Goal: Task Accomplishment & Management: Complete application form

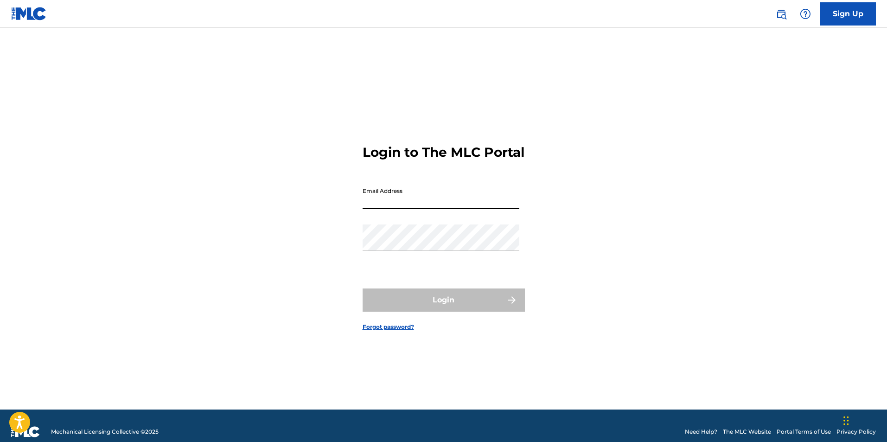
type input "[EMAIL_ADDRESS][DOMAIN_NAME]"
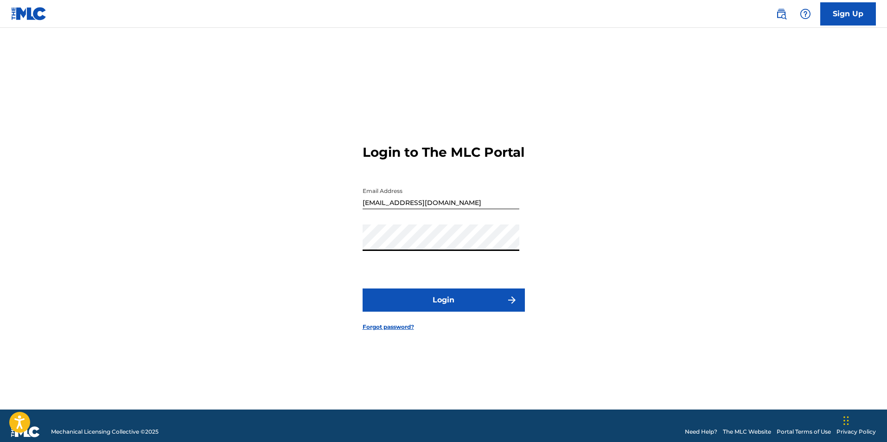
click at [428, 307] on button "Login" at bounding box center [443, 299] width 162 height 23
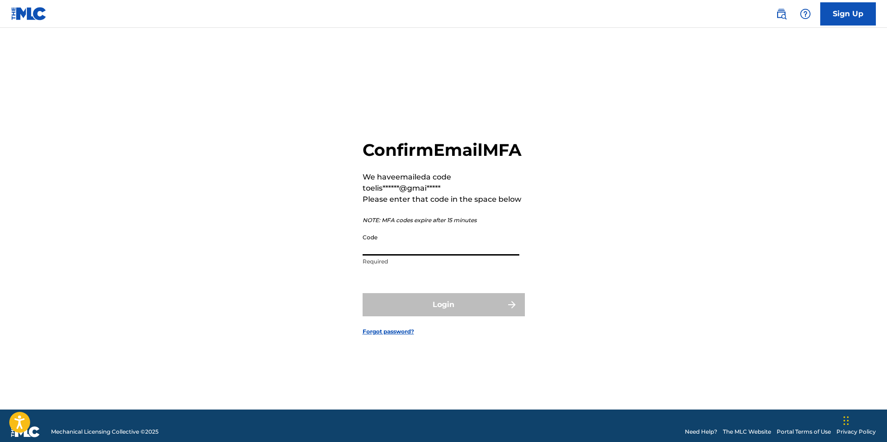
paste input "425413"
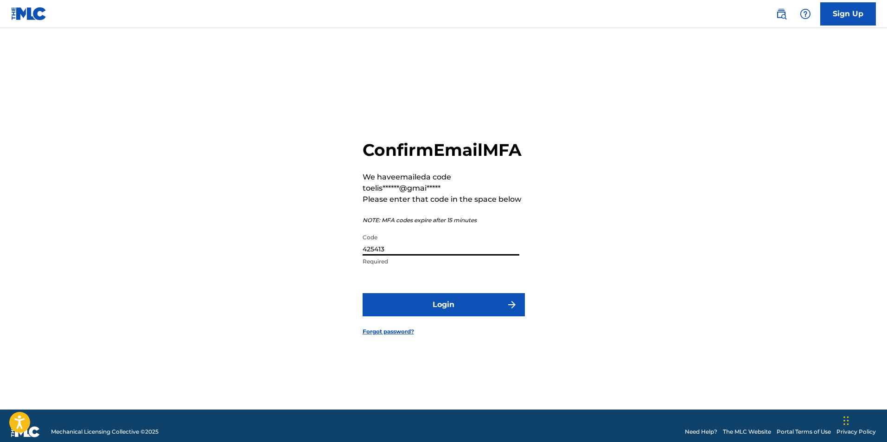
type input "425413"
click at [483, 313] on button "Login" at bounding box center [443, 304] width 162 height 23
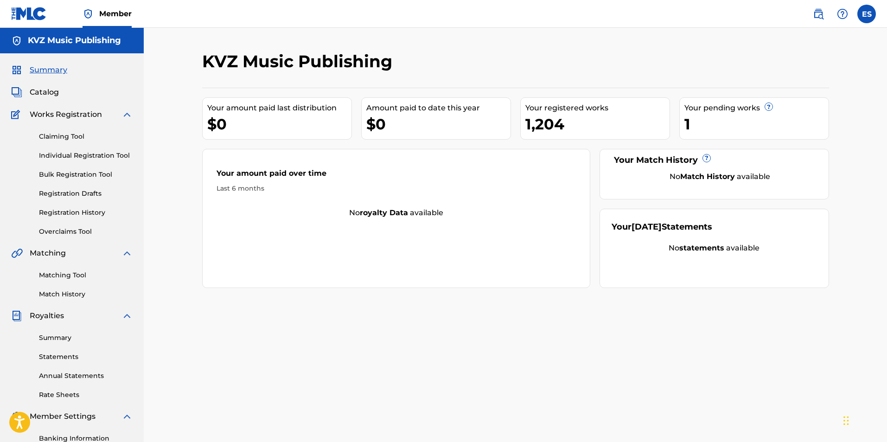
click at [96, 153] on link "Individual Registration Tool" at bounding box center [86, 156] width 94 height 10
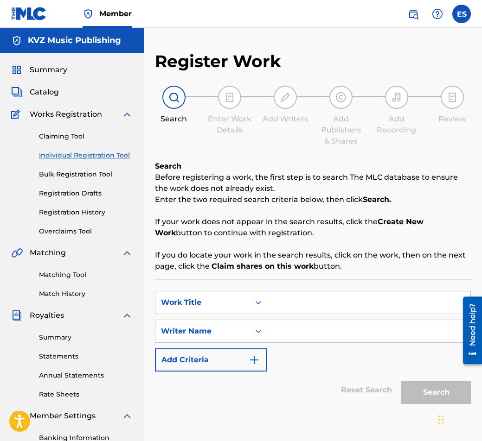
paste input "KITKA OT STARI GRADSKI PESNI 1"
click at [276, 304] on input "KITKA OT STARI GRADSKI PESNI 1" at bounding box center [368, 303] width 203 height 22
type input "KITKA OT STARI GRADSKI PESNI 1"
click at [166, 435] on div at bounding box center [313, 436] width 316 height 10
drag, startPoint x: 278, startPoint y: 316, endPoint x: 278, endPoint y: 328, distance: 11.6
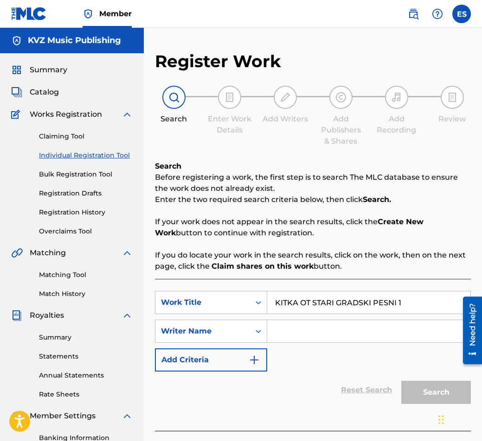
paste input "[PERSON_NAME]"
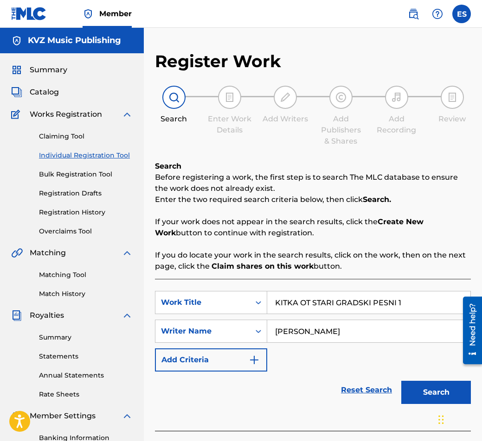
click at [273, 335] on input "[PERSON_NAME]" at bounding box center [368, 331] width 203 height 22
type input "[PERSON_NAME]"
click at [275, 316] on div "SearchWithCriteriaa825d31f-0b9b-4d18-a685-719c5fccfe04 Work Title KITKA OT [MED…" at bounding box center [313, 331] width 316 height 81
click at [274, 306] on input "KITKA OT STARI GRADSKI PESNI 1" at bounding box center [368, 303] width 203 height 22
click at [421, 386] on button "Search" at bounding box center [436, 392] width 70 height 23
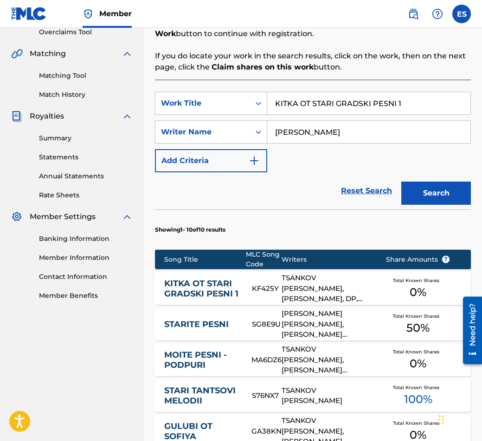
scroll to position [346, 0]
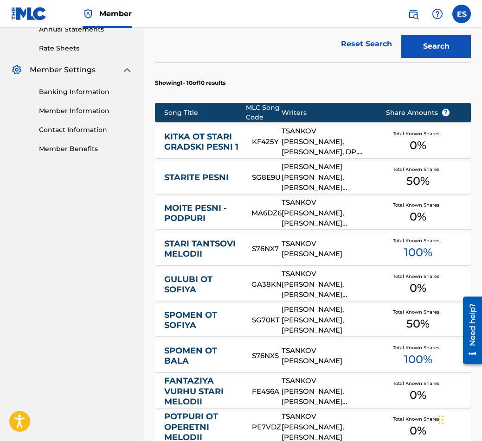
click at [197, 132] on link "KITKA OT STARI GRADSKI PESNI 1" at bounding box center [201, 142] width 75 height 21
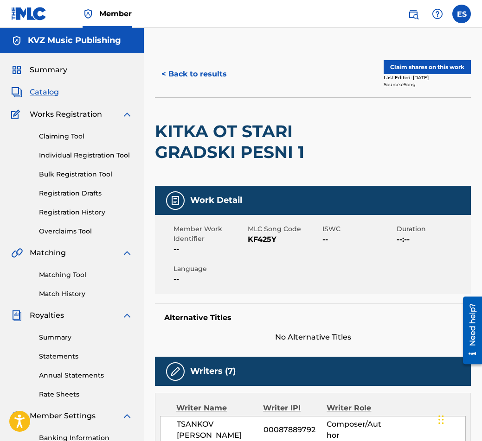
click at [182, 77] on button "< Back to results" at bounding box center [194, 74] width 78 height 23
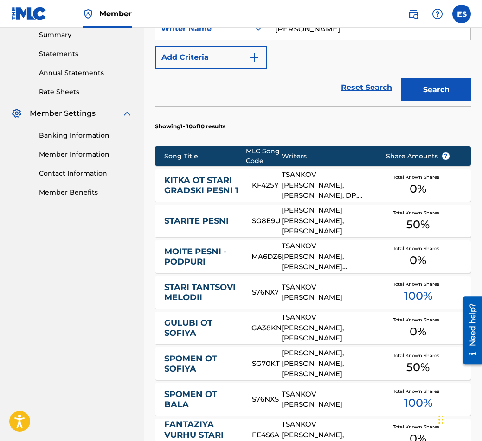
scroll to position [346, 0]
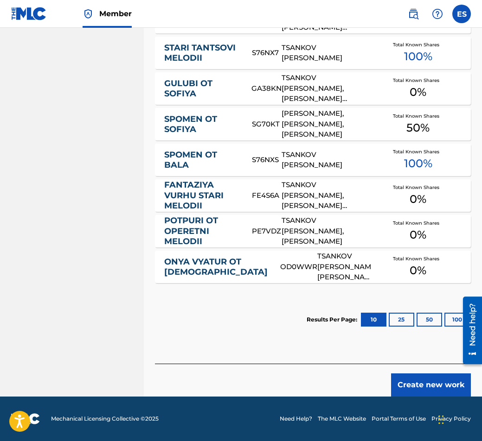
click at [415, 391] on button "Create new work" at bounding box center [431, 385] width 80 height 23
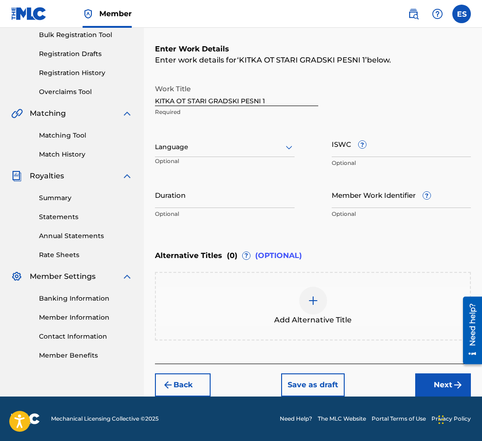
scroll to position [140, 0]
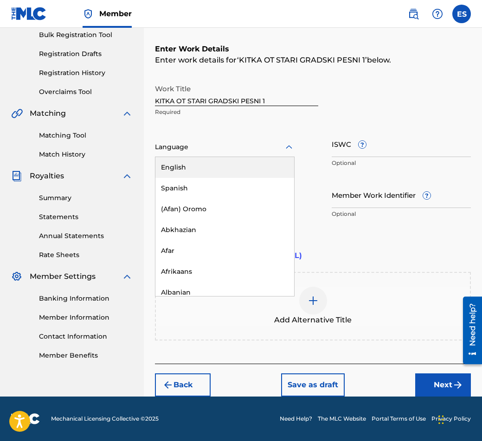
click at [201, 147] on div at bounding box center [225, 147] width 140 height 12
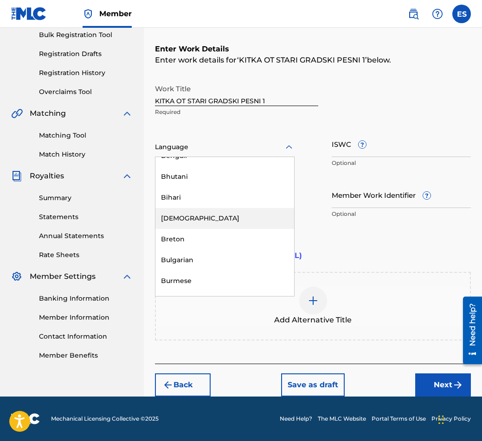
scroll to position [371, 0]
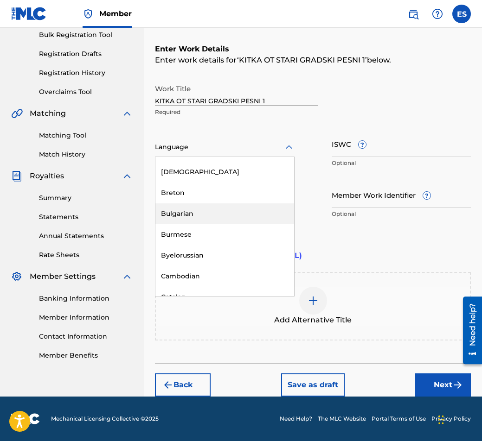
click at [209, 211] on div "Bulgarian" at bounding box center [224, 213] width 139 height 21
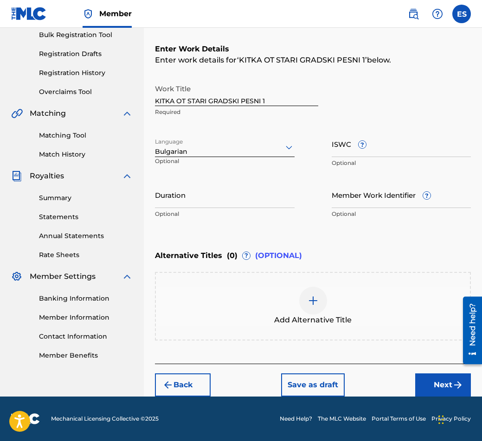
click at [208, 206] on input "Duration" at bounding box center [225, 195] width 140 height 26
type input "07:15"
click at [314, 307] on div at bounding box center [313, 301] width 28 height 28
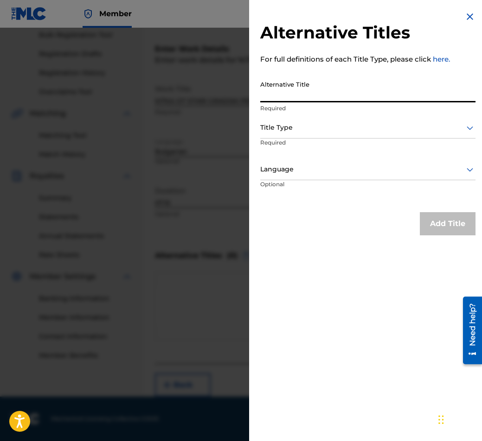
paste input "КИТКА ОТ СТАРИ ГРАДСКИ ПЕСНИ"
type input "КИТКА ОТ СТАРИ ГРАДСКИ ПЕСНИ 1"
click at [296, 135] on div "Title Type" at bounding box center [367, 128] width 215 height 21
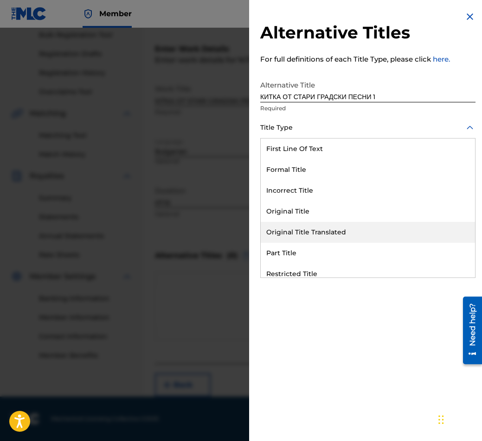
click at [292, 229] on div "Original Title Translated" at bounding box center [368, 232] width 214 height 21
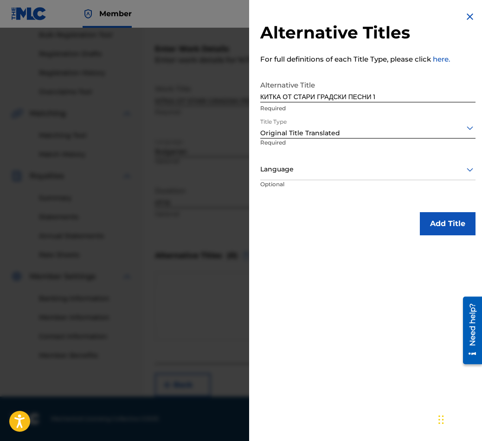
click at [299, 146] on p "Required" at bounding box center [289, 149] width 59 height 21
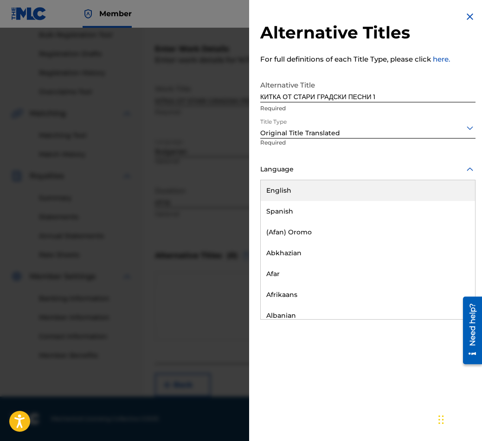
click at [292, 165] on div at bounding box center [367, 170] width 215 height 12
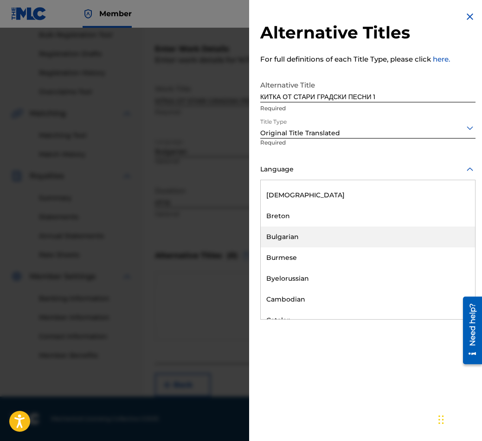
click at [301, 227] on div "Bulgarian" at bounding box center [368, 237] width 214 height 21
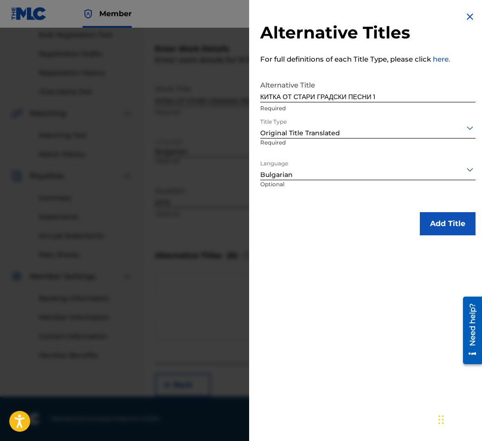
click at [425, 213] on button "Add Title" at bounding box center [447, 223] width 56 height 23
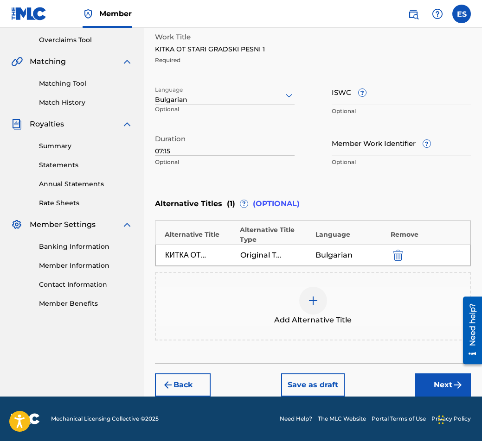
click at [443, 386] on button "Next" at bounding box center [443, 385] width 56 height 23
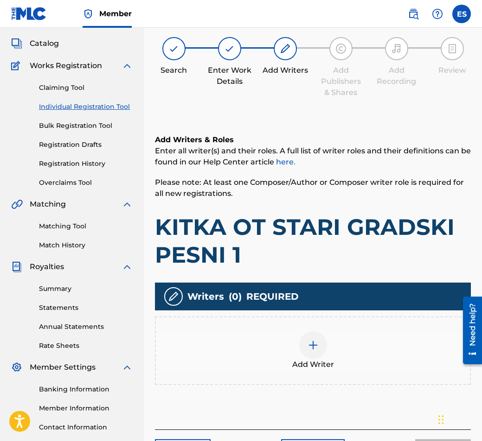
scroll to position [42, 0]
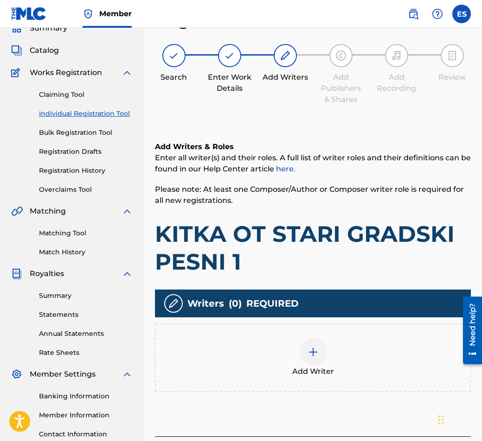
click at [301, 292] on div "Writers ( 0 ) REQUIRED" at bounding box center [313, 304] width 316 height 28
click at [299, 354] on div at bounding box center [313, 352] width 28 height 28
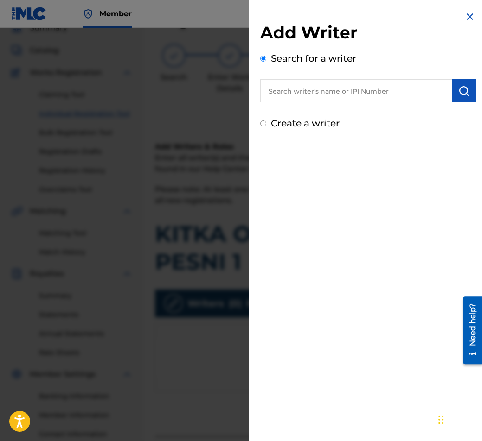
paste input "90001 60 57 47"
click at [293, 87] on input "90001 60 57 47" at bounding box center [356, 90] width 192 height 23
click at [301, 86] on input "9000160 57 47" at bounding box center [356, 90] width 192 height 23
click at [299, 88] on input "9000160 57 47" at bounding box center [356, 90] width 192 height 23
click at [304, 88] on input "9000160 57 47" at bounding box center [356, 90] width 192 height 23
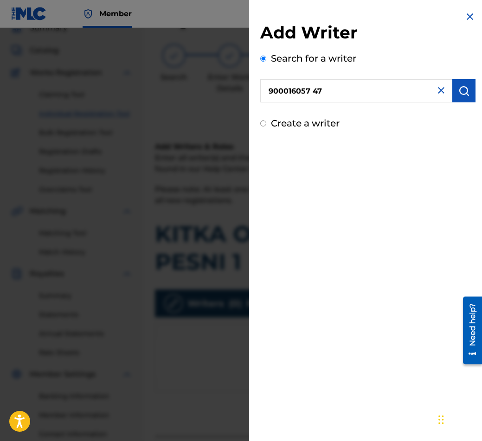
click at [311, 86] on input "900016057 47" at bounding box center [356, 90] width 192 height 23
type input "90001605747"
click at [440, 89] on img at bounding box center [440, 90] width 11 height 11
paste input "90001 60 57 47"
click at [302, 91] on input "90001 60 57 47" at bounding box center [356, 90] width 192 height 23
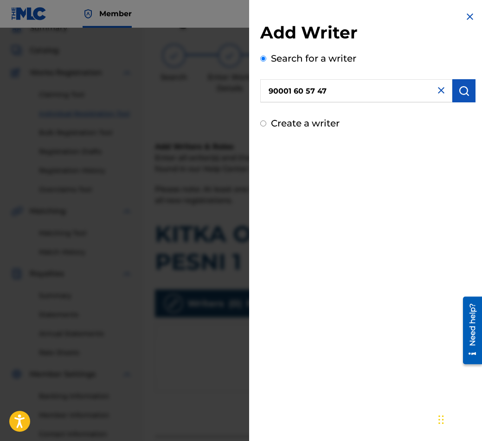
click at [304, 91] on input "90001 60 57 47" at bounding box center [356, 90] width 192 height 23
click at [306, 91] on input "90001 60 57 47" at bounding box center [356, 90] width 192 height 23
click at [315, 87] on input "90001 6057 47" at bounding box center [356, 90] width 192 height 23
click at [294, 91] on input "90001 605747" at bounding box center [356, 90] width 192 height 23
type input "90001605747"
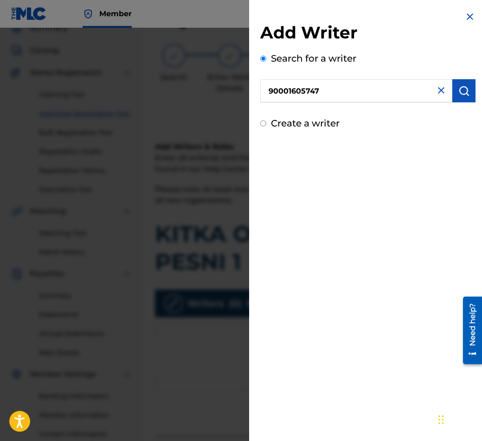
click at [461, 89] on img "submit" at bounding box center [463, 90] width 11 height 11
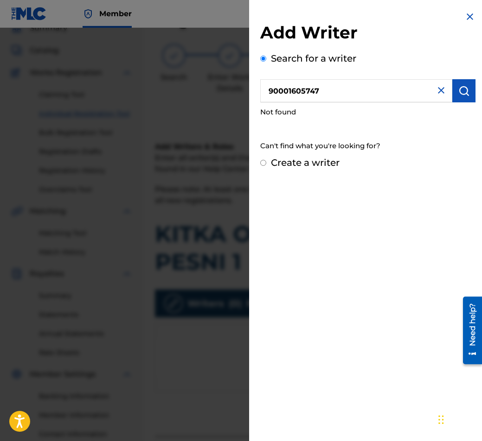
click at [461, 89] on img "submit" at bounding box center [463, 90] width 11 height 11
click at [269, 87] on input "90001605747" at bounding box center [356, 90] width 192 height 23
click at [464, 91] on img "submit" at bounding box center [463, 90] width 11 height 11
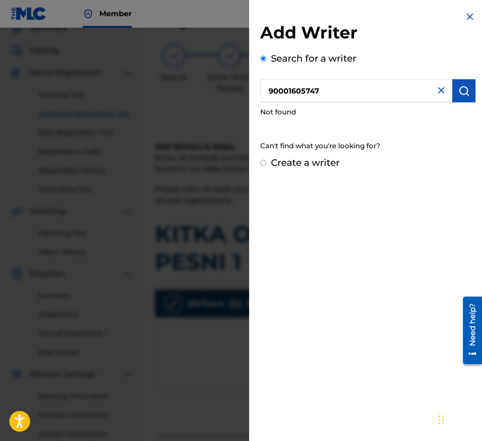
click at [269, 83] on input "90001605747" at bounding box center [356, 90] width 192 height 23
click at [463, 92] on img "submit" at bounding box center [463, 90] width 11 height 11
click at [261, 166] on div "Create a writer" at bounding box center [367, 163] width 215 height 14
click at [263, 163] on input "Create a writer" at bounding box center [263, 163] width 6 height 6
radio input "false"
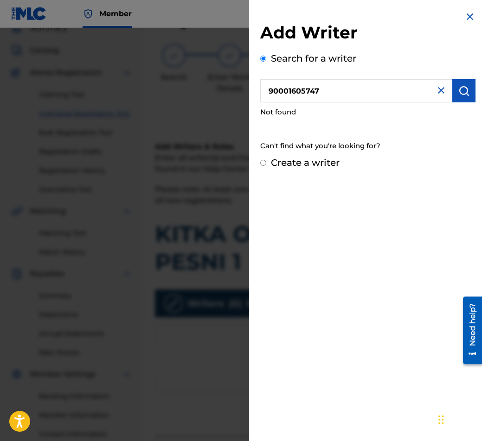
radio input "true"
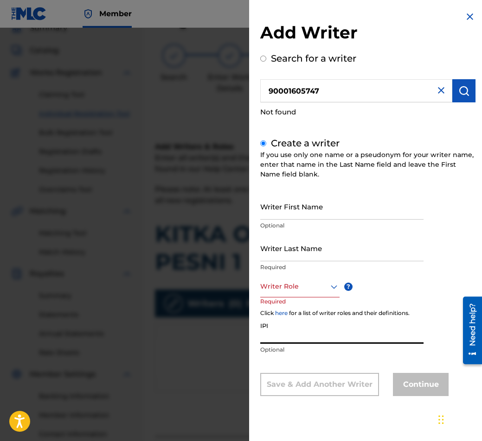
paste input "90001 60 57 47"
click at [277, 337] on input "90001 60 57 47" at bounding box center [341, 331] width 163 height 26
click at [282, 337] on input "90001 60 57 47" at bounding box center [341, 331] width 163 height 26
click at [290, 334] on input "9000160 57 47" at bounding box center [341, 331] width 163 height 26
click at [300, 337] on input "900016057 47" at bounding box center [341, 331] width 163 height 26
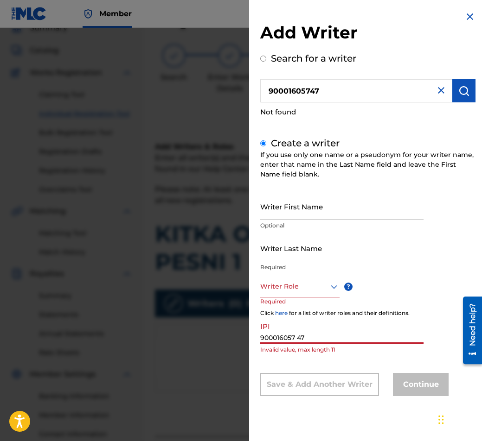
click at [298, 337] on input "900016057 47" at bounding box center [341, 331] width 163 height 26
type input "90001605747"
click at [290, 288] on div at bounding box center [299, 287] width 79 height 12
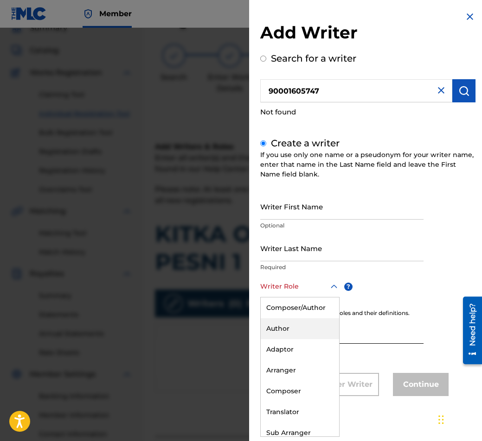
click at [293, 330] on div "Author" at bounding box center [300, 328] width 78 height 21
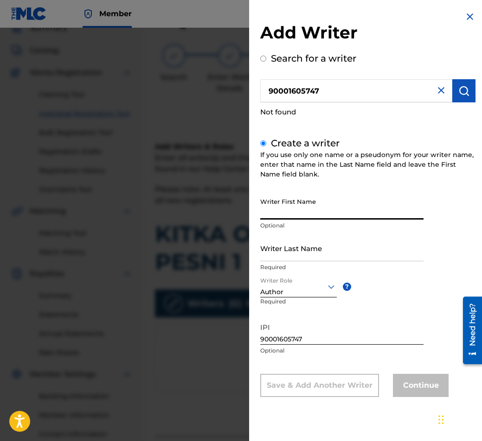
paste input "PETUR"
type input "PETUR"
click at [259, 212] on div "Add Writer Search for a writer 90001605747 Not found Create a writer If you use…" at bounding box center [367, 211] width 237 height 422
click at [300, 213] on input "PETUR" at bounding box center [341, 206] width 163 height 26
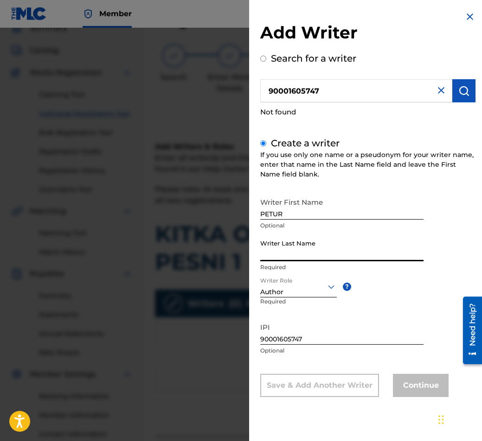
paste input "PIRINSKI"
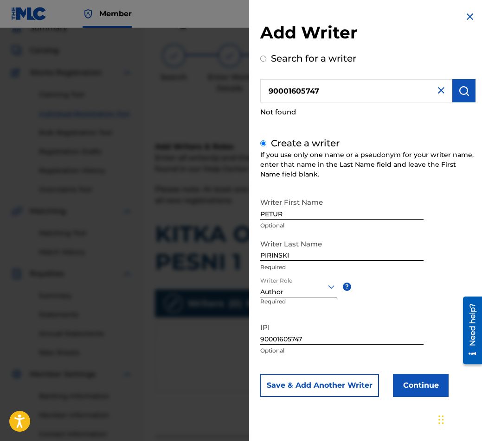
type input "PIRINSKI"
click at [401, 383] on button "Continue" at bounding box center [421, 385] width 56 height 23
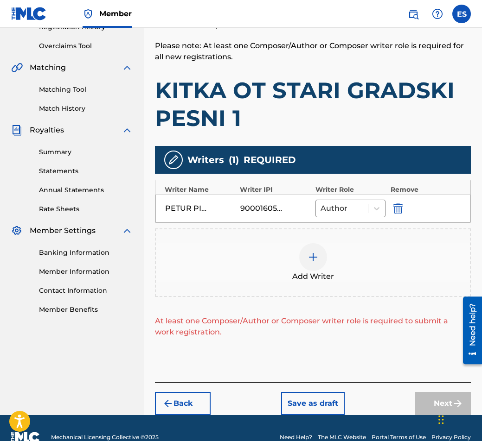
scroll to position [204, 0]
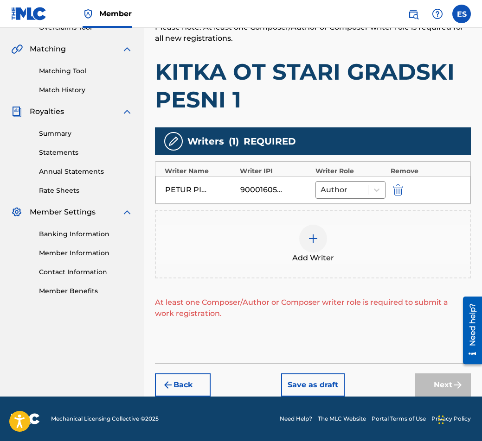
click at [326, 251] on div "Add Writer" at bounding box center [313, 244] width 314 height 39
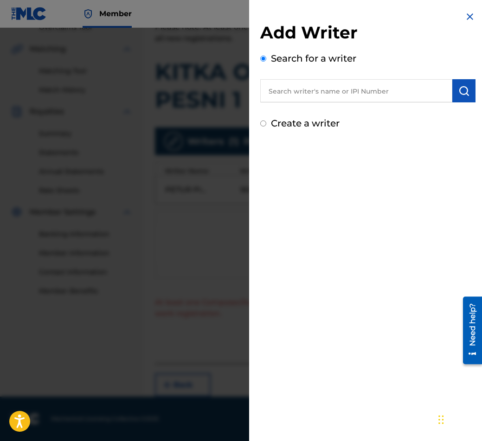
paste input "00039 65 71 54"
click at [298, 90] on input "00039 65 71 54" at bounding box center [356, 90] width 192 height 23
click at [295, 91] on input "00039 65 71 54" at bounding box center [356, 90] width 192 height 23
click at [303, 89] on input "0003965 71 54" at bounding box center [356, 90] width 192 height 23
click at [304, 90] on input "0003965 71 54" at bounding box center [356, 90] width 192 height 23
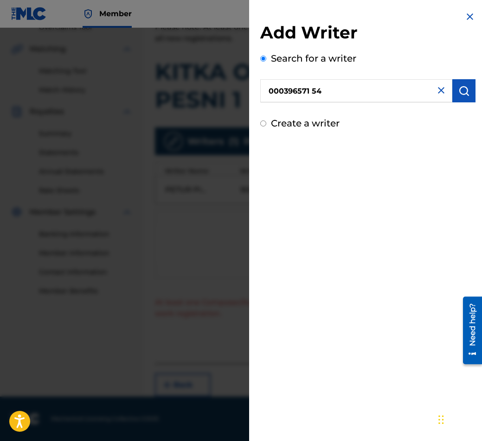
click at [314, 85] on input "000396571 54" at bounding box center [356, 90] width 192 height 23
click at [307, 90] on input "000396571 54" at bounding box center [356, 90] width 192 height 23
click at [312, 88] on input "000396571 54" at bounding box center [356, 90] width 192 height 23
type input "00039657154"
click at [456, 97] on button "submit" at bounding box center [463, 90] width 23 height 23
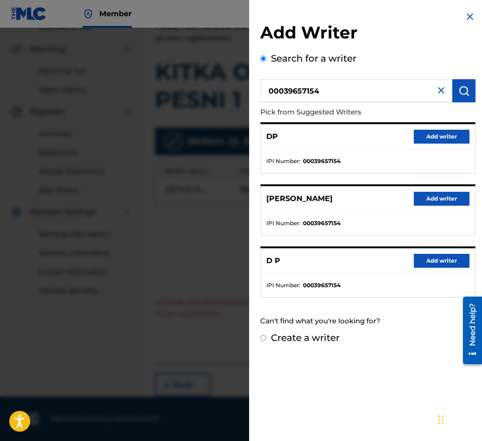
click at [269, 91] on input "00039657154" at bounding box center [356, 90] width 192 height 23
click at [454, 94] on button "submit" at bounding box center [463, 90] width 23 height 23
click at [454, 142] on button "Add writer" at bounding box center [441, 137] width 56 height 14
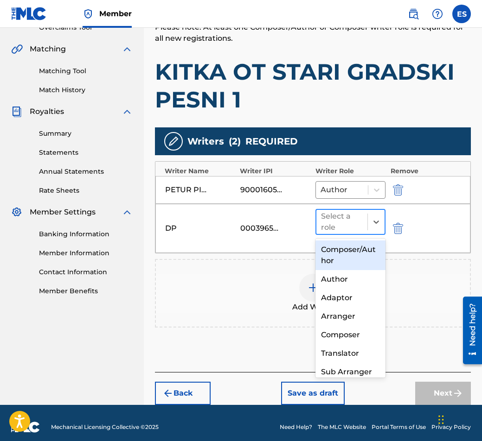
click at [357, 227] on div at bounding box center [342, 222] width 42 height 13
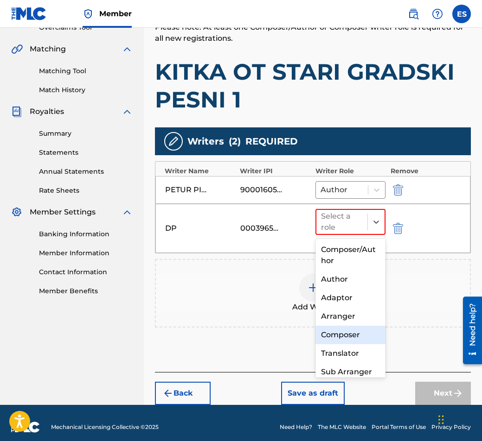
click at [357, 331] on div "Composer" at bounding box center [350, 335] width 70 height 19
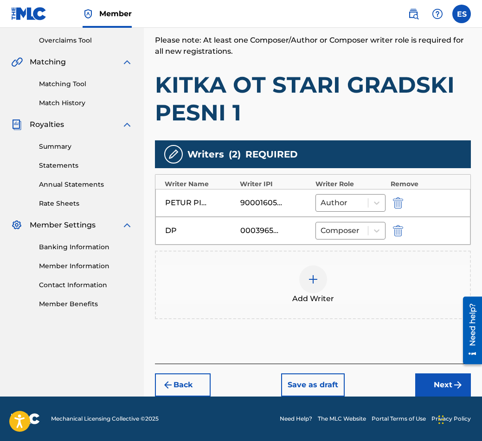
click at [311, 283] on img at bounding box center [312, 279] width 11 height 11
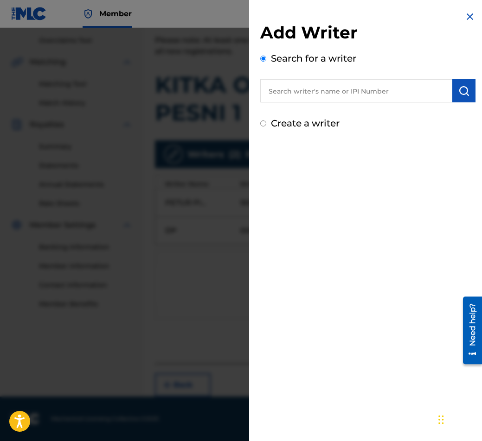
paste input "00124 67 54 75"
click at [292, 88] on input "00124 67 54 75" at bounding box center [356, 90] width 192 height 23
click at [299, 87] on input "0012467 54 75" at bounding box center [356, 90] width 192 height 23
click at [304, 87] on input "0012467 54 75" at bounding box center [356, 90] width 192 height 23
click at [309, 87] on input "001246754 75" at bounding box center [356, 90] width 192 height 23
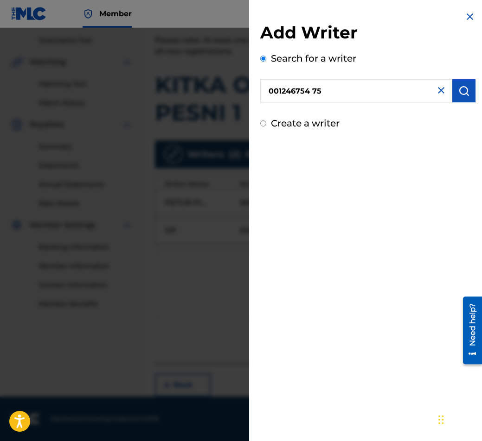
click at [311, 87] on input "001246754 75" at bounding box center [356, 90] width 192 height 23
type input "00124675475"
click at [455, 97] on button "submit" at bounding box center [463, 90] width 23 height 23
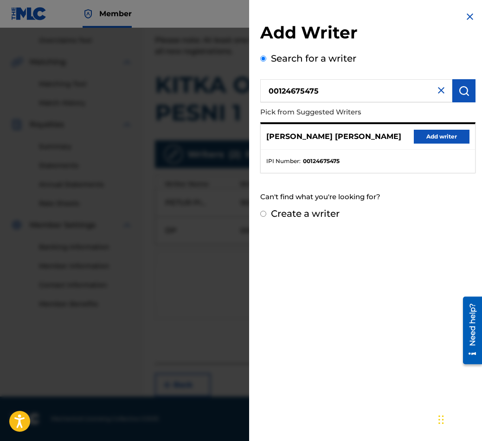
click at [442, 136] on button "Add writer" at bounding box center [441, 137] width 56 height 14
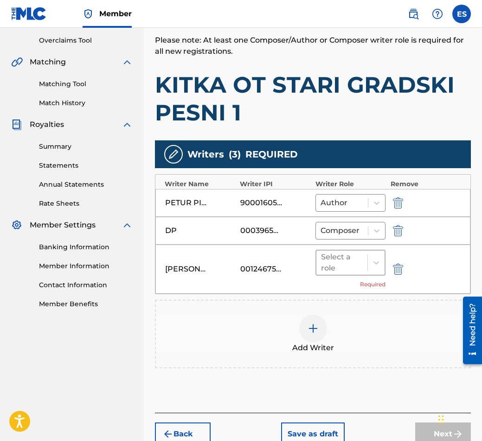
click at [362, 266] on div at bounding box center [342, 262] width 42 height 13
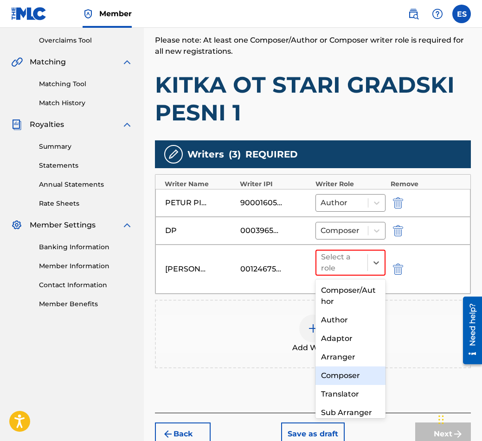
click at [362, 382] on div "Composer" at bounding box center [350, 376] width 70 height 19
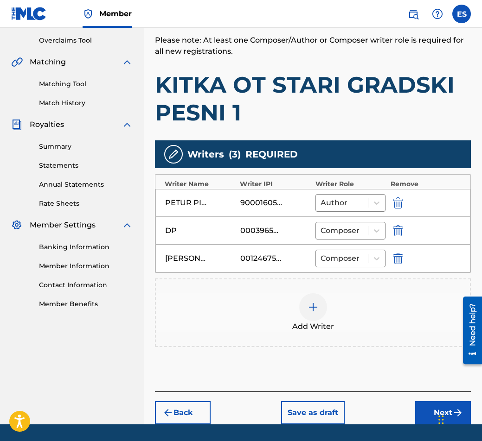
click at [323, 325] on span "Add Writer" at bounding box center [313, 326] width 42 height 11
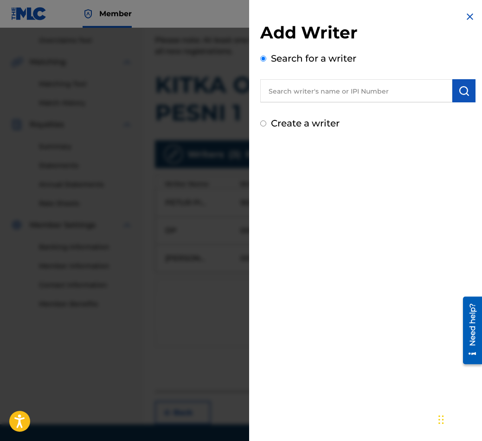
paste input "90001 25 19 55"
click at [306, 87] on input "90001 25 19 55" at bounding box center [356, 90] width 192 height 23
click at [305, 87] on input "90001 25 19 55" at bounding box center [356, 90] width 192 height 23
click at [313, 87] on input "90001 2519 55" at bounding box center [356, 90] width 192 height 23
click at [293, 92] on input "90001 251955" at bounding box center [356, 90] width 192 height 23
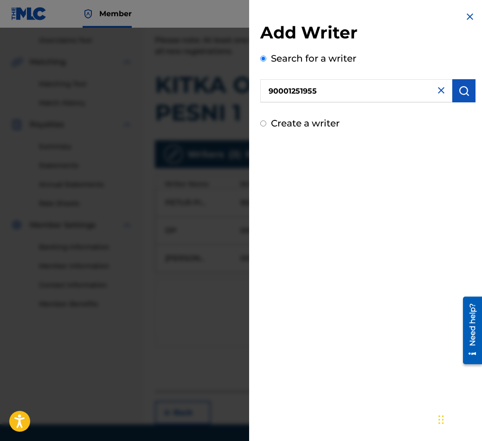
click at [448, 88] on input "90001251955" at bounding box center [356, 90] width 192 height 23
type input "90001251955"
click at [452, 88] on button "submit" at bounding box center [463, 90] width 23 height 23
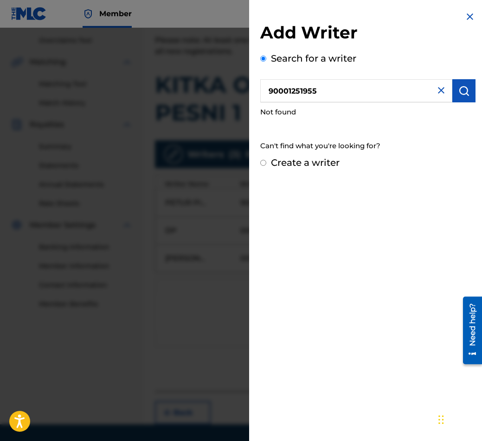
click at [267, 83] on input "90001251955" at bounding box center [356, 90] width 192 height 23
click at [465, 87] on img "submit" at bounding box center [463, 90] width 11 height 11
click at [262, 160] on input "Create a writer" at bounding box center [263, 163] width 6 height 6
radio input "false"
radio input "true"
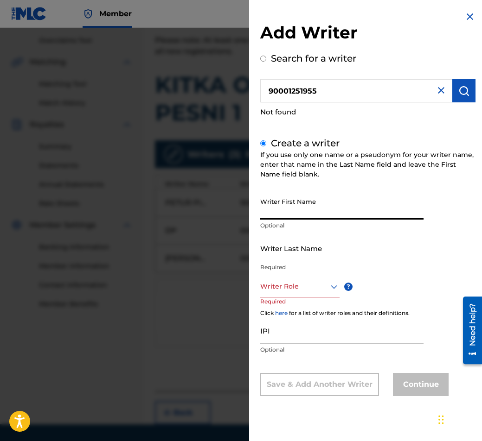
drag, startPoint x: 282, startPoint y: 211, endPoint x: 276, endPoint y: 208, distance: 6.8
click at [276, 208] on input "Writer First Name" at bounding box center [341, 206] width 163 height 26
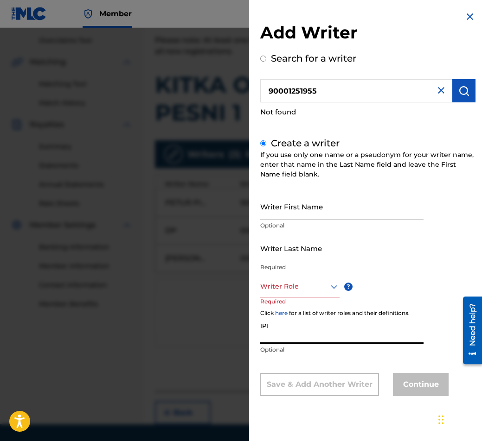
paste input "90001 25 19 55"
click at [292, 335] on input "90001 25 19 55" at bounding box center [341, 331] width 163 height 26
click at [297, 334] on input "90001 2519 55" at bounding box center [341, 331] width 163 height 26
click at [278, 335] on input "90001 251955" at bounding box center [341, 331] width 163 height 26
click at [281, 335] on input "90001 251955" at bounding box center [341, 331] width 163 height 26
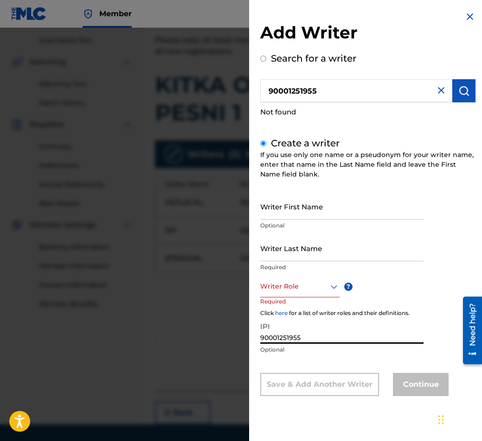
type input "90001251955"
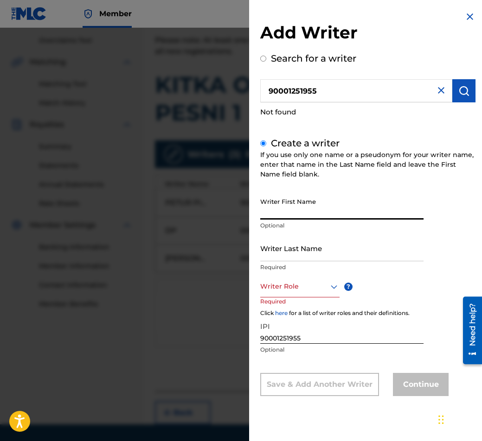
paste input "[PERSON_NAME]"
type input "[PERSON_NAME]"
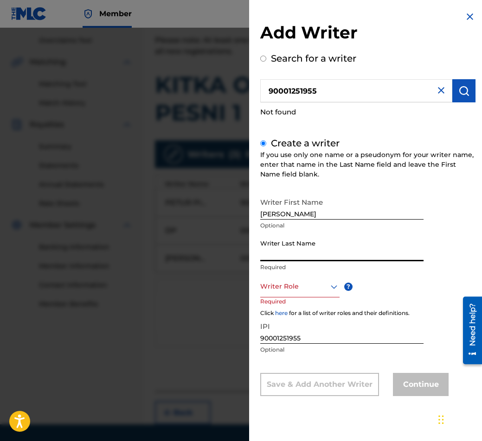
paste input "[PERSON_NAME]"
click at [317, 261] on input "[PERSON_NAME]" at bounding box center [341, 248] width 163 height 26
paste input "RADOEV"
type input "[PERSON_NAME] [PERSON_NAME]"
click at [259, 215] on div "Add Writer Search for a writer 90001251955 Not found Create a writer If you use…" at bounding box center [367, 210] width 237 height 421
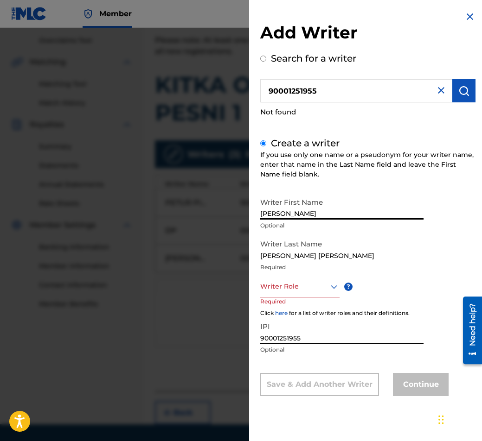
drag, startPoint x: 261, startPoint y: 213, endPoint x: 224, endPoint y: 206, distance: 37.7
click at [224, 206] on div "Add Writer Search for a writer 90001251955 Not found Create a writer If you use…" at bounding box center [241, 234] width 482 height 413
click at [310, 291] on div at bounding box center [299, 287] width 79 height 12
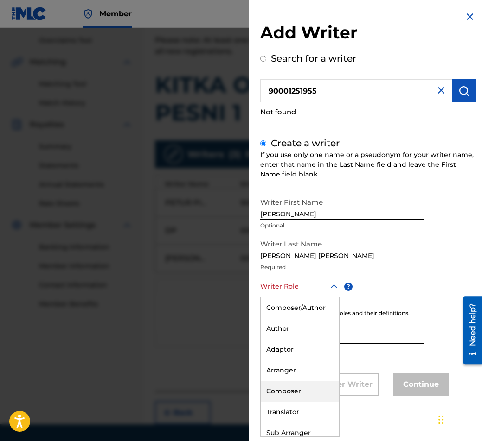
click at [311, 389] on div "Composer" at bounding box center [300, 391] width 78 height 21
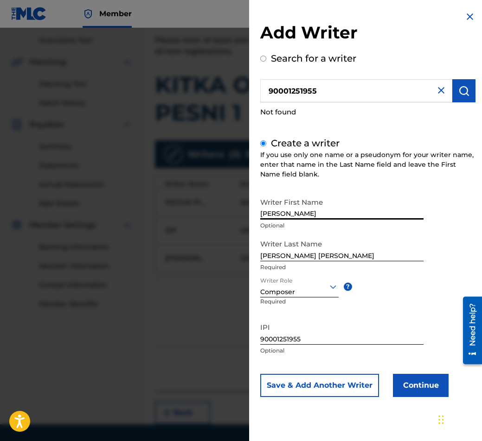
click at [416, 198] on input "[PERSON_NAME]" at bounding box center [341, 206] width 163 height 26
click at [410, 391] on button "Continue" at bounding box center [421, 385] width 56 height 23
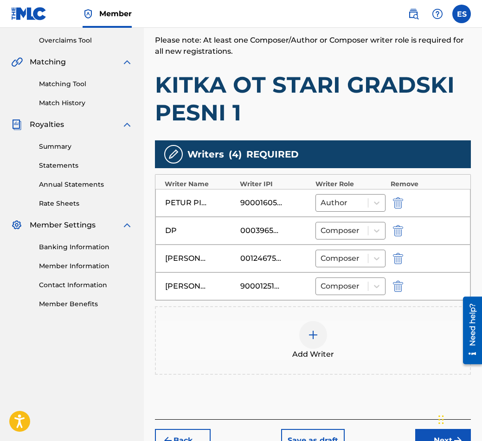
click at [308, 343] on div at bounding box center [313, 335] width 28 height 28
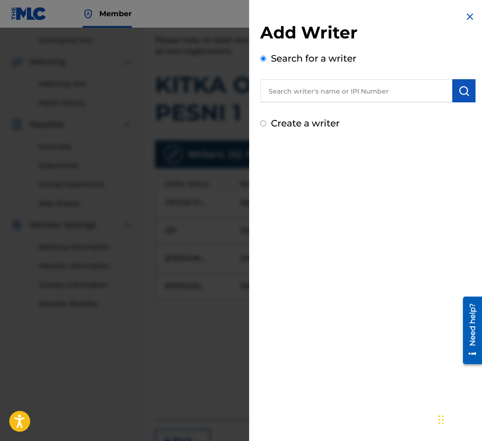
click at [466, 19] on img at bounding box center [469, 16] width 11 height 11
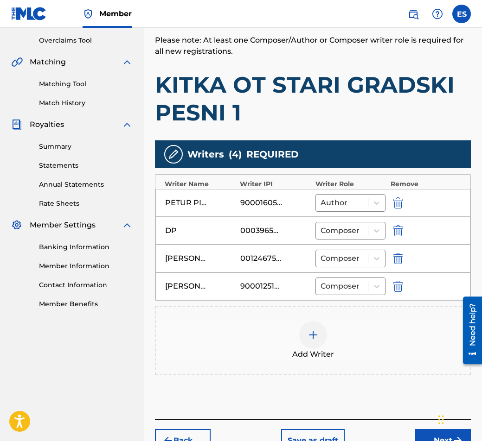
click at [329, 331] on div "Add Writer" at bounding box center [313, 340] width 314 height 39
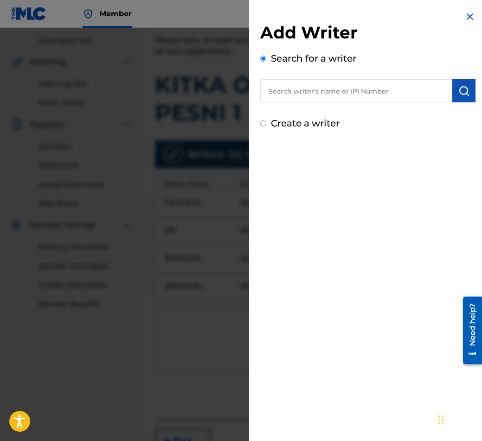
drag, startPoint x: 400, startPoint y: 103, endPoint x: 401, endPoint y: 92, distance: 11.1
paste input "00088 95 26 15"
click at [317, 91] on input "00088 95 26 15" at bounding box center [356, 90] width 192 height 23
click at [322, 94] on input "00088 95 26 15" at bounding box center [356, 90] width 192 height 23
click at [319, 94] on input "00088 95 26 15" at bounding box center [356, 90] width 192 height 23
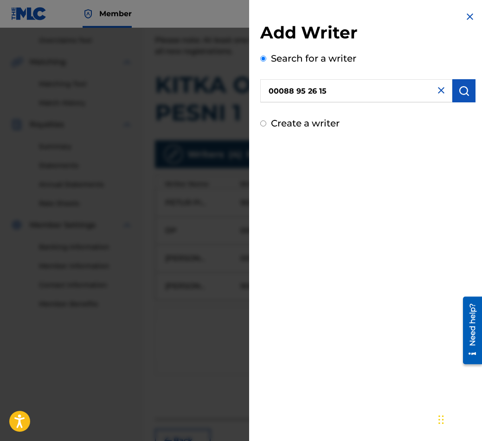
click at [315, 92] on input "00088 95 26 15" at bounding box center [356, 90] width 192 height 23
click at [320, 90] on input "00088 95 26 15" at bounding box center [356, 90] width 192 height 23
click at [318, 90] on input "00088 95 26 15" at bounding box center [356, 90] width 192 height 23
click at [304, 88] on input "00088 95 2615" at bounding box center [356, 90] width 192 height 23
click at [306, 88] on input "00088 95 2615" at bounding box center [356, 90] width 192 height 23
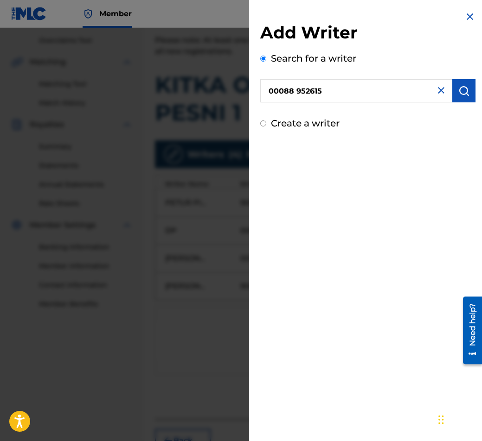
click at [295, 89] on input "00088 952615" at bounding box center [356, 90] width 192 height 23
type input "00088952615"
click at [463, 93] on img "submit" at bounding box center [463, 90] width 11 height 11
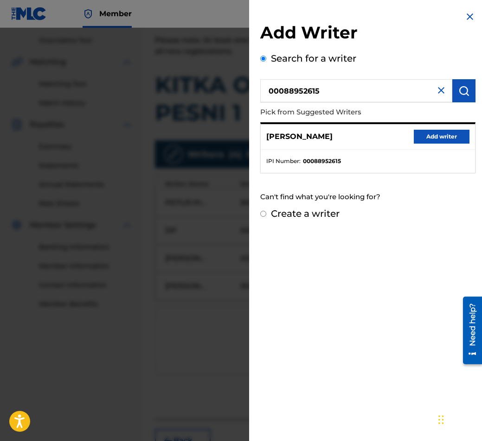
click at [446, 136] on button "Add writer" at bounding box center [441, 137] width 56 height 14
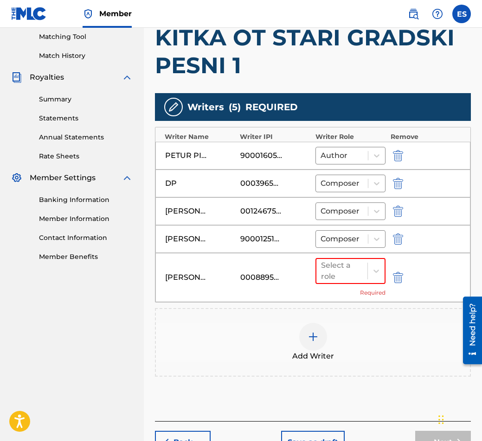
scroll to position [296, 0]
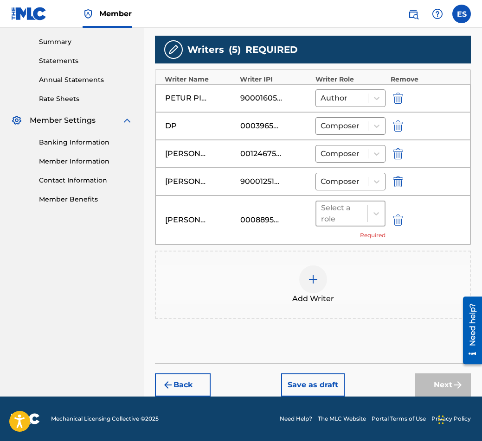
click at [349, 221] on div "Select a role" at bounding box center [342, 214] width 42 height 22
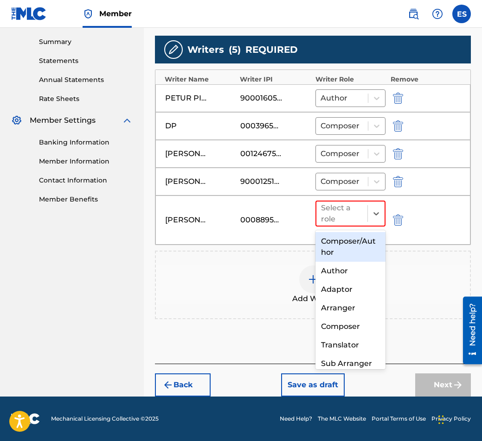
click at [337, 237] on div "Composer/Author" at bounding box center [350, 247] width 70 height 30
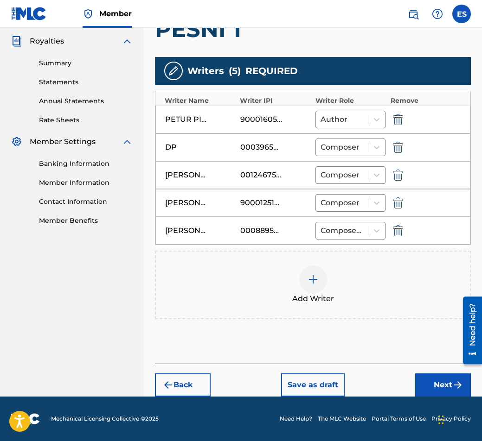
scroll to position [274, 0]
click at [311, 264] on div "Add Writer" at bounding box center [313, 285] width 316 height 69
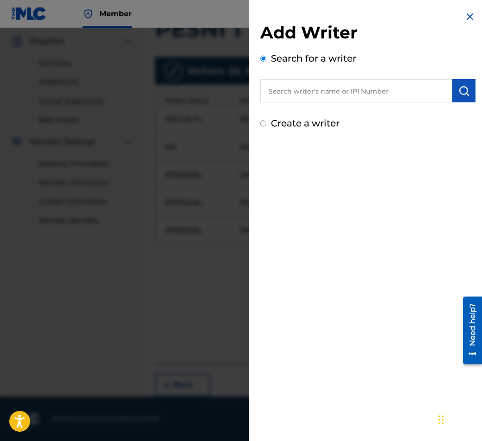
drag, startPoint x: 379, startPoint y: 76, endPoint x: 361, endPoint y: 91, distance: 23.1
paste input "00087 88 97 92"
click at [295, 88] on input "00087 88 97 92" at bounding box center [356, 90] width 192 height 23
click at [304, 89] on input "0008788 97 92" at bounding box center [356, 90] width 192 height 23
click at [303, 88] on input "000878 97 92" at bounding box center [356, 90] width 192 height 23
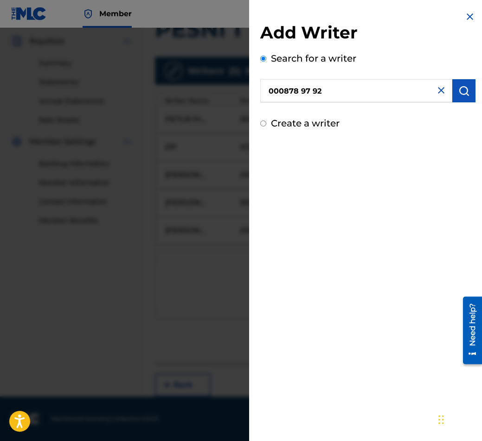
click at [303, 88] on input "000878 97 92" at bounding box center [356, 90] width 192 height 23
paste input "8"
click at [305, 91] on input "00087 88 97 92" at bounding box center [356, 90] width 192 height 23
click at [309, 93] on input "00087 88 97 92" at bounding box center [356, 90] width 192 height 23
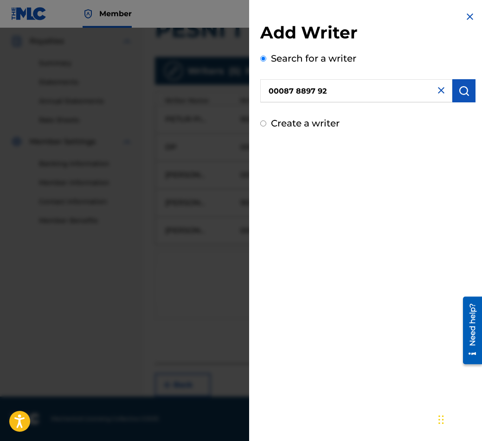
click at [319, 88] on input "00087 8897 92" at bounding box center [356, 90] width 192 height 23
click at [316, 89] on input "00087 8897 92" at bounding box center [356, 90] width 192 height 23
click at [295, 89] on input "00087 889792" at bounding box center [356, 90] width 192 height 23
type input "00087889792"
click at [462, 90] on img "submit" at bounding box center [463, 90] width 11 height 11
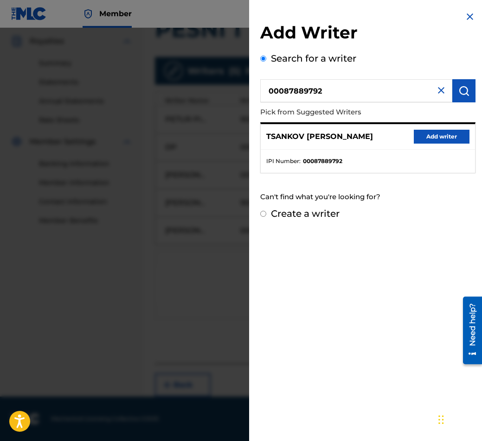
click at [445, 138] on button "Add writer" at bounding box center [441, 137] width 56 height 14
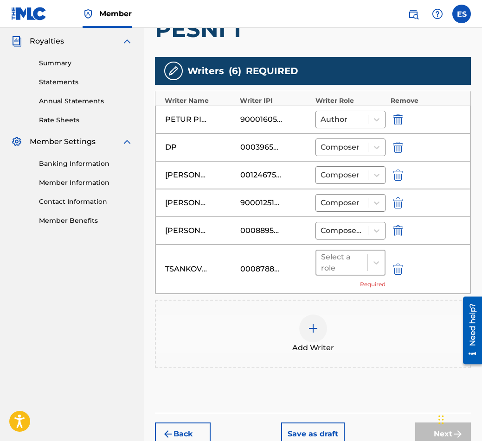
click at [334, 273] on div "Select a role" at bounding box center [342, 263] width 42 height 22
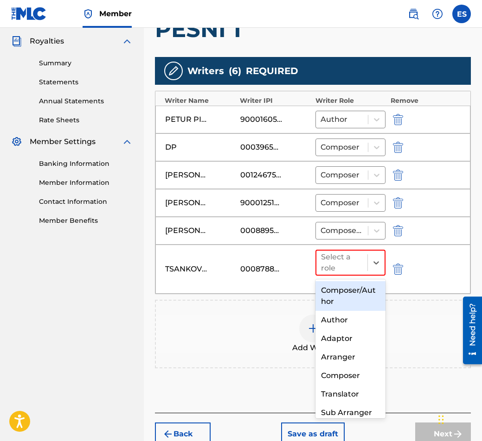
click at [336, 289] on div "Composer/Author" at bounding box center [350, 296] width 70 height 30
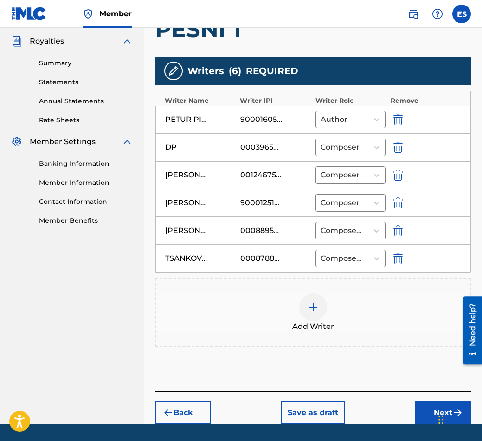
click at [308, 323] on span "Add Writer" at bounding box center [313, 326] width 42 height 11
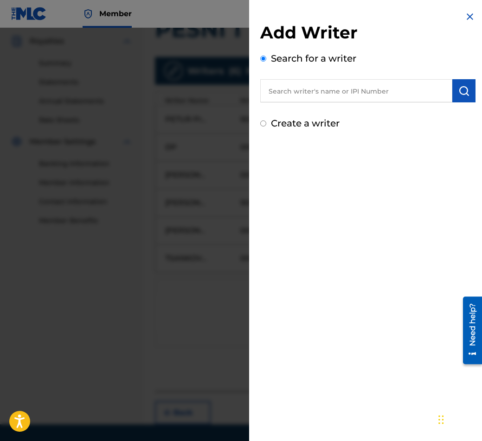
paste input "00087 89 82 00"
click at [316, 85] on input "00087 89 82 00" at bounding box center [356, 90] width 192 height 23
click at [319, 84] on input "00087 89 82 00" at bounding box center [356, 90] width 192 height 23
click at [309, 82] on input "00087 89 8200" at bounding box center [356, 90] width 192 height 23
click at [294, 89] on input "00087 898200" at bounding box center [356, 90] width 192 height 23
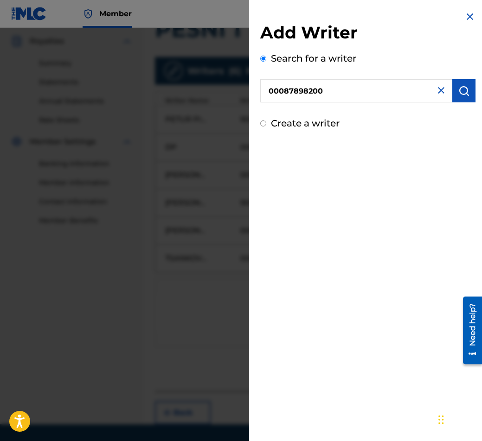
type input "00087898200"
click at [467, 94] on button "submit" at bounding box center [463, 90] width 23 height 23
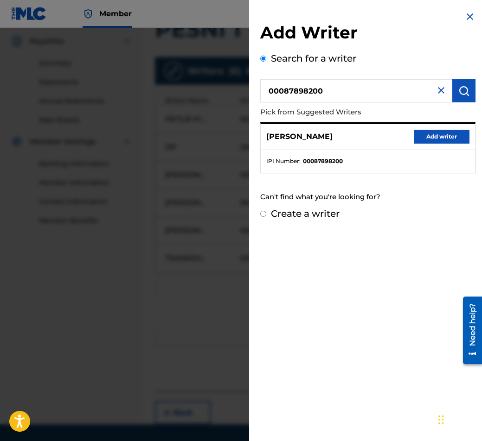
click at [430, 133] on button "Add writer" at bounding box center [441, 137] width 56 height 14
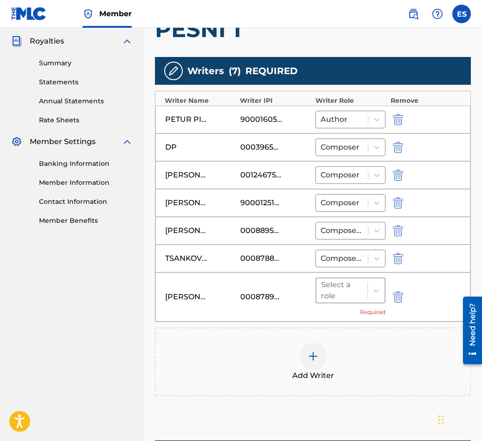
click at [330, 303] on div "Select a role" at bounding box center [350, 291] width 70 height 26
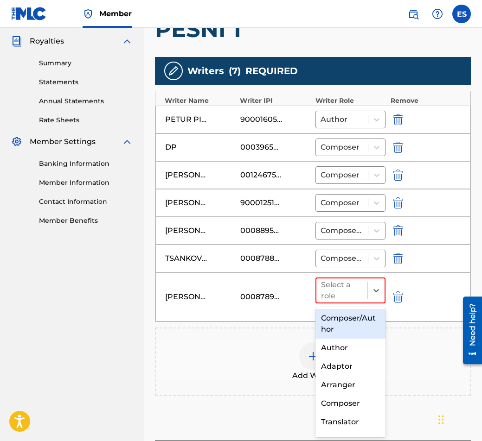
click at [332, 311] on div "Composer/Author" at bounding box center [350, 324] width 70 height 30
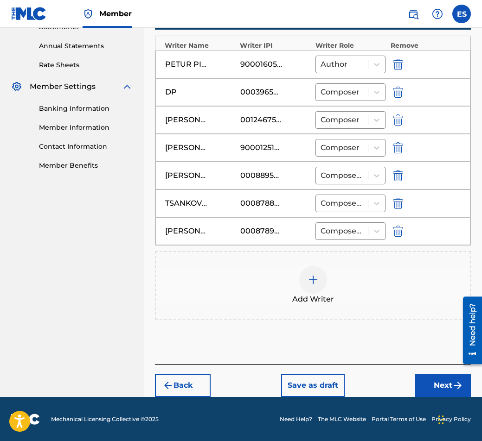
scroll to position [330, 0]
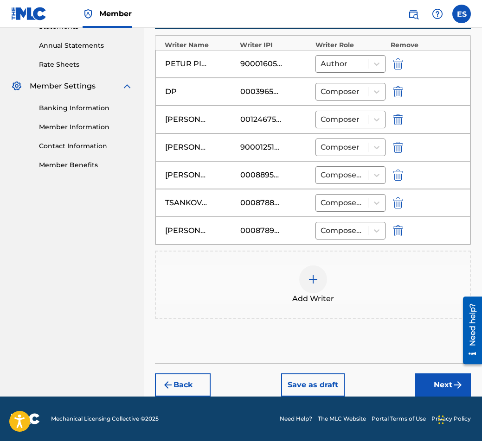
click at [424, 393] on button "Next" at bounding box center [443, 385] width 56 height 23
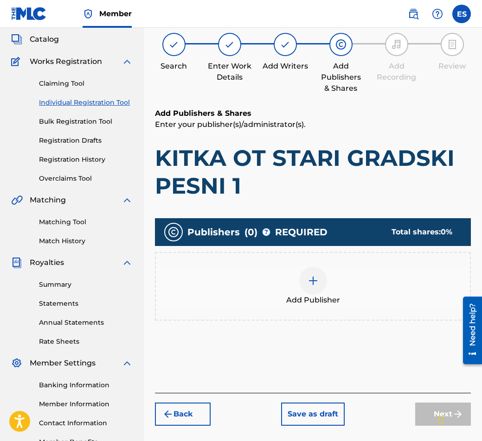
scroll to position [42, 0]
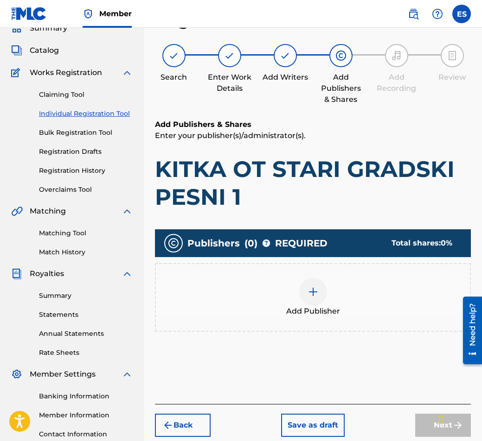
click at [304, 305] on div "Add Publisher" at bounding box center [313, 297] width 314 height 39
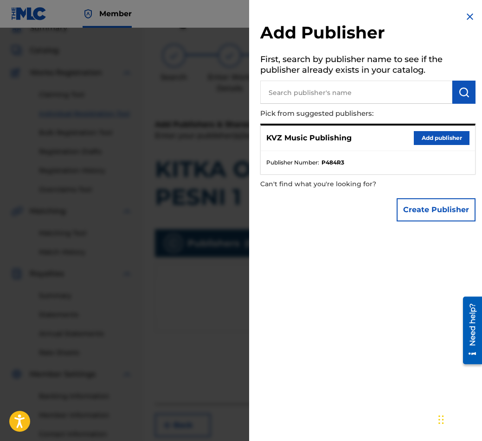
click at [431, 131] on button "Add publisher" at bounding box center [441, 138] width 56 height 14
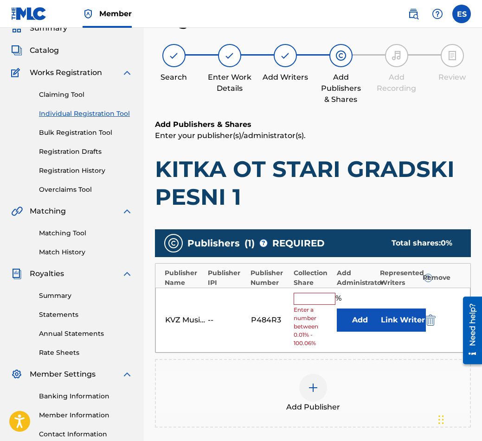
click at [426, 184] on h1 "KITKA OT STARI GRADSKI PESNI 1" at bounding box center [313, 183] width 316 height 56
click at [326, 295] on input "text" at bounding box center [314, 299] width 42 height 12
type input "9"
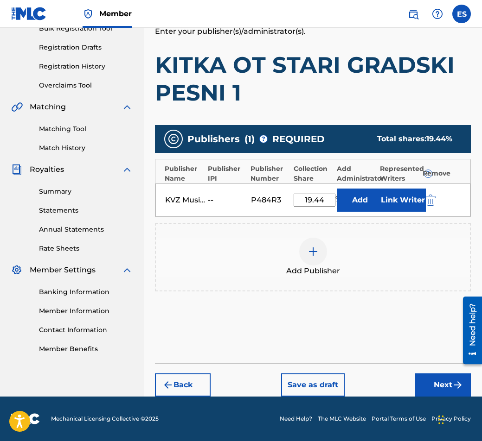
type input "19.44"
click at [427, 387] on button "Next" at bounding box center [443, 385] width 56 height 23
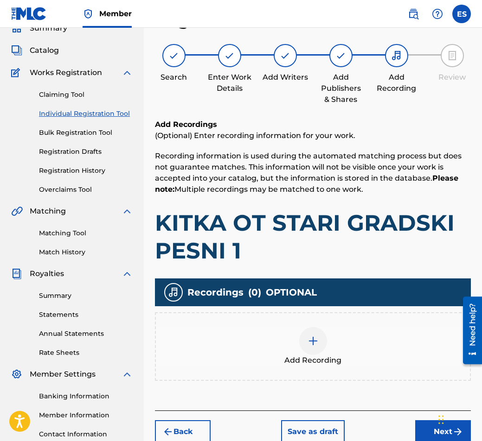
click at [354, 336] on div "Add Recording" at bounding box center [313, 346] width 314 height 39
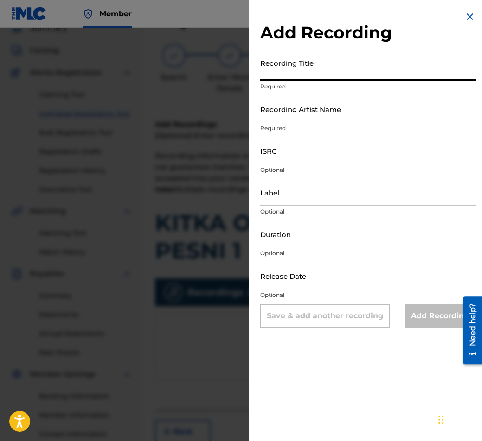
paste input "KITKA OT STARI GRADSKI PESNI 1"
click at [261, 72] on input "KITKA OT STARI GRADSKI PESNI 1" at bounding box center [367, 67] width 215 height 26
type input "KITKA OT STARI GRADSKI PESNI 1"
drag, startPoint x: 287, startPoint y: 135, endPoint x: 277, endPoint y: 130, distance: 11.0
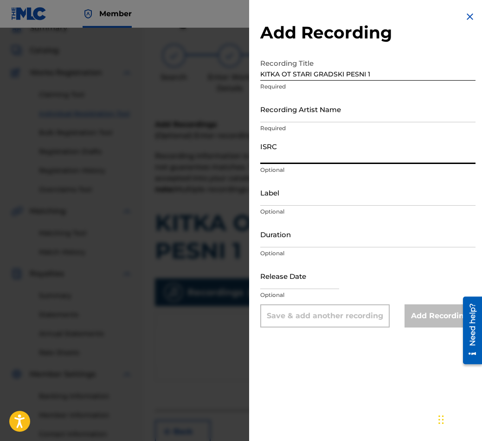
drag, startPoint x: 277, startPoint y: 130, endPoint x: 287, endPoint y: 119, distance: 15.1
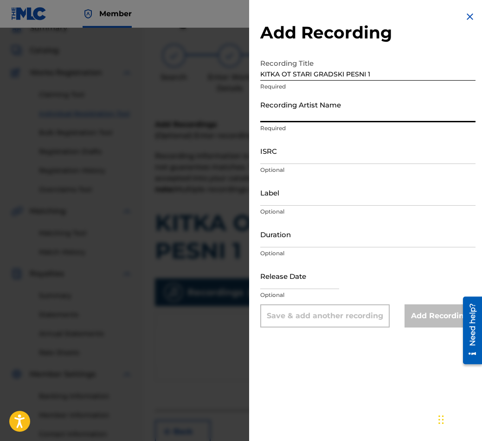
paste input "DUET RITON"
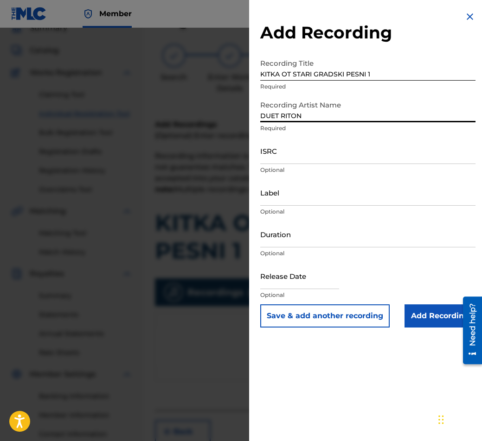
type input "DUET RITON"
click at [313, 257] on p "Optional" at bounding box center [367, 253] width 215 height 8
click at [320, 230] on input "Duration" at bounding box center [367, 234] width 215 height 26
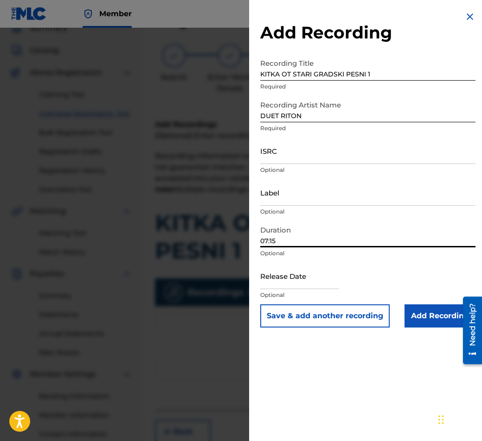
type input "07:15"
click at [415, 312] on input "Add Recording" at bounding box center [439, 316] width 71 height 23
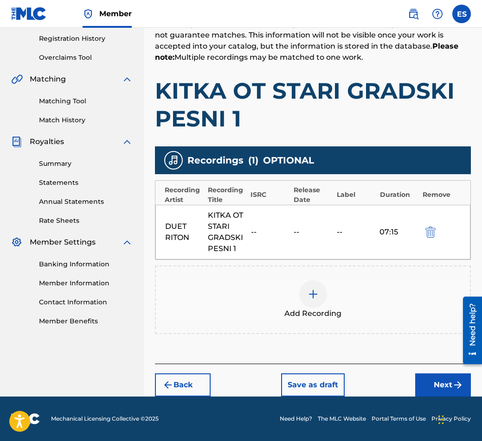
click at [437, 379] on button "Next" at bounding box center [443, 385] width 56 height 23
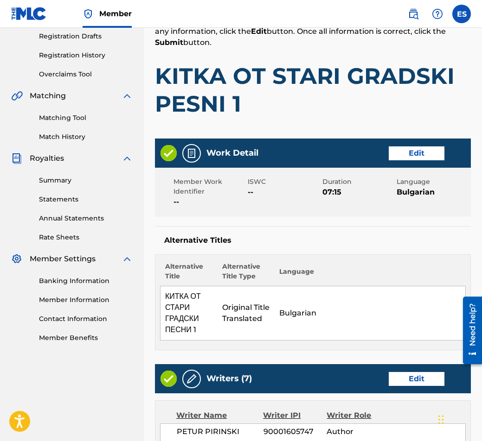
scroll to position [181, 0]
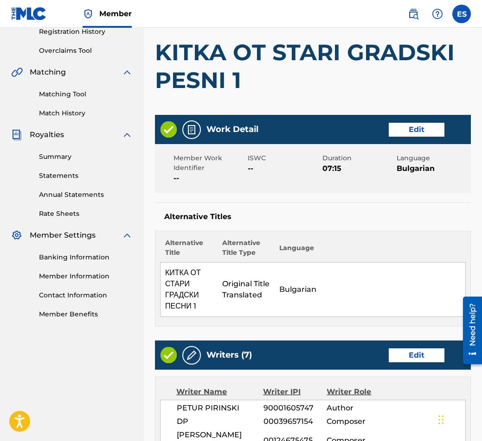
click at [161, 50] on h1 "KITKA OT STARI GRADSKI PESNI 1" at bounding box center [313, 66] width 316 height 56
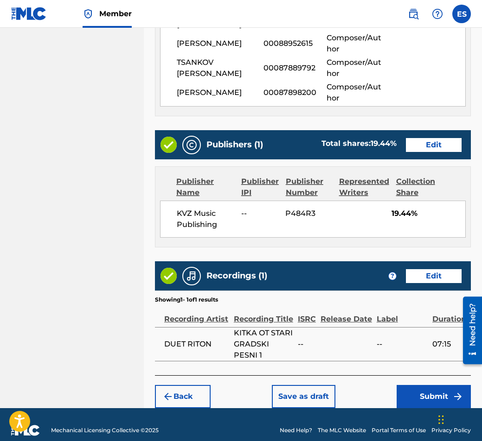
scroll to position [639, 0]
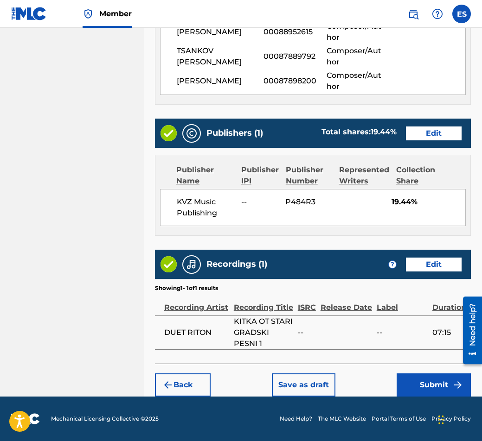
drag, startPoint x: 307, startPoint y: 379, endPoint x: 275, endPoint y: 326, distance: 61.9
click at [275, 326] on span "KITKA OT STARI GRADSKI PESNI 1" at bounding box center [263, 332] width 59 height 33
click at [298, 386] on button "Save as draft" at bounding box center [304, 385] width 64 height 23
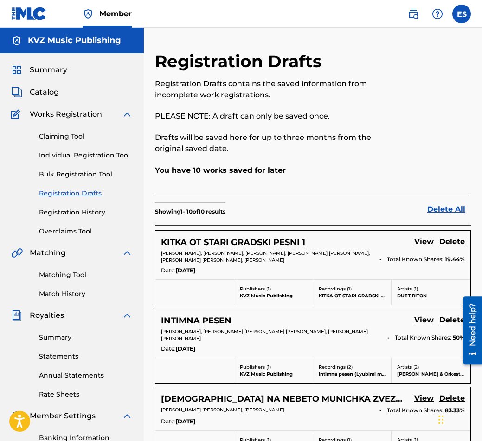
click at [115, 157] on link "Individual Registration Tool" at bounding box center [86, 156] width 94 height 10
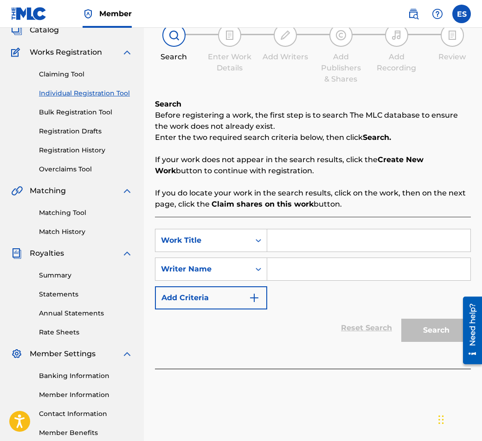
scroll to position [114, 0]
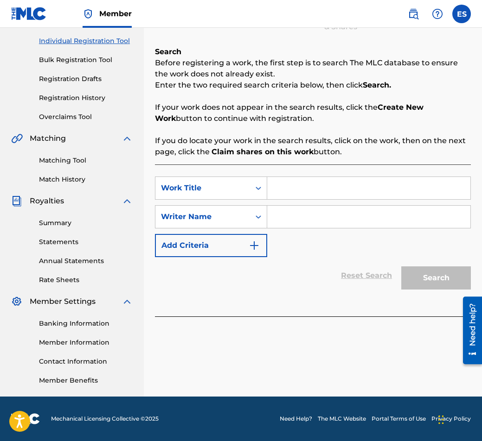
drag, startPoint x: 314, startPoint y: 200, endPoint x: 309, endPoint y: 191, distance: 10.6
paste input "KOMPARSITA"
drag, startPoint x: 276, startPoint y: 190, endPoint x: 248, endPoint y: 191, distance: 27.8
click at [248, 191] on div "SearchWithCriteriaa825d31f-0b9b-4d18-a685-719c5fccfe04 Work Title KOMPARSITA" at bounding box center [313, 188] width 316 height 23
type input "KOMPARSITA"
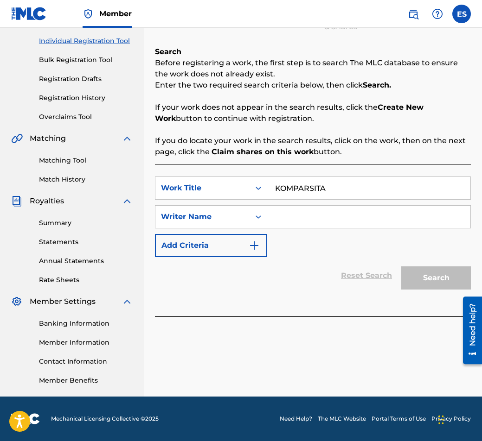
paste input "[PERSON_NAME]"
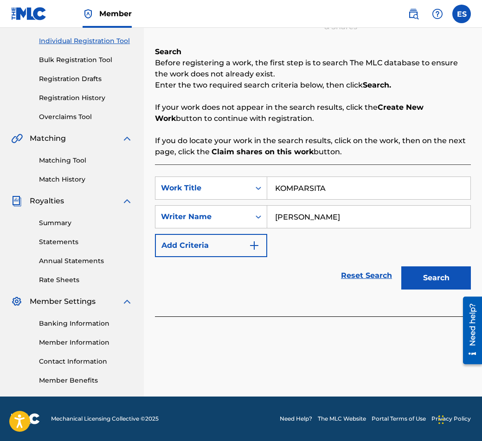
type input "[PERSON_NAME]"
drag, startPoint x: 275, startPoint y: 194, endPoint x: 224, endPoint y: 182, distance: 52.4
click at [224, 182] on div "SearchWithCriteriaa825d31f-0b9b-4d18-a685-719c5fccfe04 Work Title KOMPARSITA" at bounding box center [313, 188] width 316 height 23
click at [422, 285] on button "Search" at bounding box center [436, 278] width 70 height 23
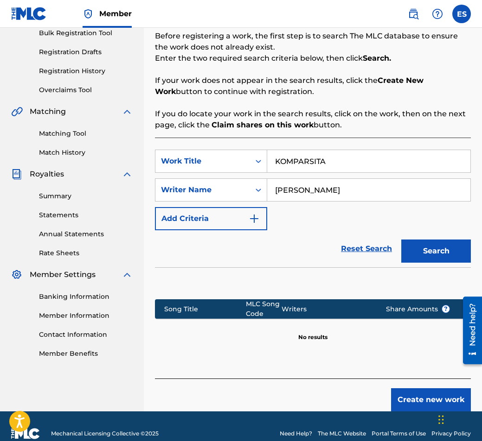
scroll to position [156, 0]
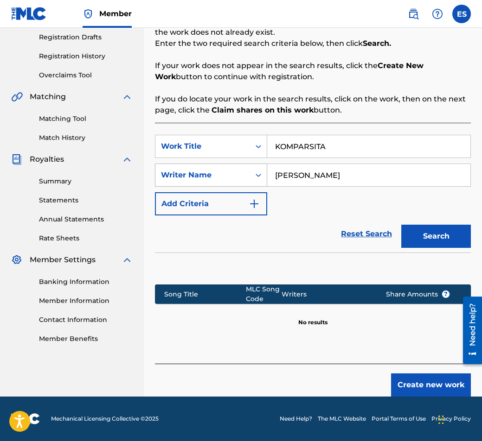
drag, startPoint x: 276, startPoint y: 170, endPoint x: 254, endPoint y: 178, distance: 24.2
click at [255, 178] on div "SearchWithCriteria38fc0886-caba-45b3-92c2-41f3974e65d7 Writer Name [PERSON_NAME]" at bounding box center [313, 175] width 316 height 23
drag, startPoint x: 275, startPoint y: 145, endPoint x: 250, endPoint y: 229, distance: 88.0
click at [237, 198] on div "SearchWithCriteriaa825d31f-0b9b-4d18-a685-719c5fccfe04 Work Title KOMPARSITA Se…" at bounding box center [313, 175] width 316 height 81
click at [404, 390] on button "Create new work" at bounding box center [431, 385] width 80 height 23
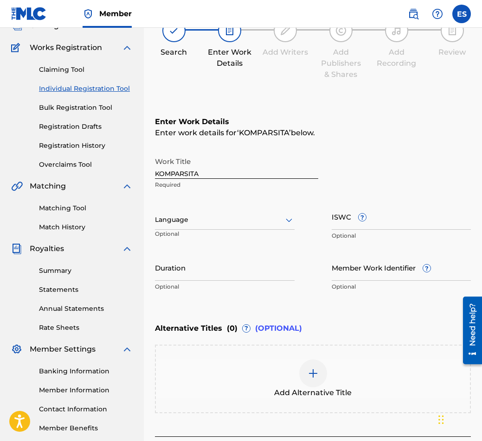
scroll to position [140, 0]
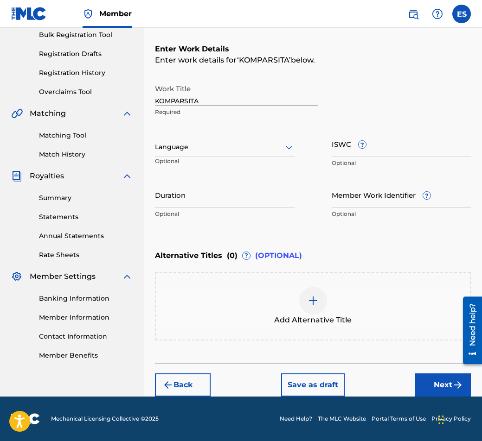
click at [267, 146] on div at bounding box center [225, 147] width 140 height 12
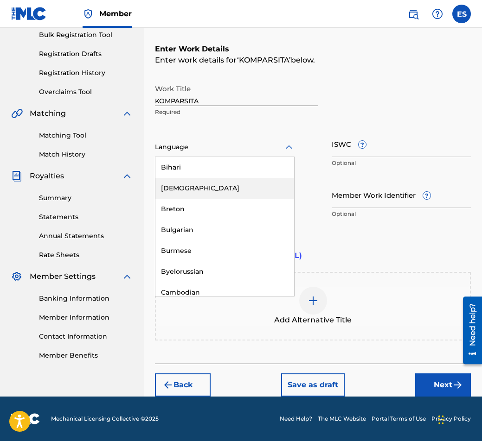
scroll to position [371, 0]
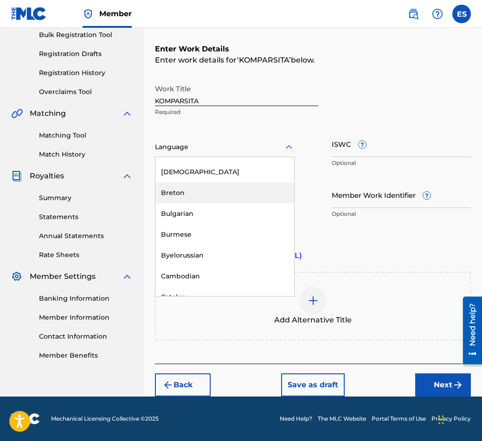
click at [308, 133] on div "Work Title KOMPARSITA Required 153 results available. Use Up and Down to choose…" at bounding box center [313, 152] width 316 height 144
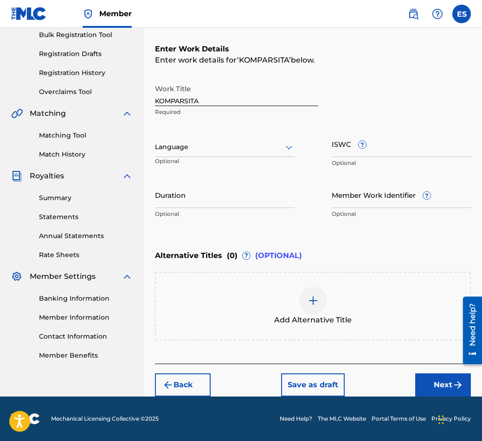
click at [261, 199] on input "Duration" at bounding box center [225, 195] width 140 height 26
type input "03:00"
click at [293, 302] on div "Add Alternative Title" at bounding box center [313, 306] width 314 height 39
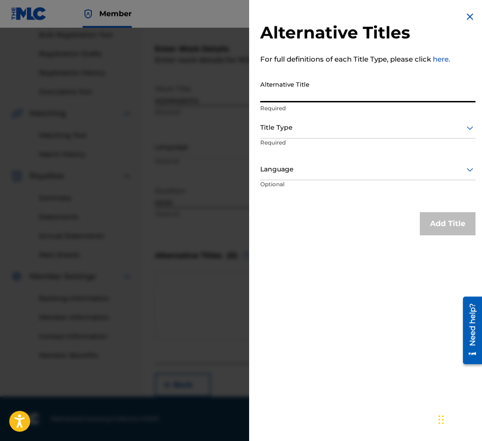
paste input "КОМПАРСИТА"
type input "КОМПАРСИТА"
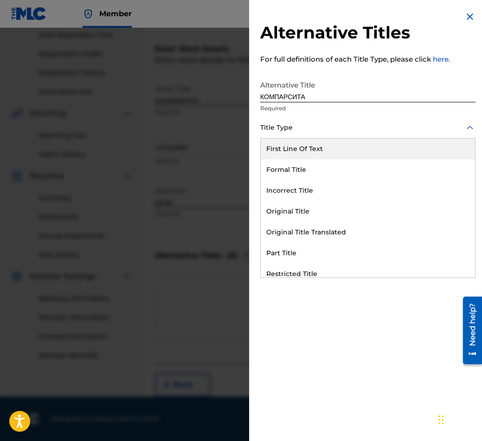
click at [318, 122] on div at bounding box center [367, 128] width 215 height 12
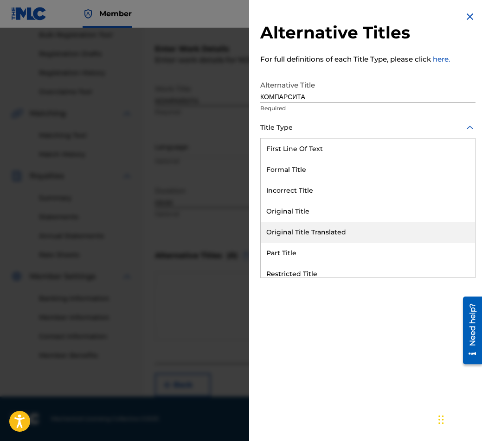
click at [340, 231] on div "Original Title Translated" at bounding box center [368, 232] width 214 height 21
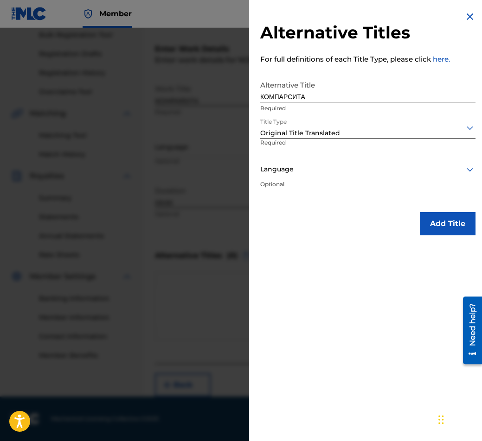
click at [317, 183] on p "Optional" at bounding box center [295, 190] width 70 height 21
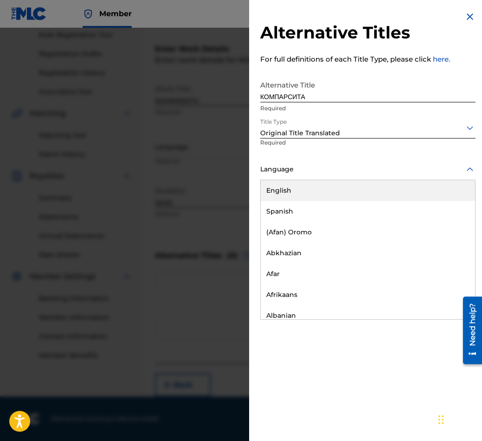
click at [315, 178] on div "Language" at bounding box center [367, 169] width 215 height 21
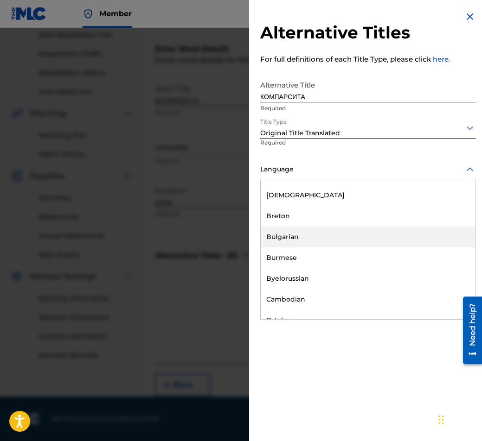
click at [345, 237] on div "Bulgarian" at bounding box center [368, 237] width 214 height 21
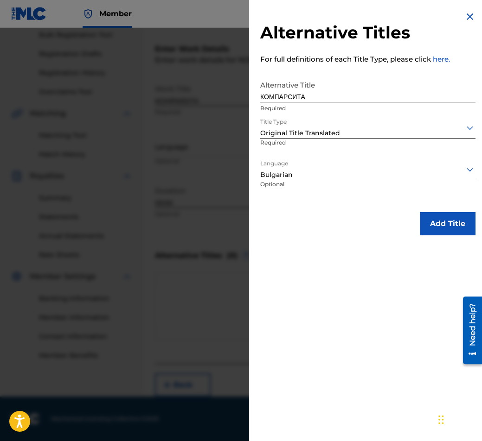
click at [435, 233] on button "Add Title" at bounding box center [447, 223] width 56 height 23
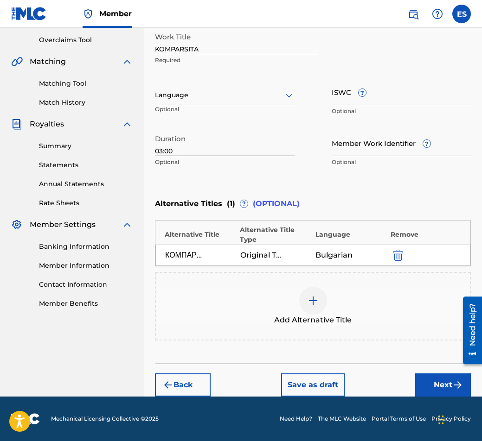
click at [429, 379] on button "Next" at bounding box center [443, 385] width 56 height 23
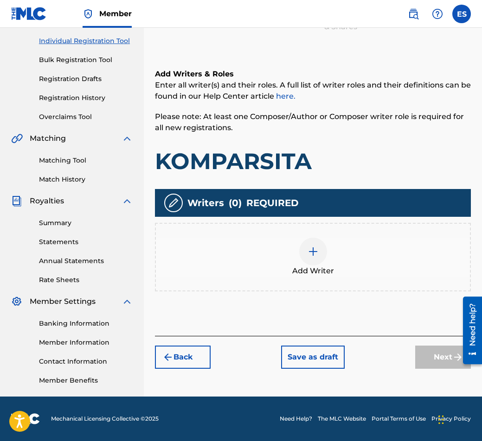
scroll to position [42, 0]
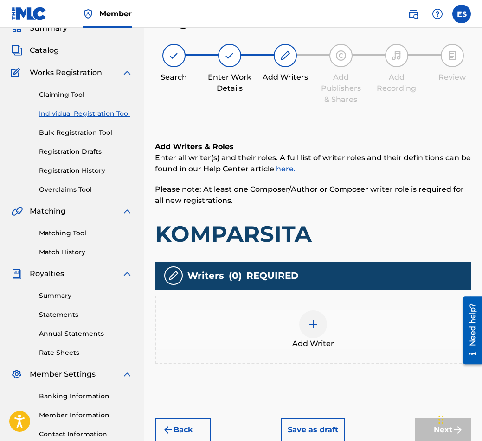
click at [342, 337] on div "Add Writer" at bounding box center [313, 330] width 314 height 39
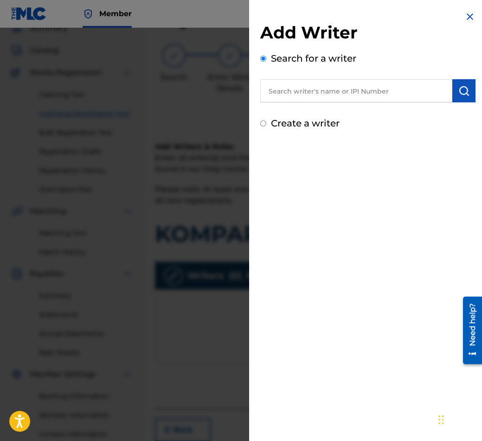
paste input "00087889792"
type input "00087889792"
click at [464, 92] on img "submit" at bounding box center [463, 90] width 11 height 11
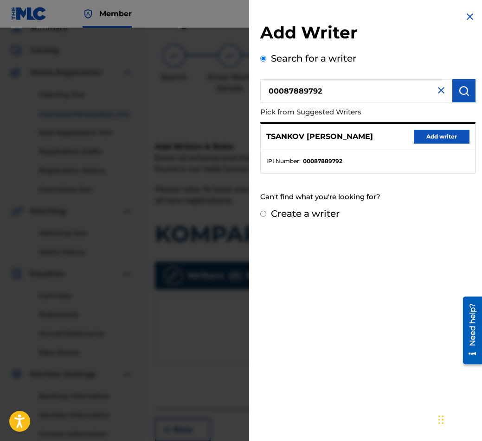
click at [427, 141] on button "Add writer" at bounding box center [441, 137] width 56 height 14
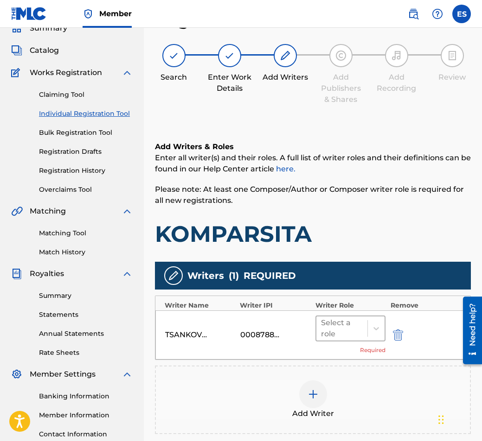
click at [324, 329] on div at bounding box center [342, 328] width 42 height 13
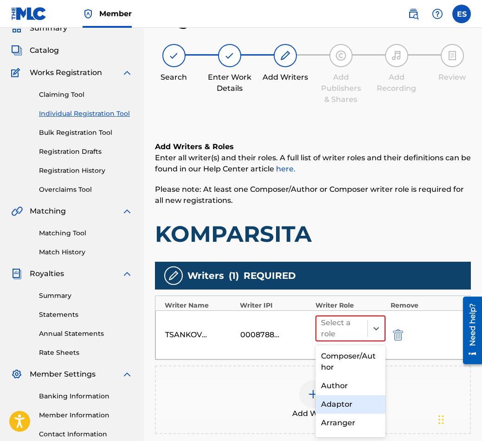
scroll to position [70, 0]
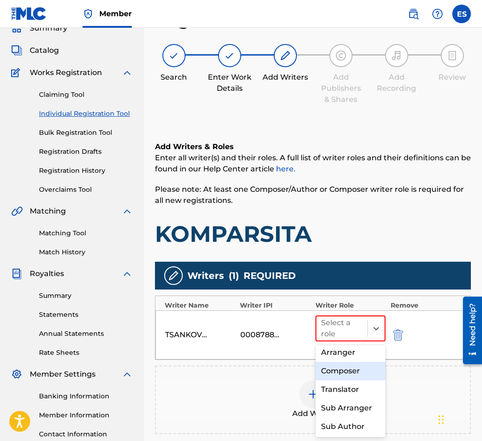
click at [348, 379] on div "Composer" at bounding box center [350, 371] width 70 height 19
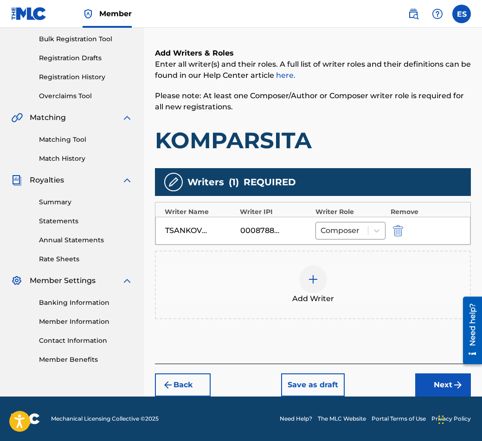
click at [431, 383] on button "Next" at bounding box center [443, 385] width 56 height 23
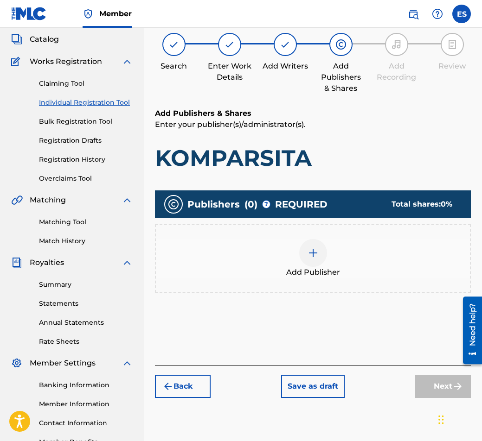
scroll to position [42, 0]
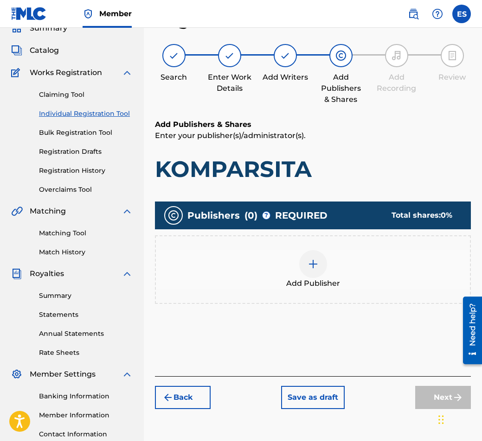
click at [300, 319] on div "Publishers ( 0 ) ? REQUIRED Total shares: 0 % Add Publisher" at bounding box center [313, 266] width 316 height 139
click at [292, 291] on div "Add Publisher" at bounding box center [313, 269] width 316 height 69
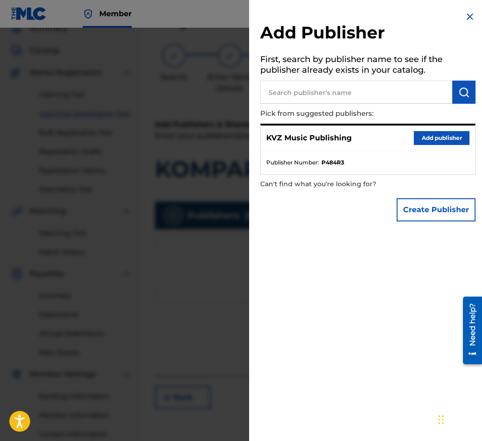
click at [420, 145] on button "Add publisher" at bounding box center [441, 138] width 56 height 14
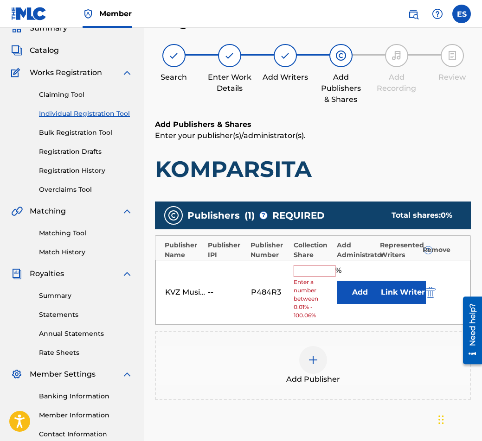
click at [310, 271] on input "text" at bounding box center [314, 271] width 42 height 12
type input "100"
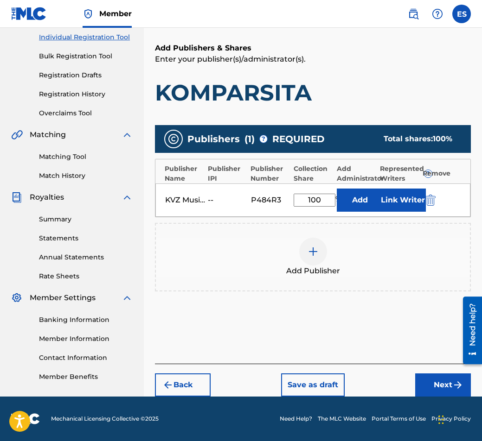
click at [440, 384] on button "Next" at bounding box center [443, 385] width 56 height 23
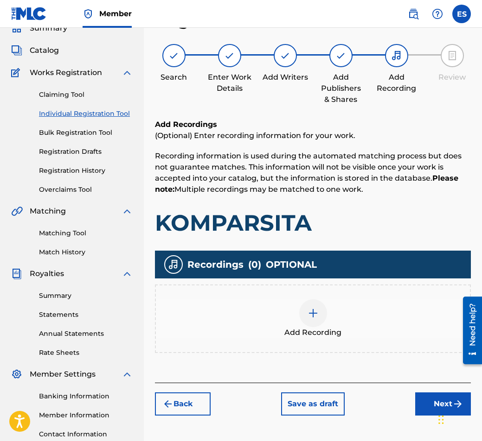
click at [433, 398] on button "Next" at bounding box center [443, 404] width 56 height 23
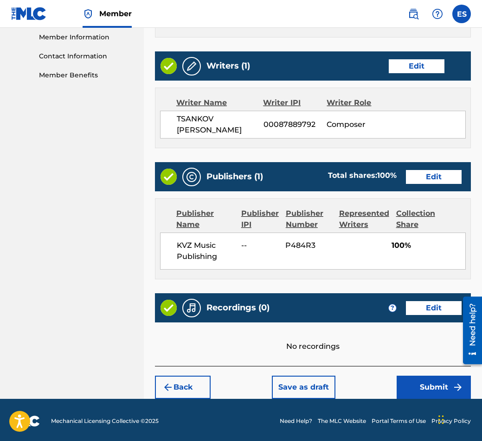
scroll to position [422, 0]
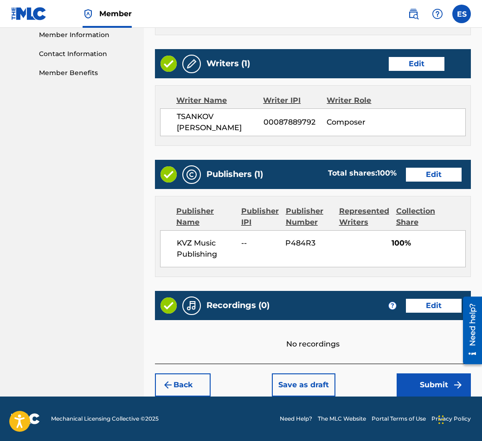
click at [431, 380] on button "Submit" at bounding box center [433, 385] width 74 height 23
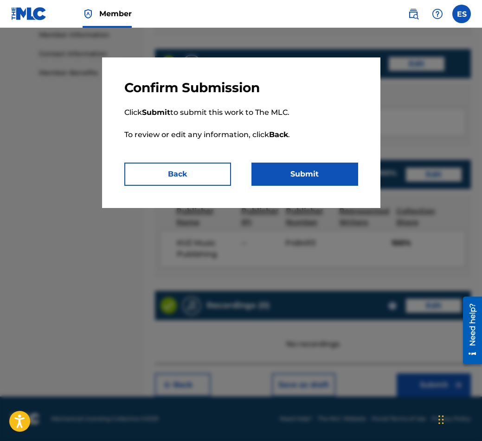
click at [324, 179] on button "Submit" at bounding box center [304, 174] width 107 height 23
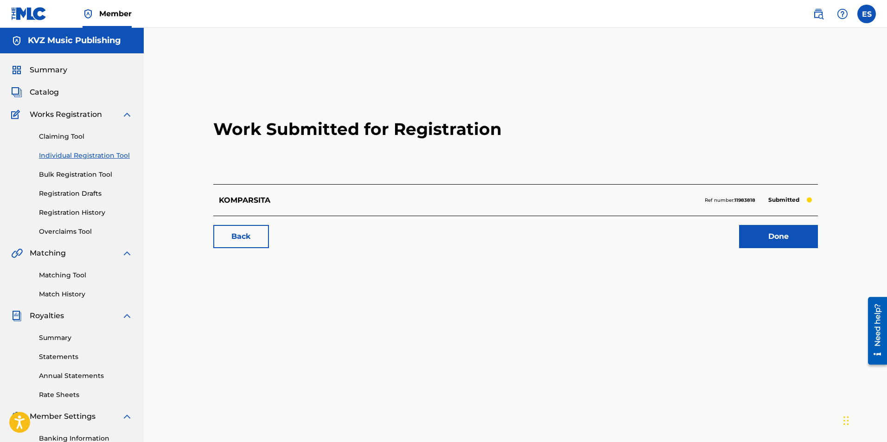
click at [122, 155] on link "Individual Registration Tool" at bounding box center [86, 156] width 94 height 10
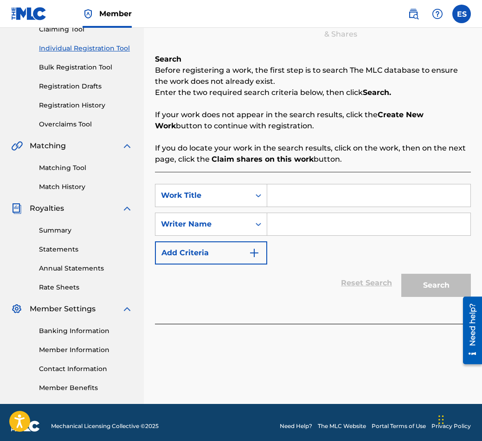
scroll to position [114, 0]
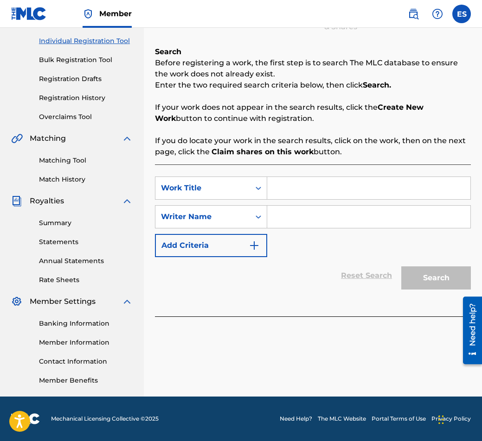
drag, startPoint x: 295, startPoint y: 202, endPoint x: 291, endPoint y: 188, distance: 14.2
paste input "KONTSERTNO TANGO"
type input "KONTSERTNO TANGO"
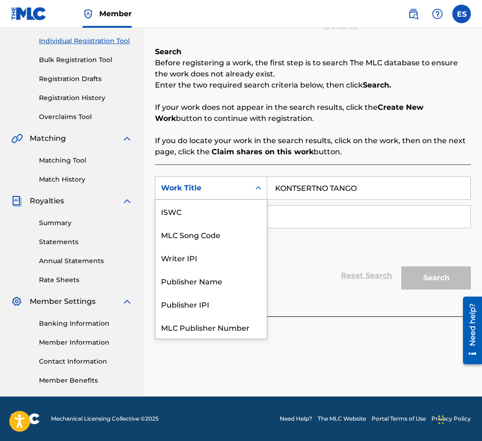
drag, startPoint x: 264, startPoint y: 181, endPoint x: 273, endPoint y: 185, distance: 10.0
click at [273, 185] on div "SearchWithCriteriaa825d31f-0b9b-4d18-a685-719c5fccfe04 7 results available. Use…" at bounding box center [313, 188] width 316 height 23
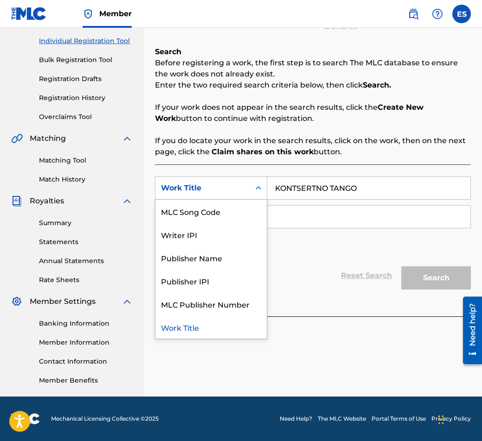
click at [273, 185] on input "KONTSERTNO TANGO" at bounding box center [368, 188] width 203 height 22
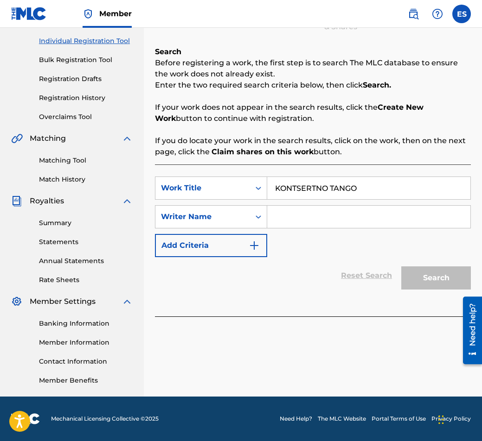
paste input "[PERSON_NAME]"
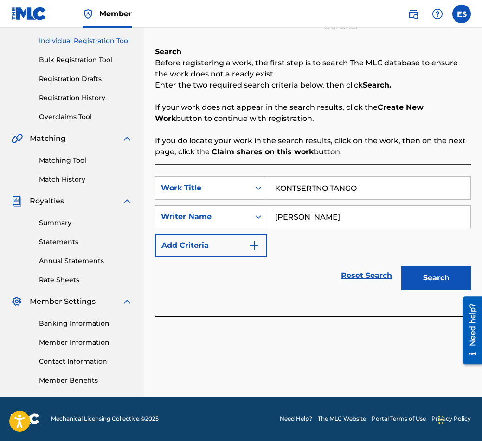
drag, startPoint x: 275, startPoint y: 211, endPoint x: 248, endPoint y: 216, distance: 27.7
click at [248, 216] on div "SearchWithCriteria38fc0886-caba-45b3-92c2-41f3974e65d7 Writer Name [PERSON_NAME]" at bounding box center [313, 216] width 316 height 23
type input "[PERSON_NAME]"
click at [419, 274] on button "Search" at bounding box center [436, 278] width 70 height 23
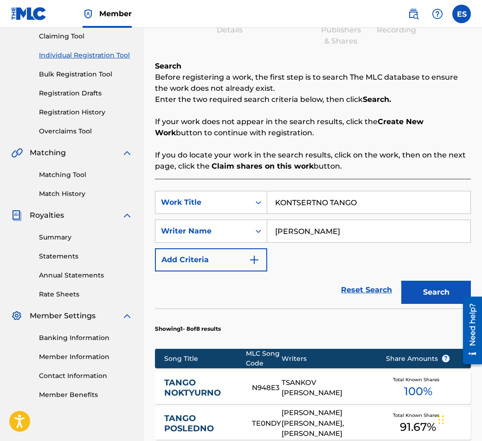
scroll to position [114, 0]
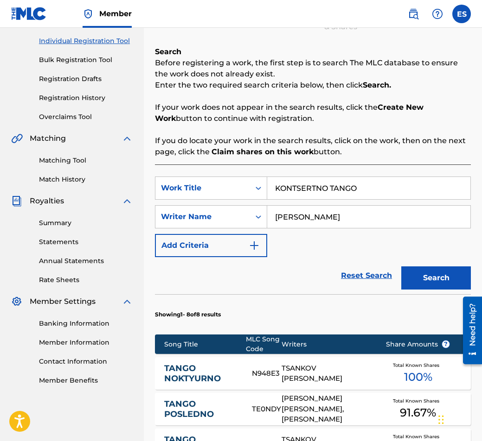
drag, startPoint x: 279, startPoint y: 184, endPoint x: 267, endPoint y: 193, distance: 14.3
click at [267, 193] on input "KONTSERTNO TANGO" at bounding box center [368, 188] width 203 height 22
drag, startPoint x: 272, startPoint y: 214, endPoint x: 261, endPoint y: 216, distance: 10.8
click at [261, 216] on div "SearchWithCriteria38fc0886-caba-45b3-92c2-41f3974e65d7 Writer Name [PERSON_NAME]" at bounding box center [313, 216] width 316 height 23
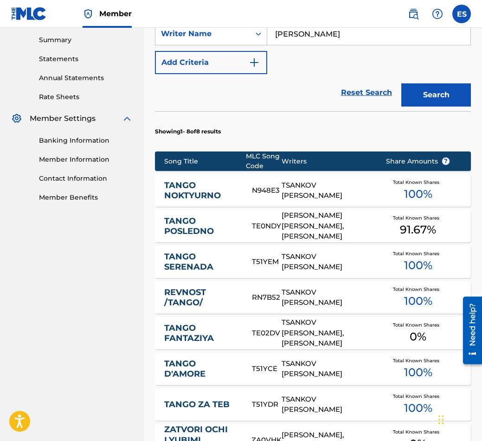
scroll to position [300, 0]
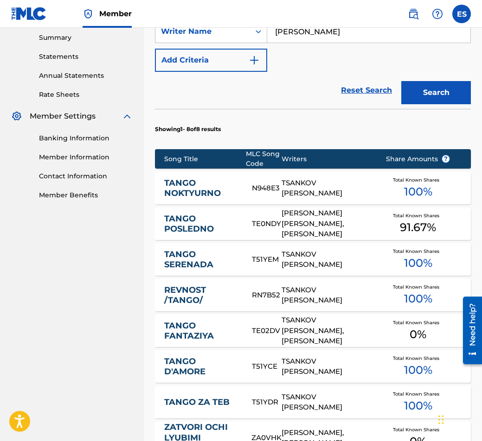
click at [440, 97] on button "Search" at bounding box center [436, 92] width 70 height 23
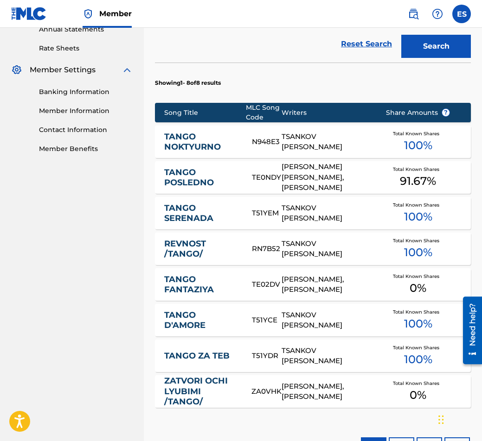
scroll to position [393, 0]
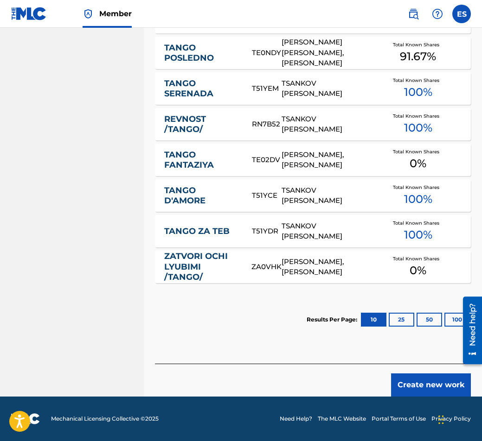
click at [442, 391] on button "Create new work" at bounding box center [431, 385] width 80 height 23
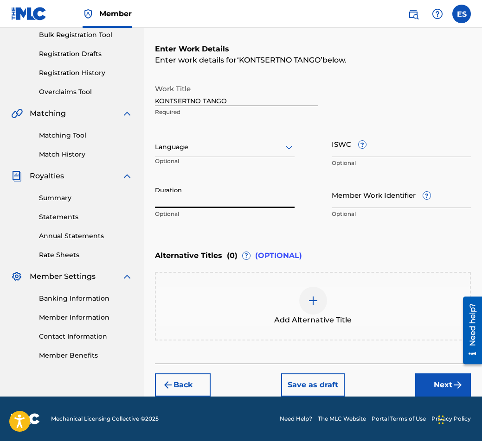
click at [271, 203] on input "Duration" at bounding box center [225, 195] width 140 height 26
type input "03:00"
click at [299, 279] on div "Add Alternative Title" at bounding box center [313, 306] width 316 height 69
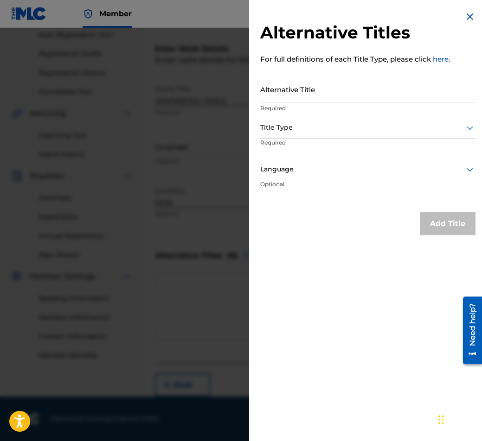
drag, startPoint x: 249, startPoint y: 81, endPoint x: 293, endPoint y: 63, distance: 48.2
click at [293, 62] on p "For full definitions of each Title Type, please click here." at bounding box center [367, 59] width 215 height 11
paste input "КОНЦЕРТНО ТАНГО"
type input "КОНЦЕРТНО ТАНГО"
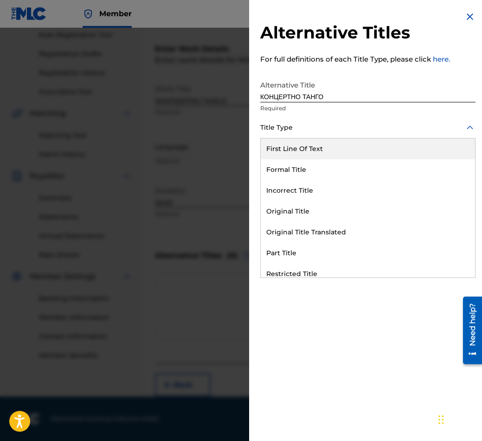
click at [310, 126] on div at bounding box center [367, 128] width 215 height 12
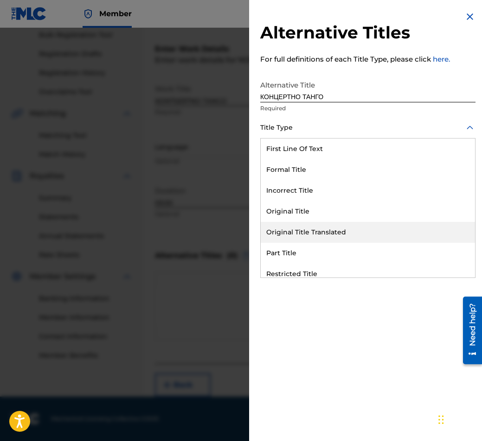
click at [354, 230] on div "Original Title Translated" at bounding box center [368, 232] width 214 height 21
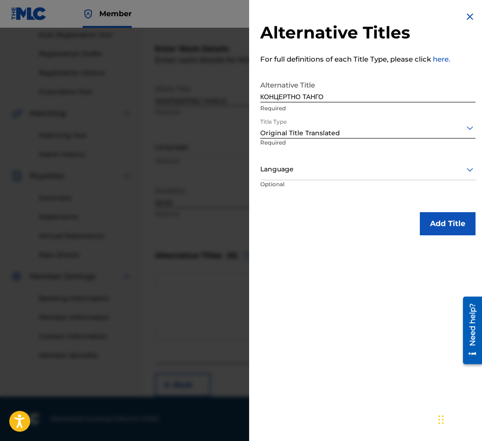
click at [321, 172] on div at bounding box center [367, 170] width 215 height 12
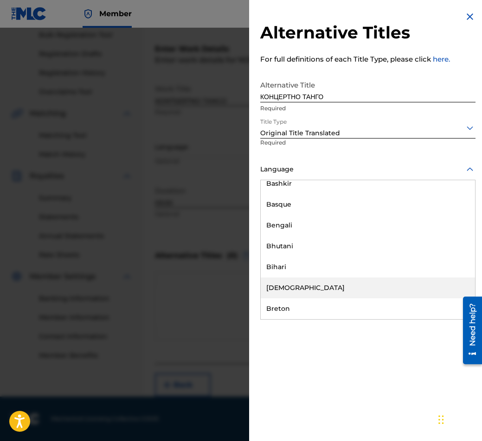
scroll to position [324, 0]
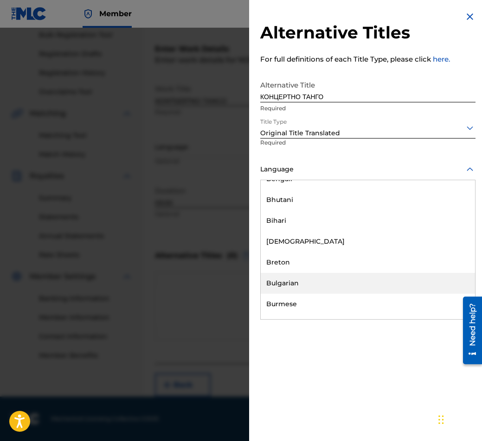
click at [318, 277] on div "Bulgarian" at bounding box center [368, 283] width 214 height 21
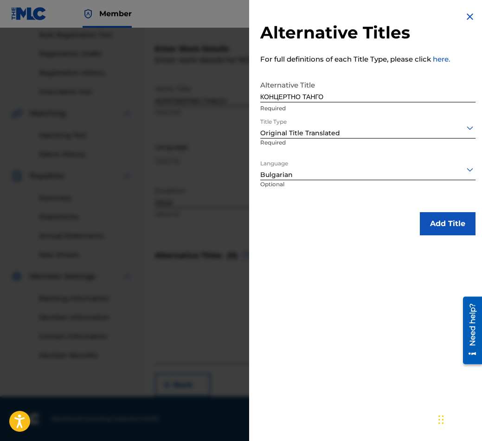
click at [424, 219] on button "Add Title" at bounding box center [447, 223] width 56 height 23
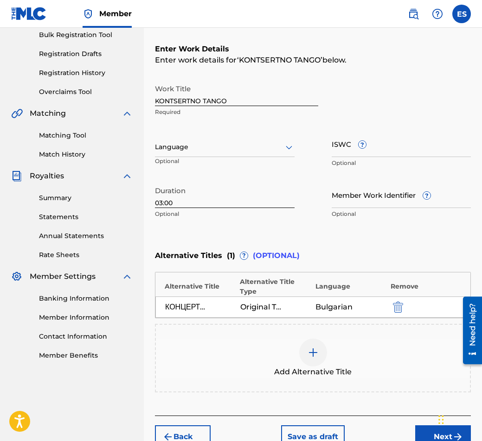
scroll to position [191, 0]
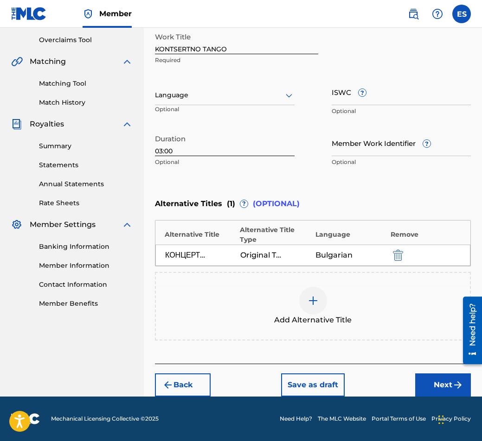
click at [432, 391] on button "Next" at bounding box center [443, 385] width 56 height 23
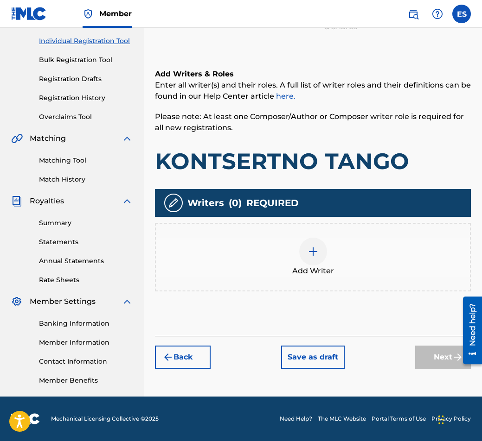
scroll to position [42, 0]
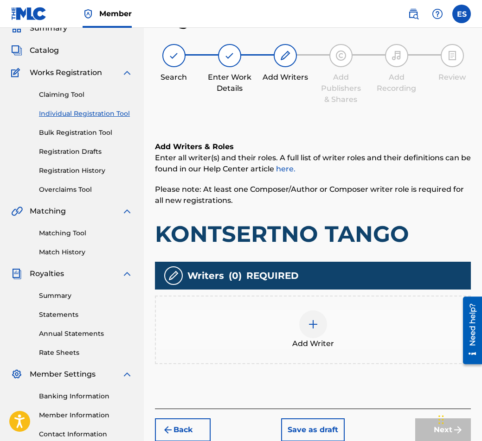
click at [337, 335] on div "Add Writer" at bounding box center [313, 330] width 314 height 39
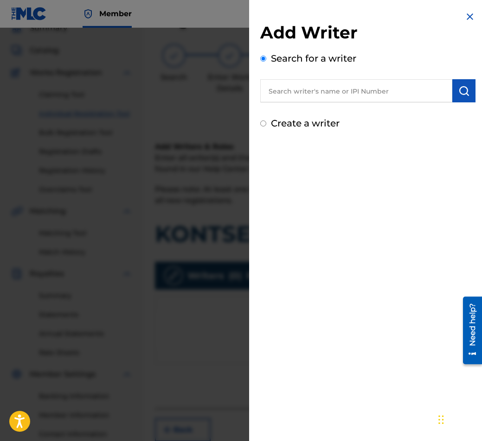
paste input "00087889792"
type input "00087889792"
click at [463, 89] on img "submit" at bounding box center [463, 90] width 11 height 11
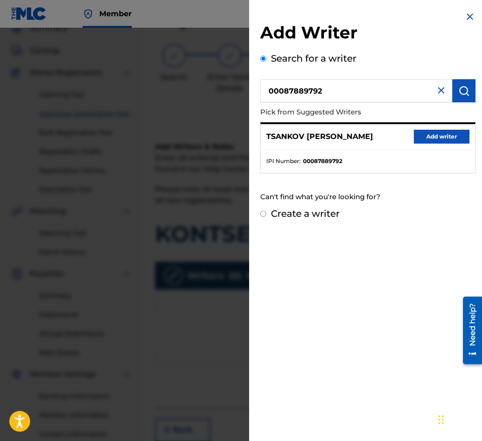
click at [438, 136] on button "Add writer" at bounding box center [441, 137] width 56 height 14
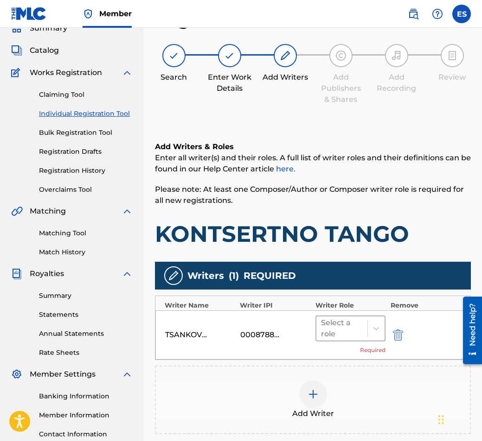
click at [331, 341] on div "Select a role" at bounding box center [350, 329] width 70 height 26
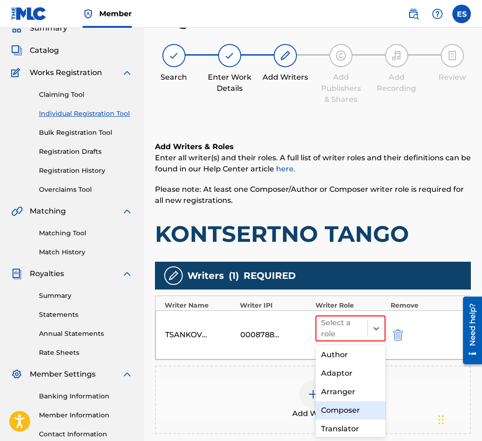
scroll to position [46, 0]
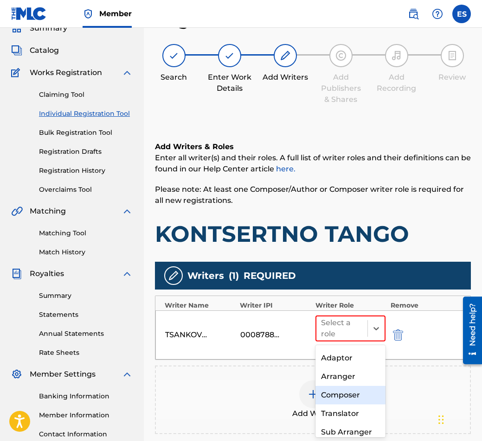
click at [327, 394] on div "Composer" at bounding box center [350, 395] width 70 height 19
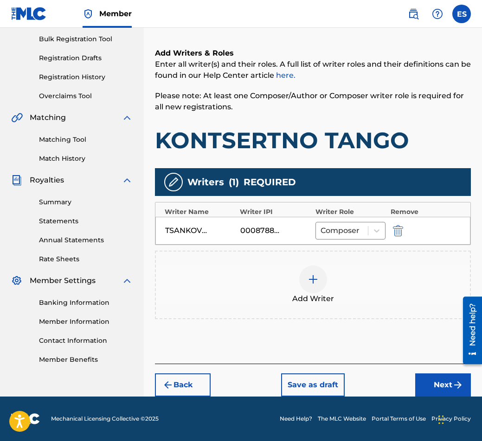
click at [444, 382] on button "Next" at bounding box center [443, 385] width 56 height 23
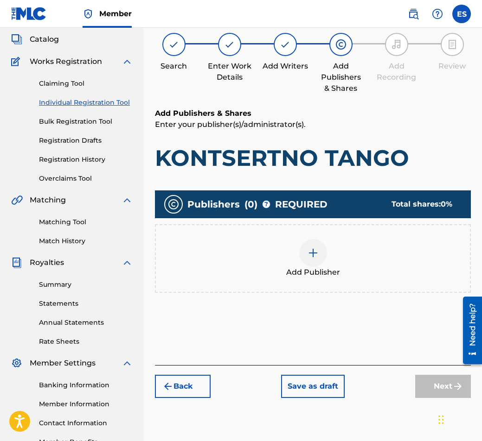
scroll to position [42, 0]
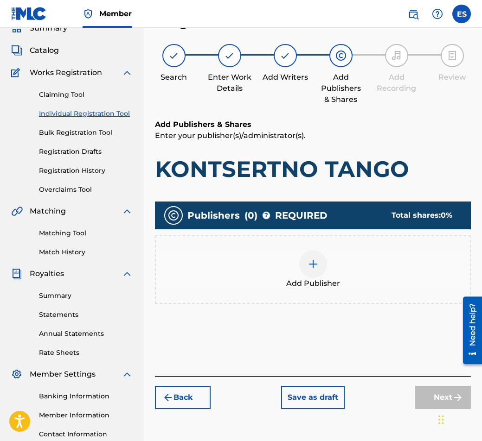
click at [325, 293] on div "Add Publisher" at bounding box center [313, 269] width 316 height 69
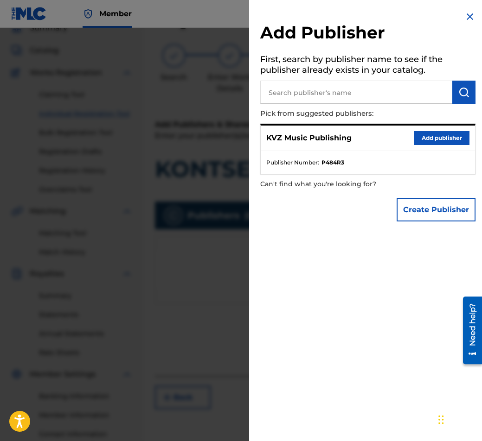
click at [442, 139] on button "Add publisher" at bounding box center [441, 138] width 56 height 14
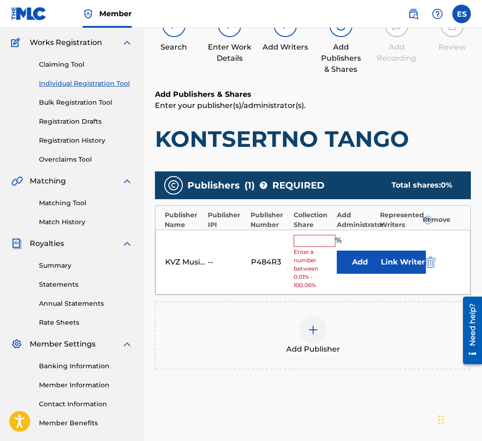
scroll to position [88, 0]
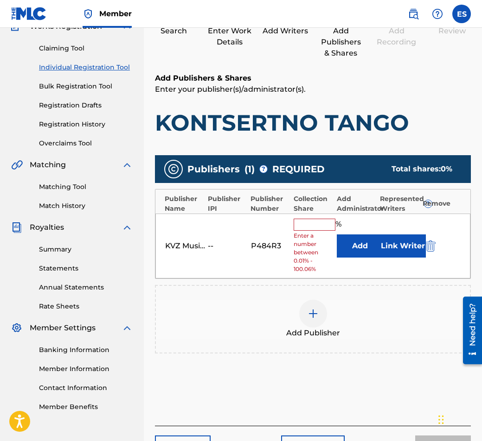
click at [318, 229] on input "text" at bounding box center [314, 225] width 42 height 12
type input "100"
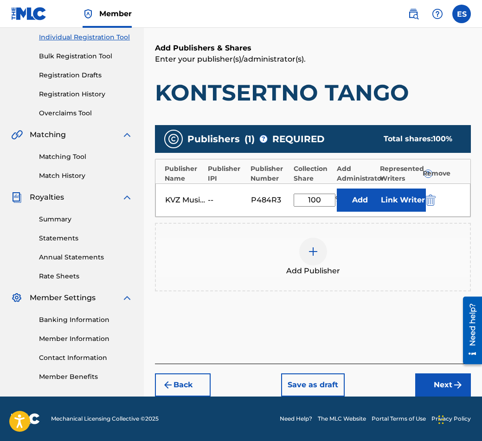
click at [428, 389] on button "Next" at bounding box center [443, 385] width 56 height 23
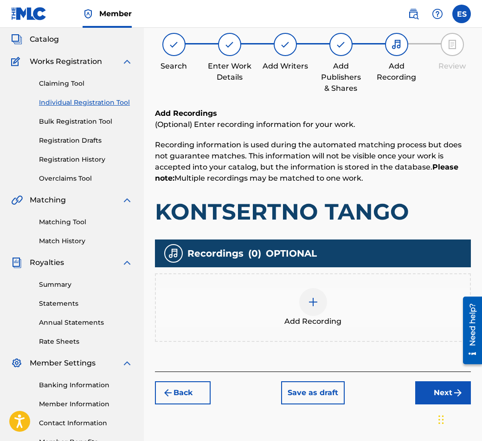
scroll to position [42, 0]
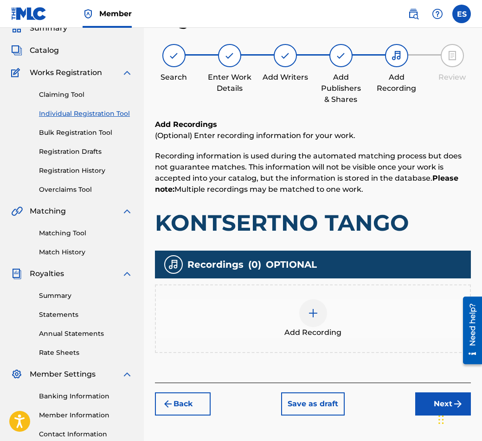
click at [310, 317] on img at bounding box center [312, 313] width 11 height 11
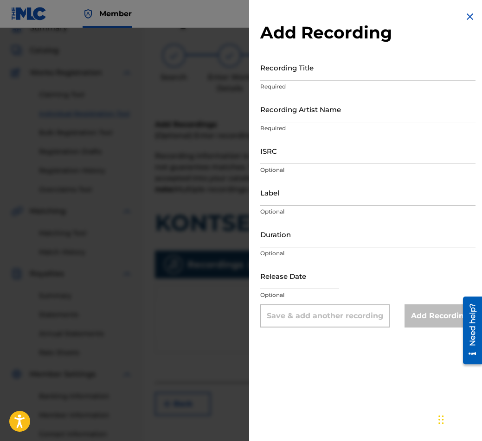
click at [162, 132] on div at bounding box center [241, 248] width 482 height 441
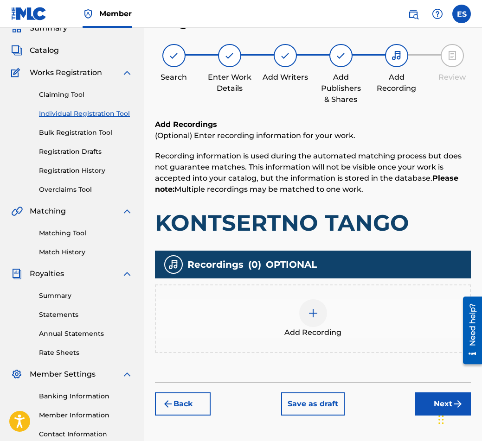
click at [197, 398] on button "Back" at bounding box center [183, 404] width 56 height 23
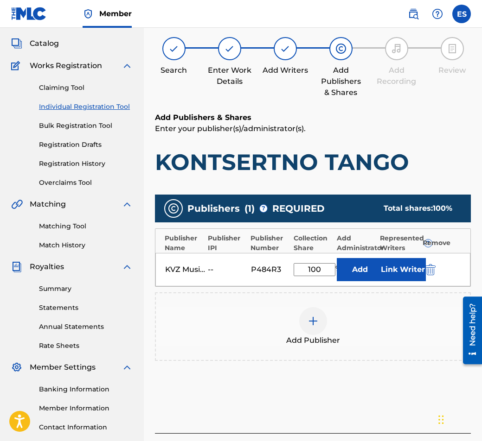
scroll to position [118, 0]
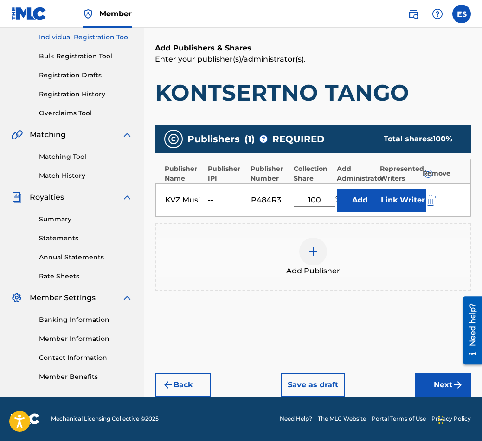
click at [196, 382] on button "Back" at bounding box center [183, 385] width 56 height 23
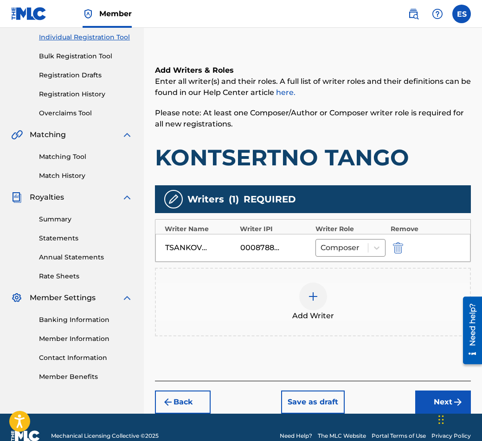
click at [197, 392] on button "Back" at bounding box center [183, 402] width 56 height 23
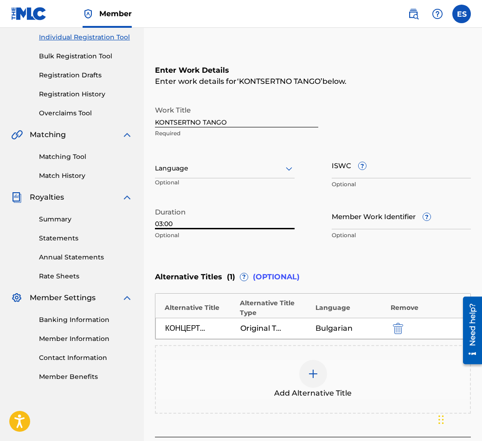
click at [180, 228] on input "03:00" at bounding box center [225, 216] width 140 height 26
click at [181, 228] on input "03:00" at bounding box center [225, 216] width 140 height 26
paste input "2:44"
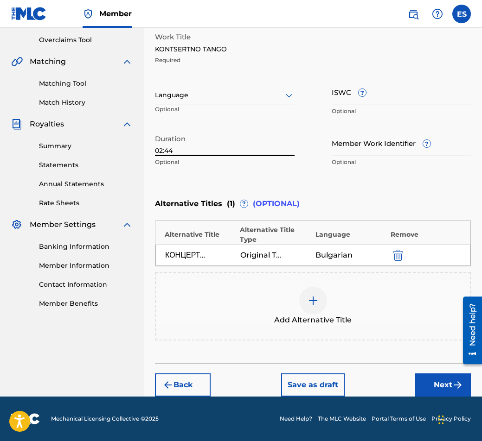
type input "02:44"
click at [425, 388] on button "Next" at bounding box center [443, 385] width 56 height 23
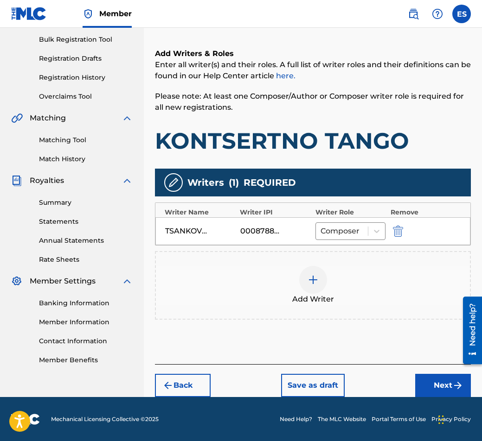
scroll to position [135, 0]
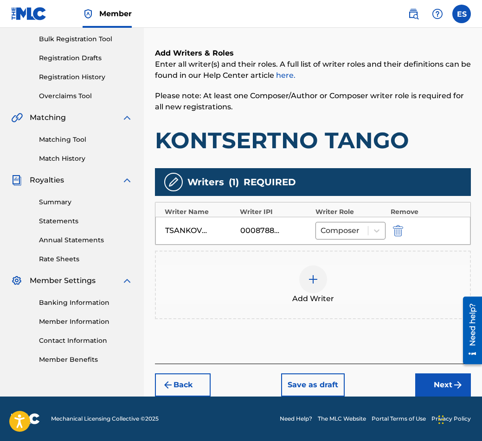
click at [423, 388] on button "Next" at bounding box center [443, 385] width 56 height 23
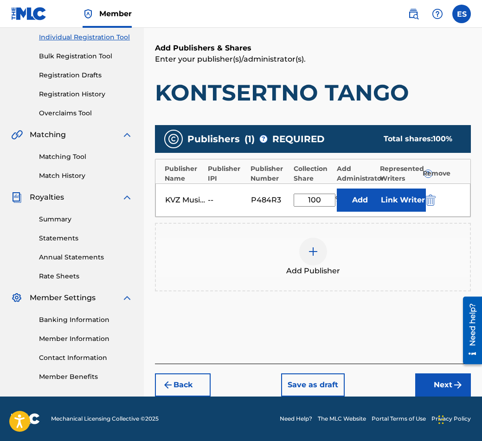
click at [432, 389] on button "Next" at bounding box center [443, 385] width 56 height 23
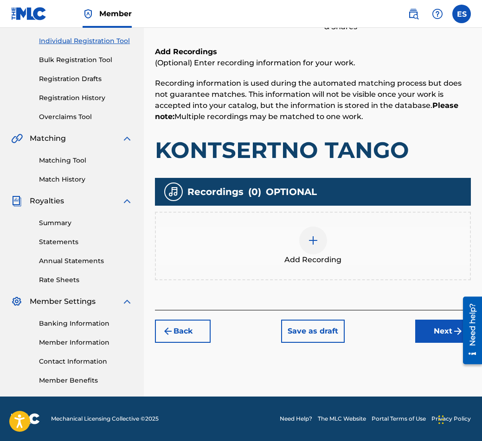
scroll to position [42, 0]
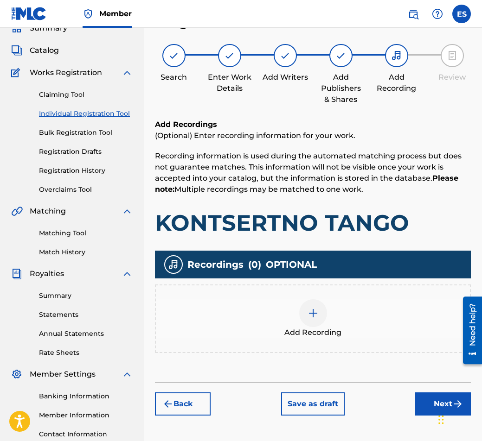
click at [377, 344] on div "Add Recording" at bounding box center [313, 319] width 316 height 69
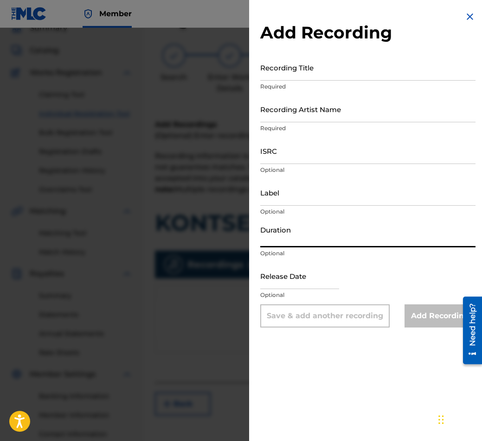
paste input "02:44"
type input "02:44"
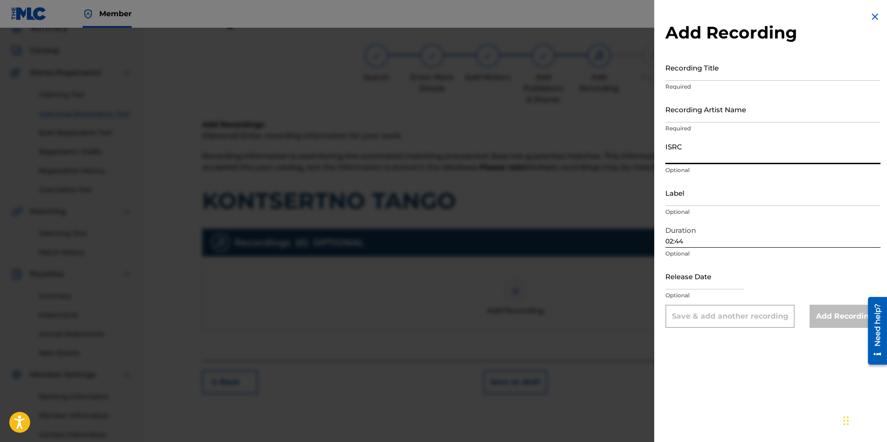
paste input "BGA262198895"
type input "BGA262198895"
drag, startPoint x: 706, startPoint y: 177, endPoint x: 746, endPoint y: 199, distance: 45.7
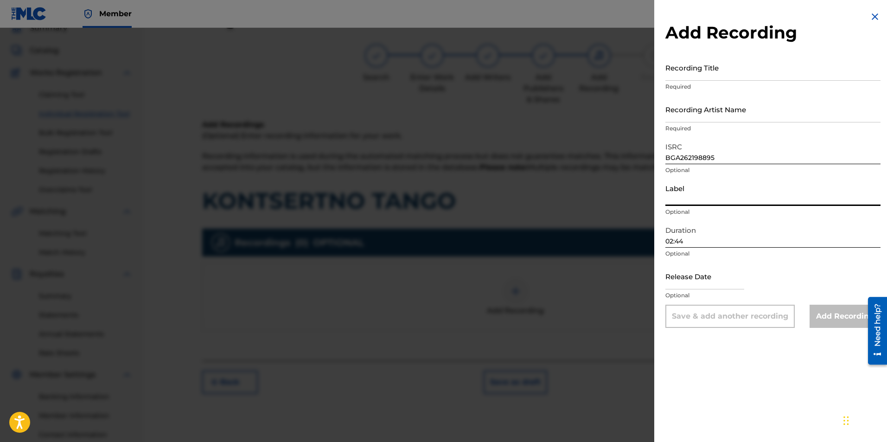
paste input "MIK BALKANTON AD"
type input "MIK BALKANTON AD"
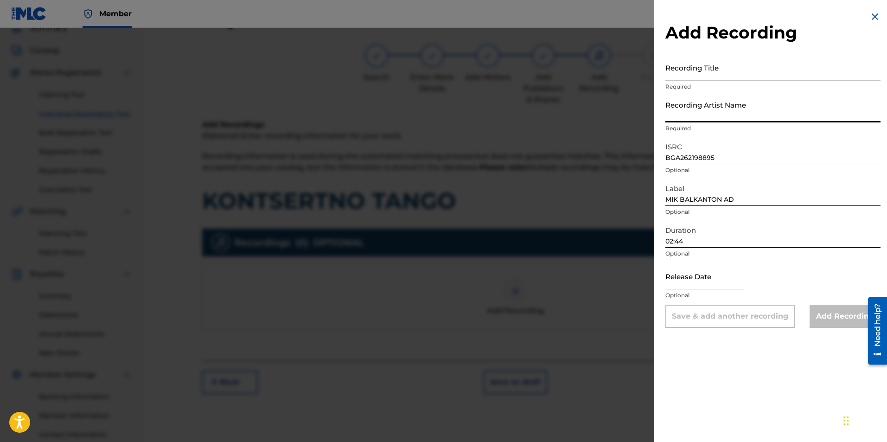
drag, startPoint x: 710, startPoint y: 127, endPoint x: 707, endPoint y: 116, distance: 11.5
paste input "Orkestar s dirigent [PERSON_NAME]"
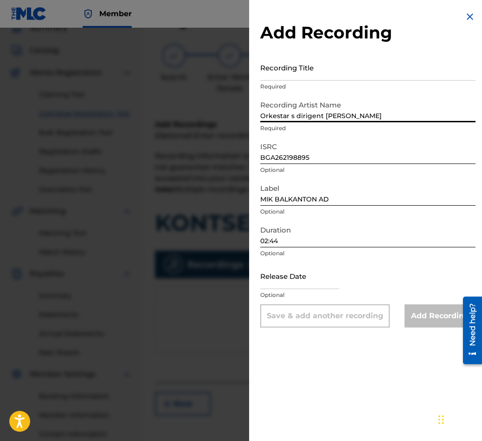
type input "Orkestar s dirigent [PERSON_NAME]"
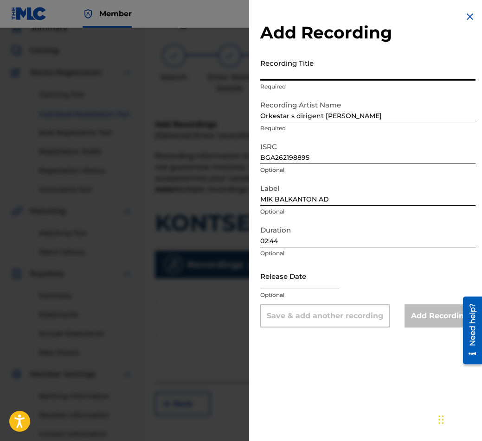
paste input "KONTSERTNO TANGO"
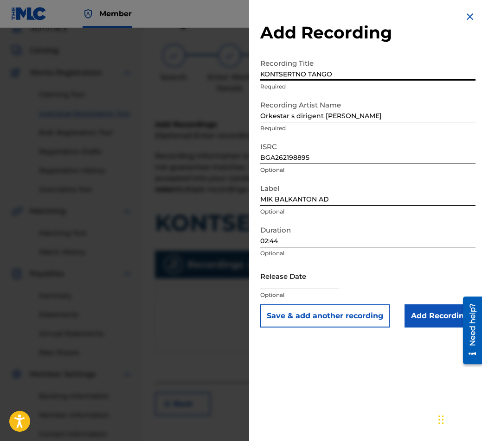
type input "KONTSERTNO TANGO"
click at [252, 114] on div "Add Recording Recording Title KONTSERTNO TANGO Required Recording Artist Name […" at bounding box center [367, 169] width 237 height 339
drag, startPoint x: 259, startPoint y: 71, endPoint x: 253, endPoint y: 75, distance: 7.3
click at [253, 75] on div "Add Recording Recording Title KONTSERTNO TANGO Required Recording Artist Name […" at bounding box center [367, 169] width 237 height 339
click at [263, 72] on input "KONTSERTNO TANGO" at bounding box center [367, 67] width 215 height 26
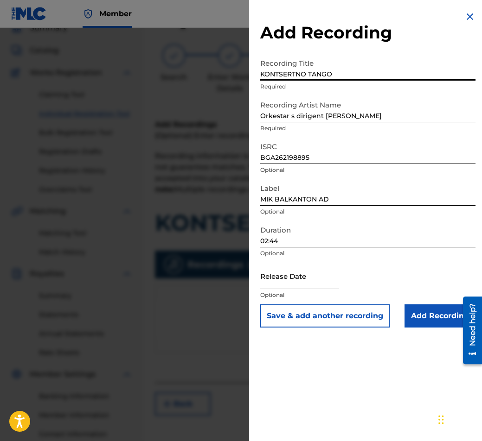
click at [257, 72] on div "Add Recording Recording Title KONTSERTNO TANGO Required Recording Artist Name […" at bounding box center [367, 169] width 237 height 339
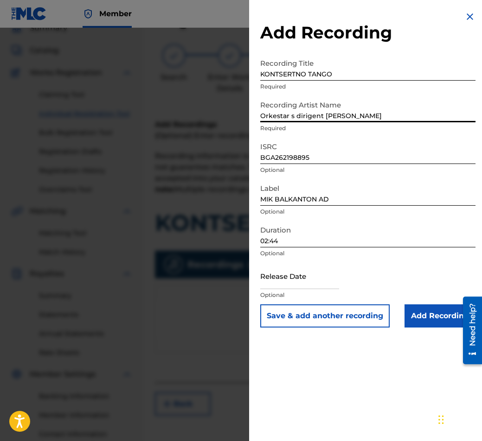
drag, startPoint x: 260, startPoint y: 113, endPoint x: 251, endPoint y: 115, distance: 9.6
click at [251, 115] on div "Add Recording Recording Title KONTSERTNO TANGO Required Recording Artist Name […" at bounding box center [367, 169] width 237 height 339
click at [315, 144] on input "BGA262198895" at bounding box center [367, 151] width 215 height 26
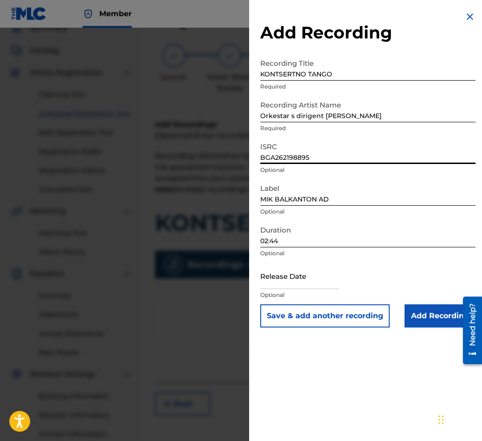
click at [424, 318] on input "Add Recording" at bounding box center [439, 316] width 71 height 23
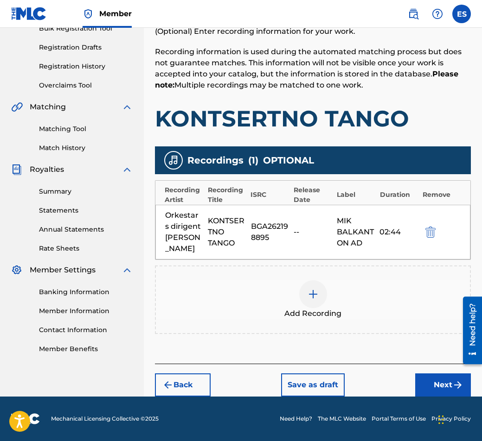
scroll to position [114, 0]
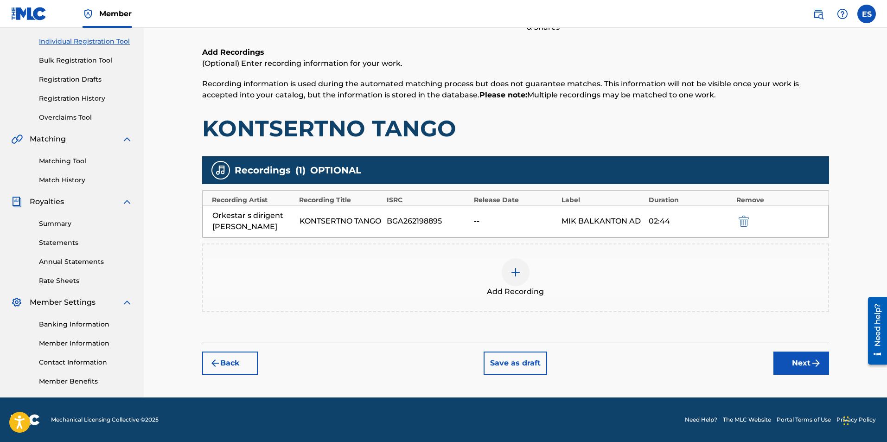
click at [541, 243] on div "Recordings ( 1 ) OPTIONAL Recording Artist Recording Title ISRC Release Date La…" at bounding box center [515, 234] width 627 height 156
click at [550, 256] on div "Add Recording" at bounding box center [515, 277] width 627 height 69
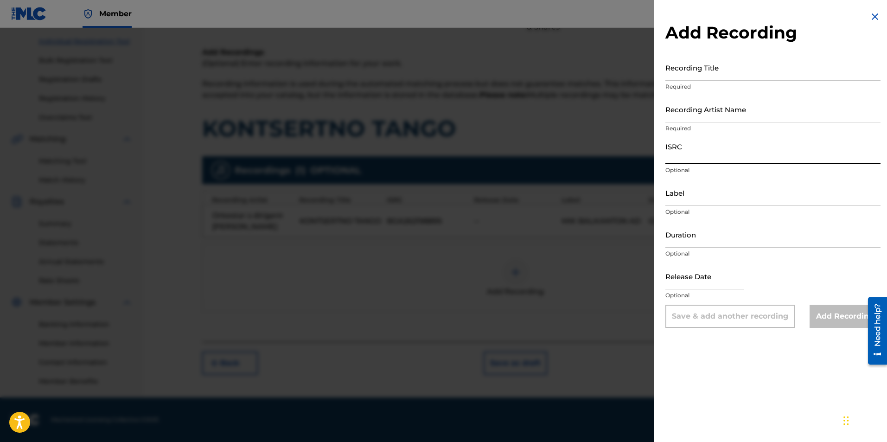
paste input "BGA262350722"
type input "BGA262350722"
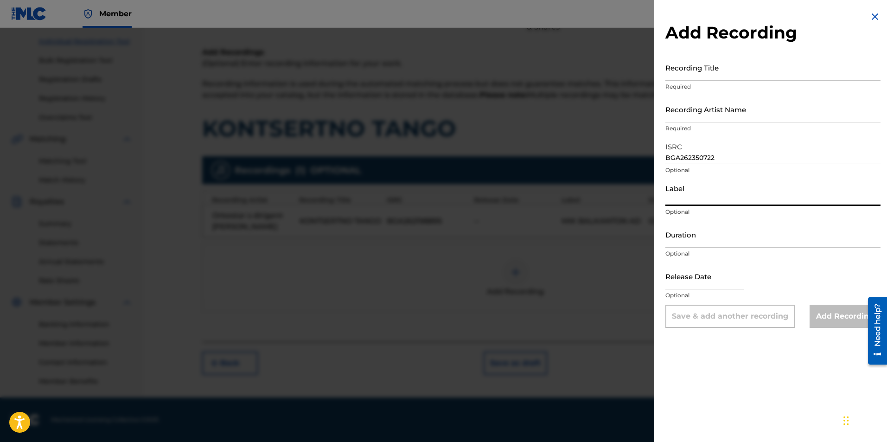
click at [699, 191] on input "Label" at bounding box center [772, 192] width 215 height 26
type input "BALKANTON AD"
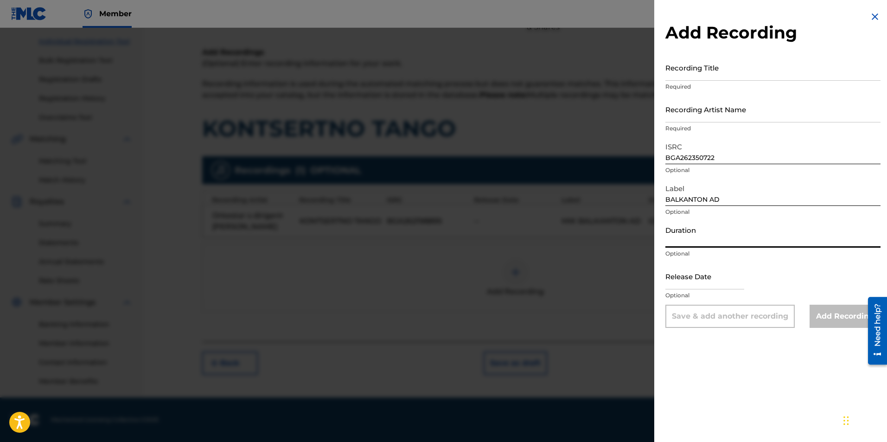
click at [710, 238] on input "Duration" at bounding box center [772, 234] width 215 height 26
type input "03:03"
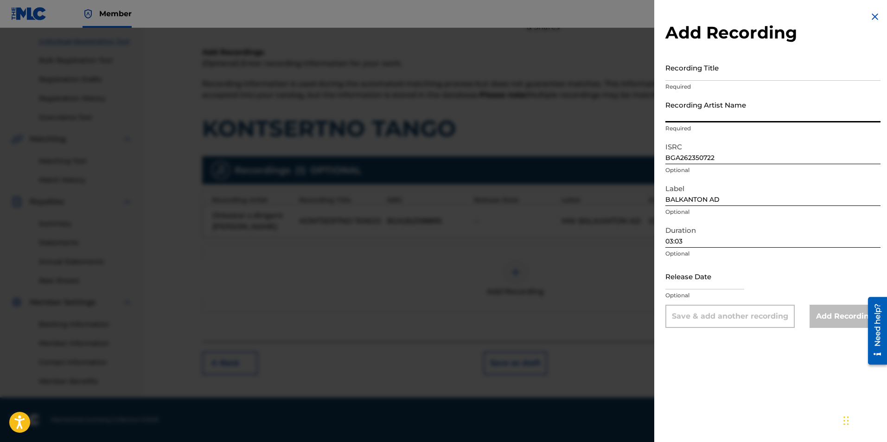
paste input "Tantsov orkestar"
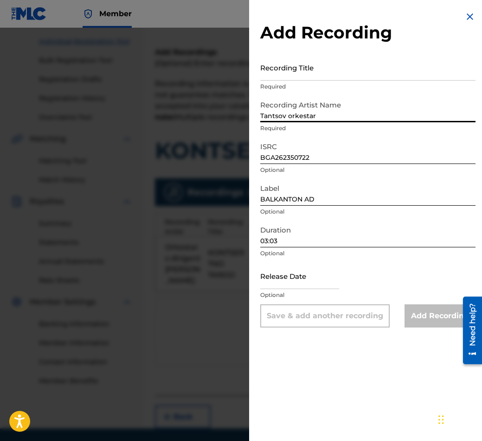
type input "Tantsov orkestar"
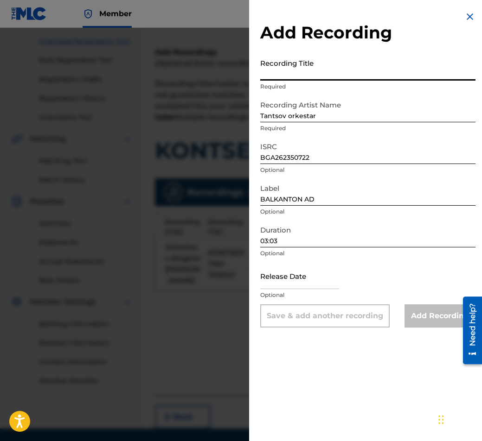
paste input "KONTSERTNO TANGO"
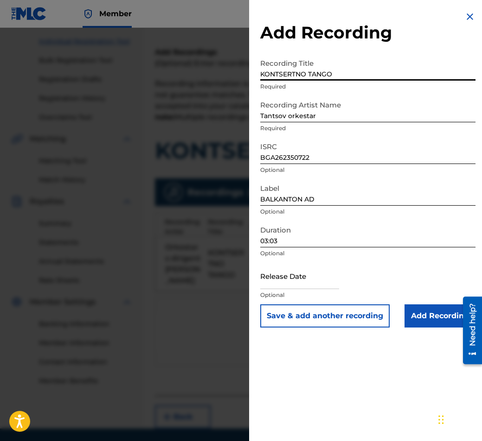
drag, startPoint x: 263, startPoint y: 77, endPoint x: 251, endPoint y: 78, distance: 12.1
click at [251, 78] on div "Add Recording Recording Title KONTSERTNO TANGO Required Recording Artist Name […" at bounding box center [367, 169] width 237 height 339
click at [396, 80] on input "KONTSERTNO TANGO" at bounding box center [367, 67] width 215 height 26
type input "KONTSERTNO TANGO"
click at [419, 324] on input "Add Recording" at bounding box center [439, 316] width 71 height 23
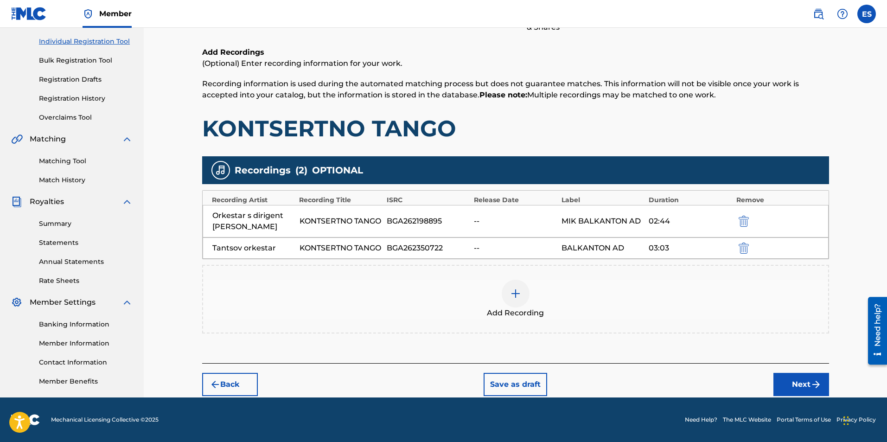
click at [808, 387] on button "Next" at bounding box center [801, 384] width 56 height 23
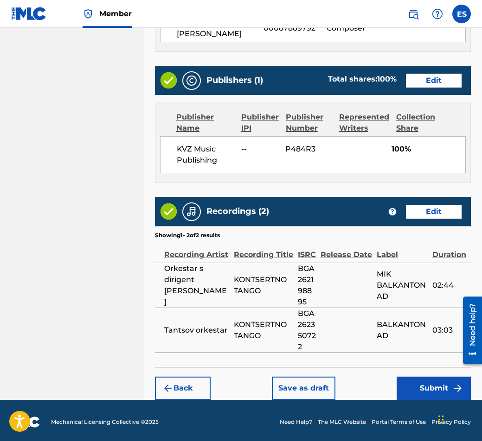
scroll to position [520, 0]
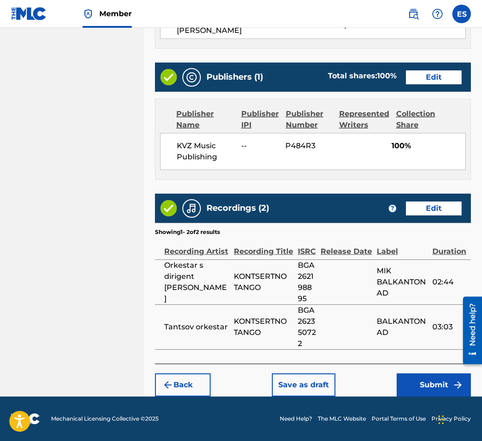
click at [412, 391] on button "Submit" at bounding box center [433, 385] width 74 height 23
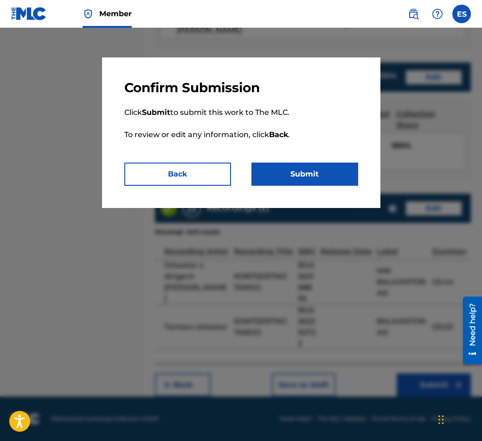
click at [196, 178] on button "Back" at bounding box center [177, 174] width 107 height 23
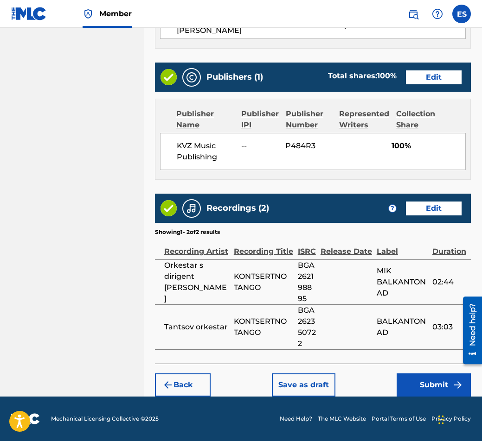
click at [419, 385] on button "Submit" at bounding box center [433, 385] width 74 height 23
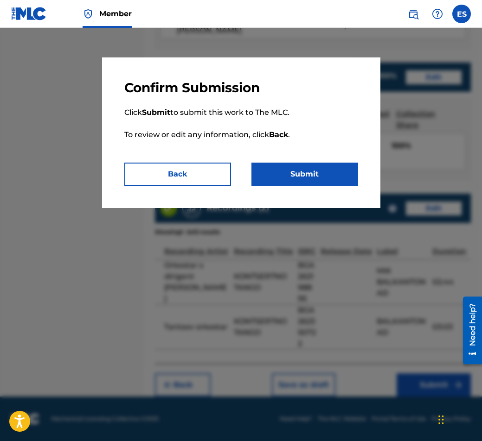
click at [295, 185] on button "Submit" at bounding box center [304, 174] width 107 height 23
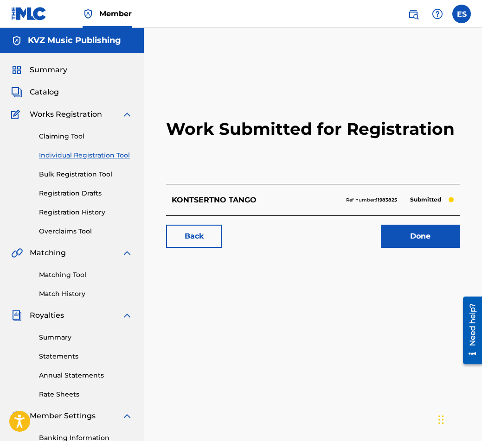
click at [54, 159] on link "Individual Registration Tool" at bounding box center [86, 156] width 94 height 10
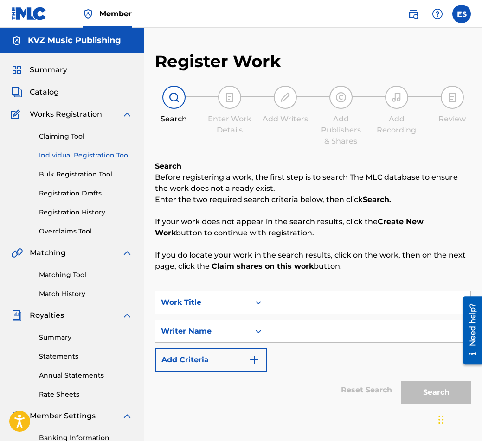
paste input "KORAVI STARCHETA III"
type input "KORAVI STARCHETA III"
click at [318, 324] on input "Search Form" at bounding box center [368, 331] width 203 height 22
click at [274, 299] on input "KORAVI STARCHETA III" at bounding box center [368, 303] width 203 height 22
paste input "[PERSON_NAME]"
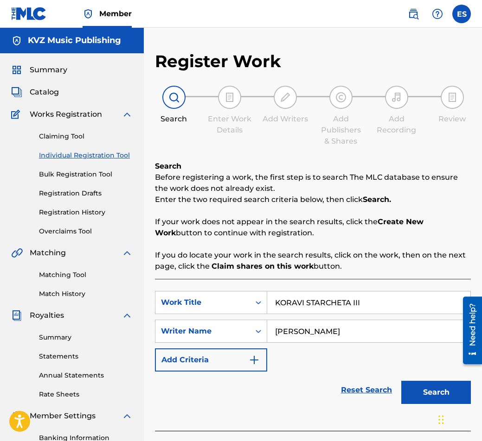
click at [274, 337] on input "[PERSON_NAME]" at bounding box center [368, 331] width 203 height 22
type input "[PERSON_NAME]"
click at [275, 310] on input "KORAVI STARCHETA III" at bounding box center [368, 303] width 203 height 22
click at [430, 393] on button "Search" at bounding box center [436, 392] width 70 height 23
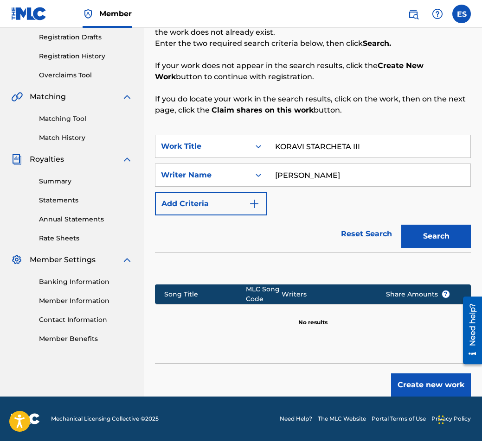
click at [426, 390] on button "Create new work" at bounding box center [431, 385] width 80 height 23
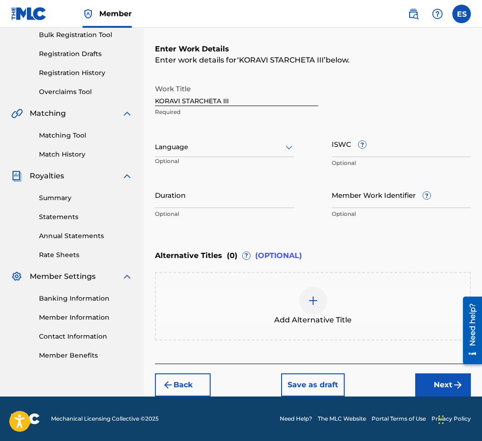
click at [235, 153] on div at bounding box center [225, 147] width 140 height 12
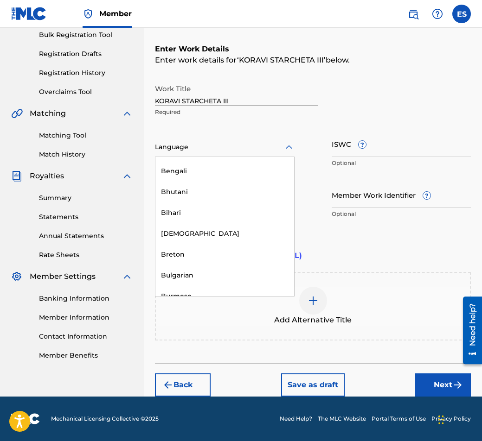
scroll to position [324, 0]
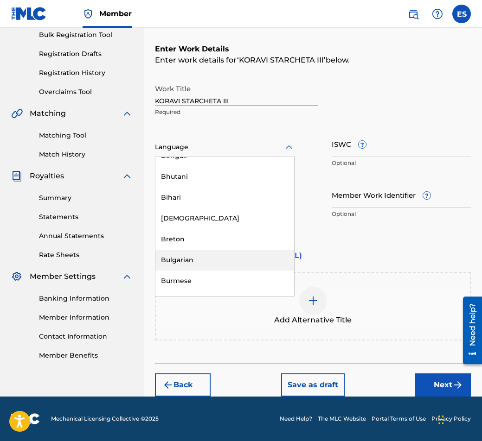
click at [235, 256] on div "Bulgarian" at bounding box center [224, 260] width 139 height 21
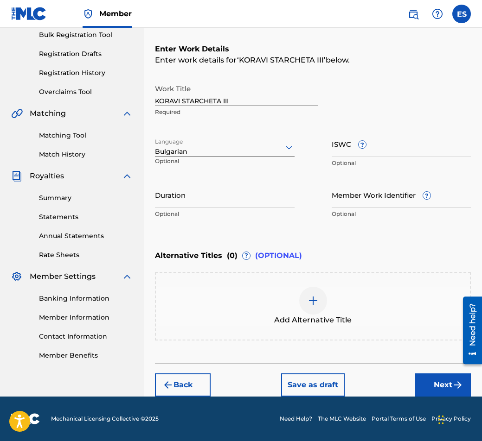
click at [247, 209] on div "Duration Optional" at bounding box center [225, 203] width 140 height 42
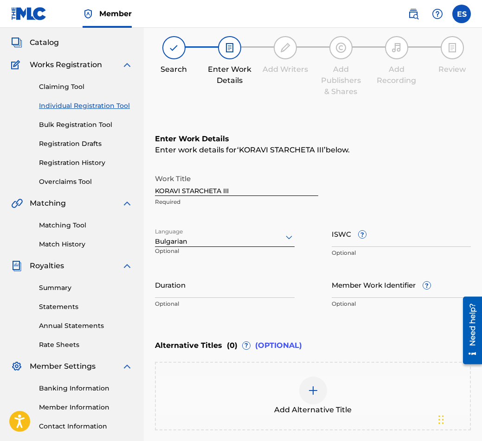
scroll to position [47, 0]
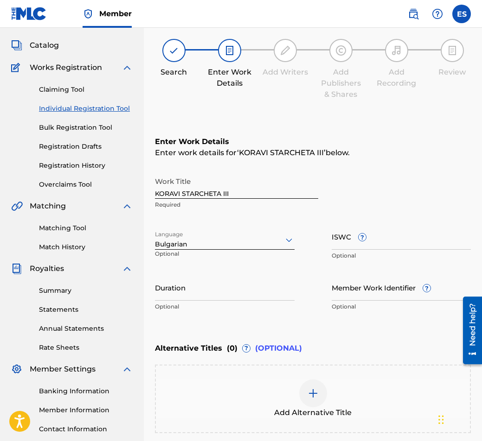
click at [162, 286] on input "Duration" at bounding box center [225, 287] width 140 height 26
type input "02:00"
click at [308, 374] on div "Add Alternative Title" at bounding box center [313, 399] width 316 height 69
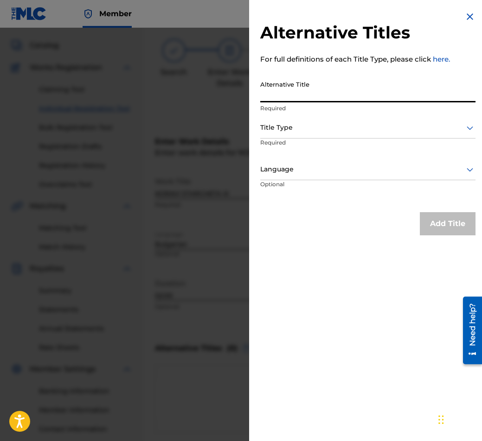
paste input "КОРАВИ СТАРЧЕТА III"
type input "КОРАВИ СТАРЧЕТА III"
click at [285, 120] on div "Title Type" at bounding box center [367, 128] width 215 height 21
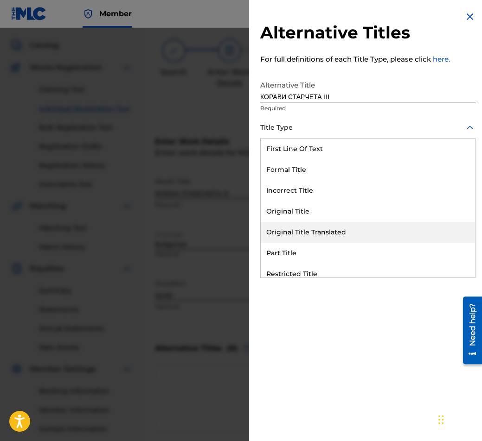
click at [291, 234] on div "Original Title Translated" at bounding box center [368, 232] width 214 height 21
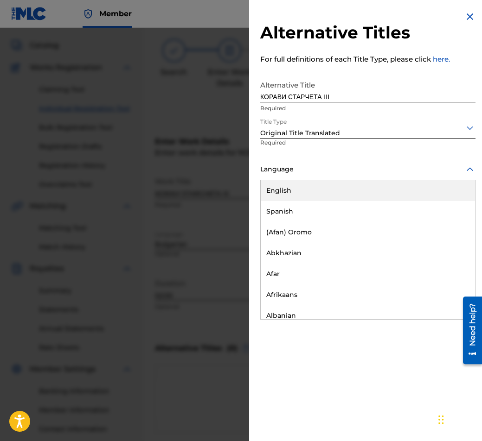
drag, startPoint x: 296, startPoint y: 160, endPoint x: 284, endPoint y: 307, distance: 147.5
click at [296, 163] on div "Language" at bounding box center [367, 169] width 215 height 21
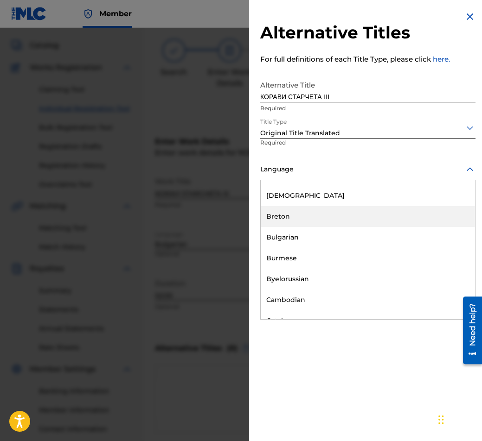
scroll to position [324, 0]
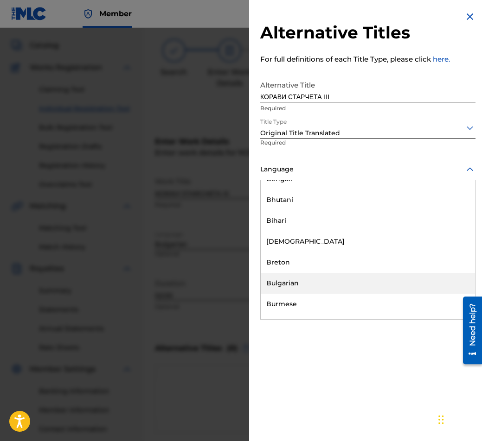
click at [287, 292] on div "Bulgarian" at bounding box center [368, 283] width 214 height 21
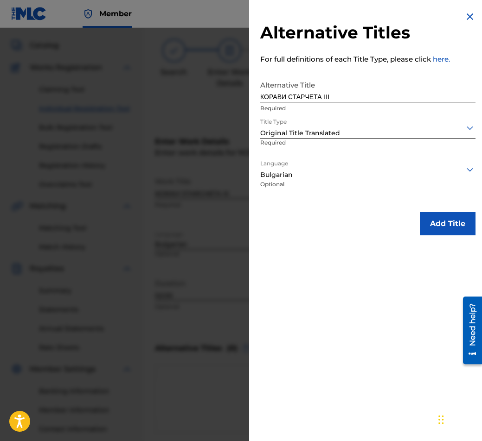
click at [474, 209] on div "Alternative Titles For full definitions of each Title Type, please click here. …" at bounding box center [367, 123] width 237 height 247
click at [464, 216] on button "Add Title" at bounding box center [447, 223] width 56 height 23
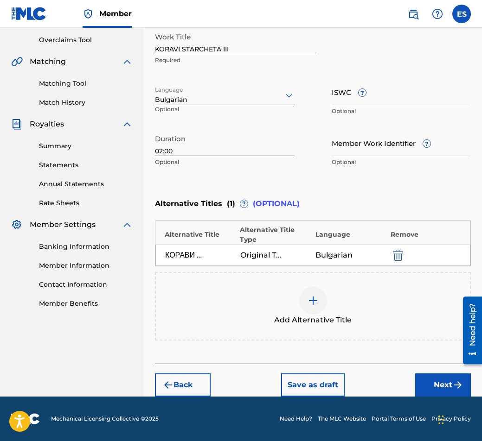
click at [438, 381] on button "Next" at bounding box center [443, 385] width 56 height 23
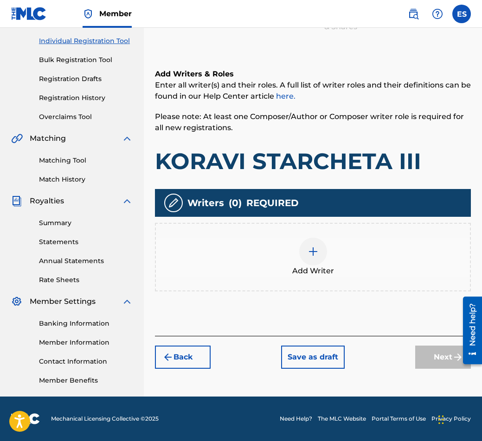
scroll to position [42, 0]
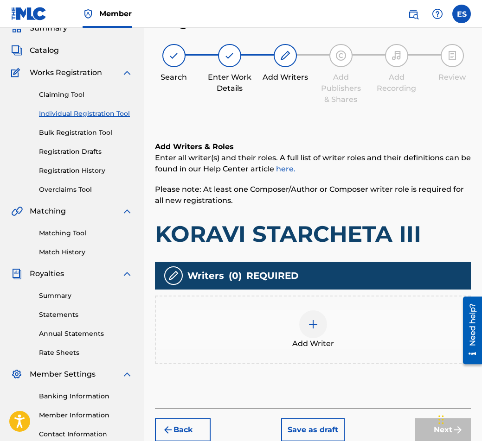
click at [284, 326] on div "Add Writer" at bounding box center [313, 330] width 314 height 39
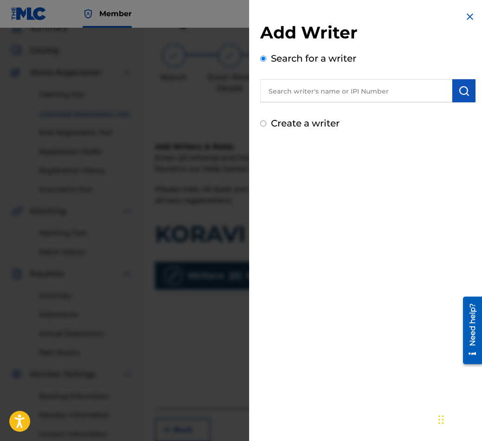
paste input "00087889792"
type input "00087889792"
click at [467, 101] on button "submit" at bounding box center [463, 90] width 23 height 23
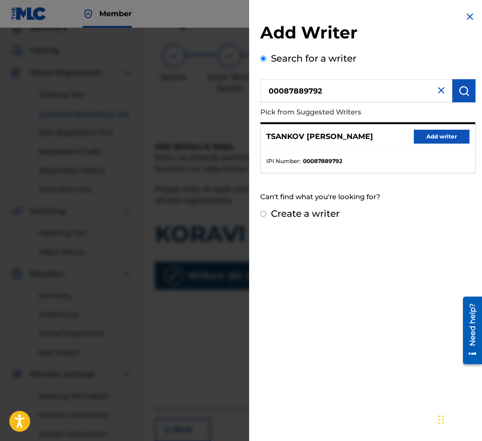
click at [442, 142] on button "Add writer" at bounding box center [441, 137] width 56 height 14
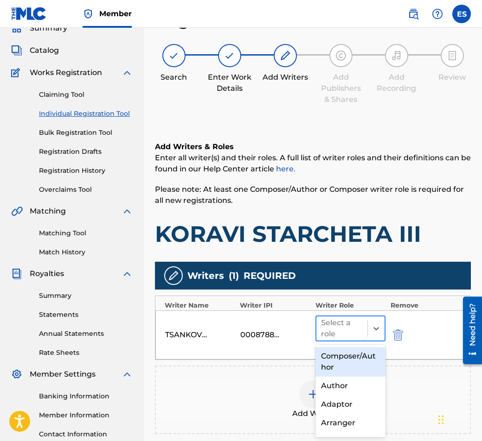
click at [321, 330] on input "text" at bounding box center [322, 328] width 2 height 11
click at [340, 367] on div "Composer/Author" at bounding box center [350, 362] width 70 height 30
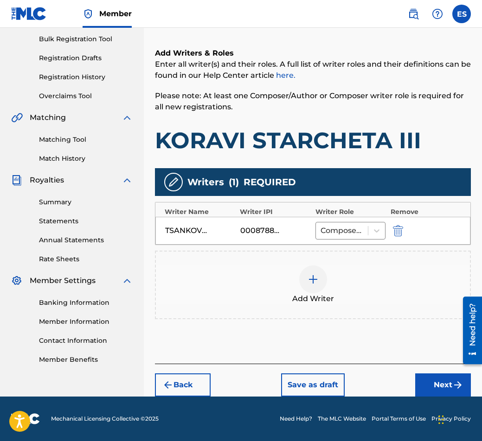
click at [446, 391] on button "Next" at bounding box center [443, 385] width 56 height 23
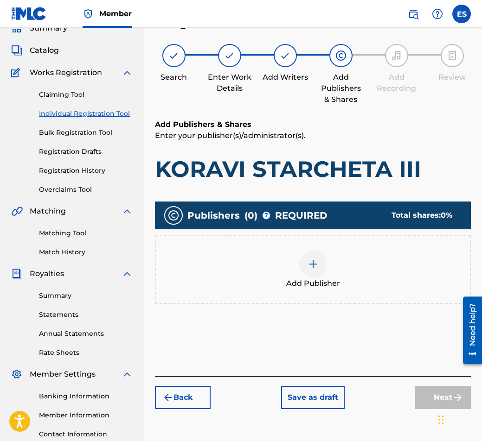
click at [331, 316] on div "Publishers ( 0 ) ? REQUIRED Total shares: 0 % Add Publisher" at bounding box center [313, 266] width 316 height 139
click at [319, 275] on div at bounding box center [313, 264] width 28 height 28
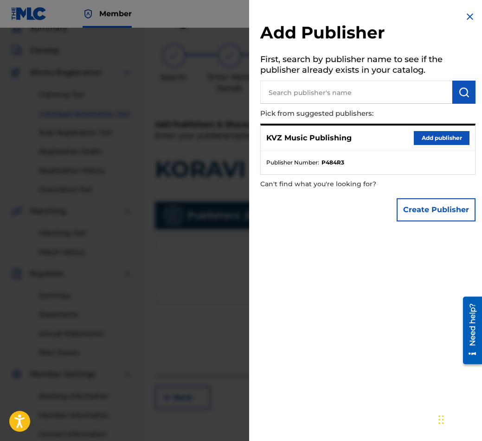
click at [452, 135] on button "Add publisher" at bounding box center [441, 138] width 56 height 14
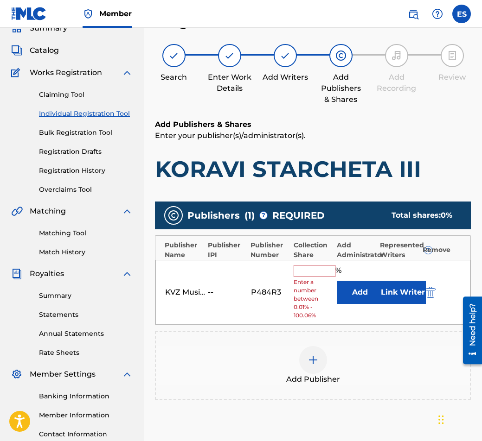
click at [309, 275] on input "text" at bounding box center [314, 271] width 42 height 12
type input "100"
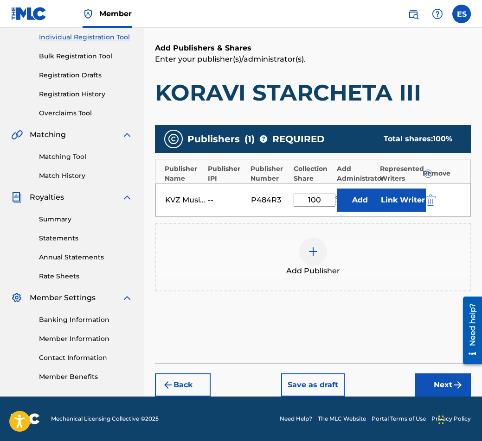
click at [439, 380] on button "Next" at bounding box center [443, 385] width 56 height 23
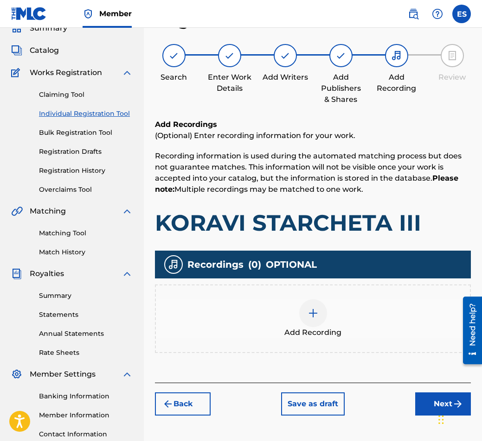
click at [425, 403] on button "Next" at bounding box center [443, 404] width 56 height 23
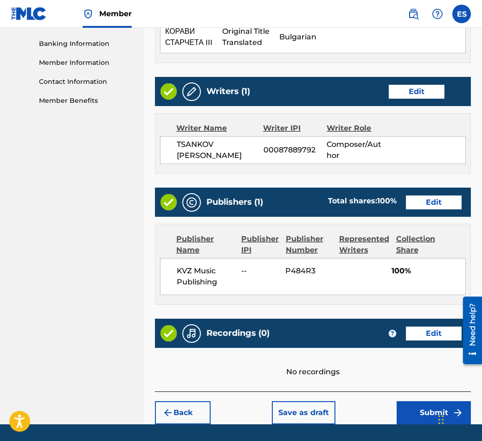
scroll to position [422, 0]
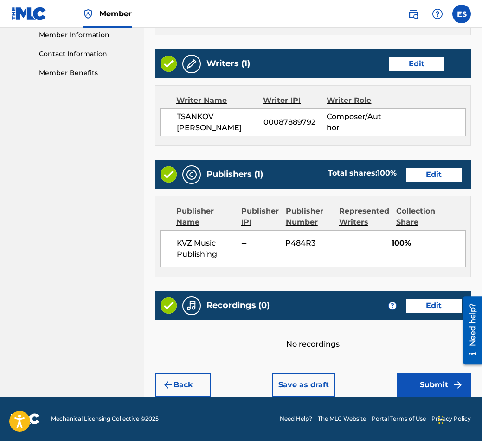
click at [420, 381] on button "Submit" at bounding box center [433, 385] width 74 height 23
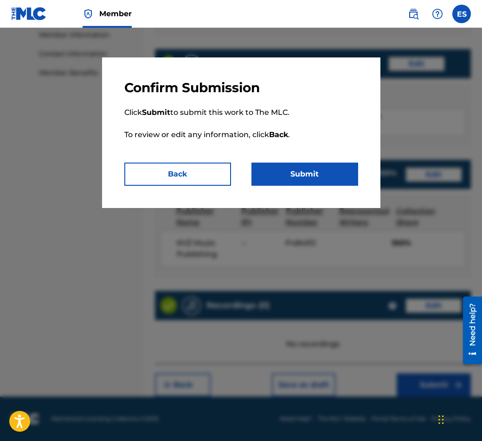
click at [289, 183] on button "Submit" at bounding box center [304, 174] width 107 height 23
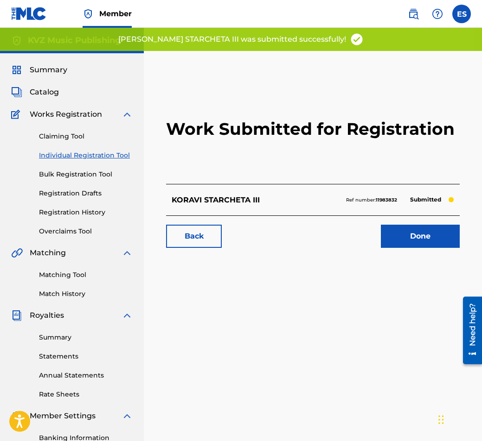
click at [115, 159] on link "Individual Registration Tool" at bounding box center [86, 156] width 94 height 10
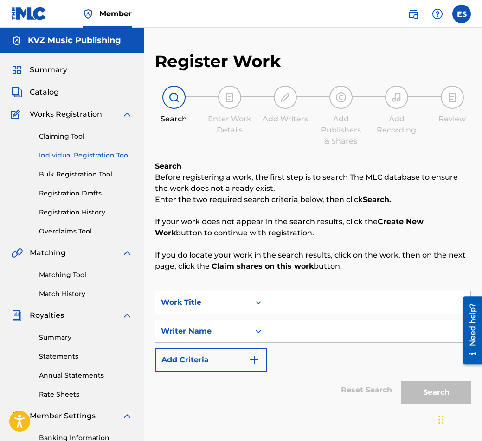
paste input "KRUSTOPUTNI VREMENA"
drag, startPoint x: 273, startPoint y: 308, endPoint x: 243, endPoint y: 308, distance: 29.7
click at [243, 308] on div "SearchWithCriteriaa825d31f-0b9b-4d18-a685-719c5fccfe04 Work Title KRUSTOPUTNI V…" at bounding box center [313, 302] width 316 height 23
click at [305, 311] on input "KRUSTOPUTNI VREMENA" at bounding box center [368, 303] width 203 height 22
type input "KRUSTOPUTNI VREMENA"
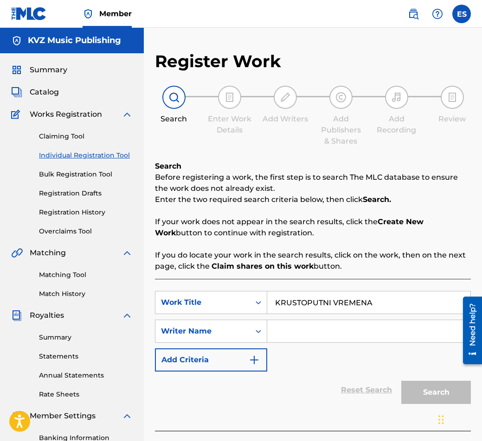
click at [301, 329] on input "Search Form" at bounding box center [368, 331] width 203 height 22
paste input "[PERSON_NAME]"
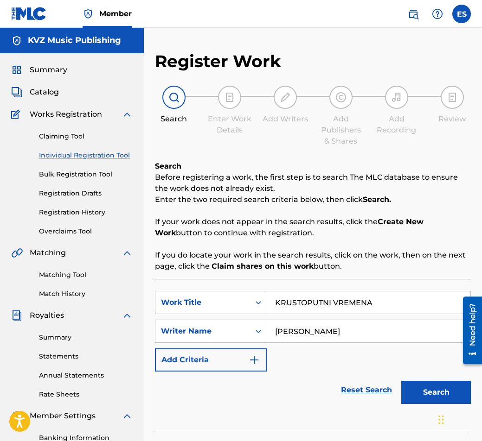
type input "[PERSON_NAME]"
click at [425, 388] on button "Search" at bounding box center [436, 392] width 70 height 23
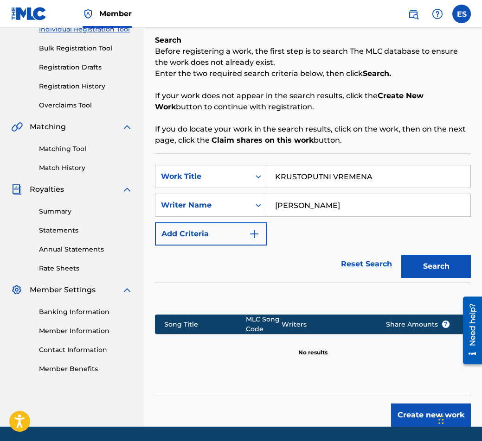
scroll to position [110, 0]
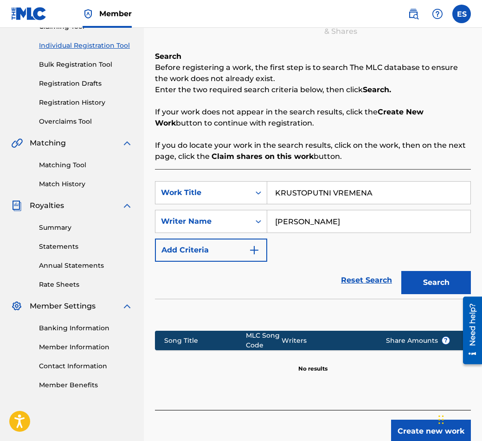
click at [276, 199] on input "KRUSTOPUTNI VREMENA" at bounding box center [368, 193] width 203 height 22
click at [273, 229] on input "[PERSON_NAME]" at bounding box center [368, 221] width 203 height 22
click at [446, 276] on button "Search" at bounding box center [436, 282] width 70 height 23
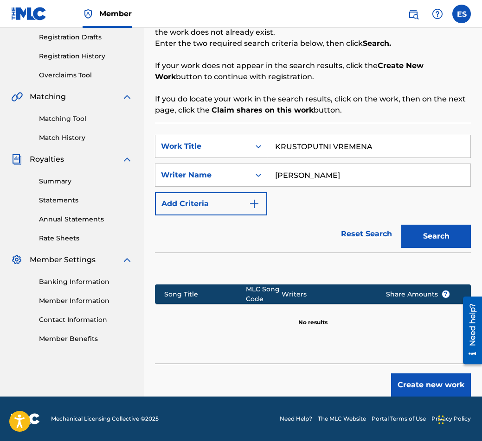
click at [410, 389] on button "Create new work" at bounding box center [431, 385] width 80 height 23
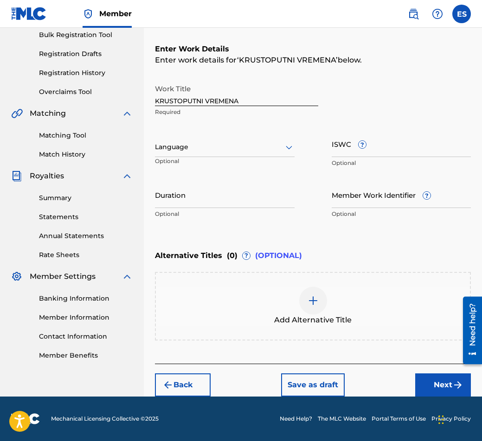
click at [292, 292] on div "Add Alternative Title" at bounding box center [313, 306] width 314 height 39
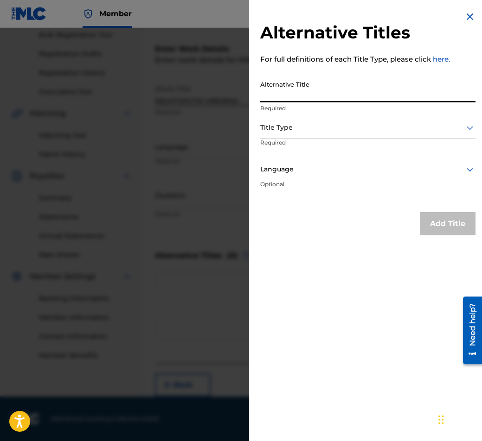
paste input "КРЪСТОПЪТНИ ВРЕМЕНА"
type input "КРЪСТОПЪТНИ ВРЕМЕНА"
click at [348, 129] on div at bounding box center [367, 128] width 215 height 12
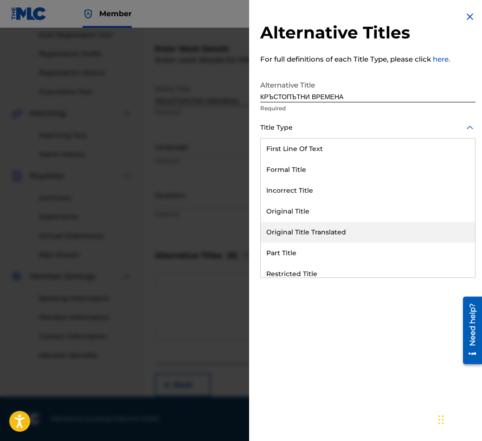
click at [360, 233] on div "Original Title Translated" at bounding box center [368, 232] width 214 height 21
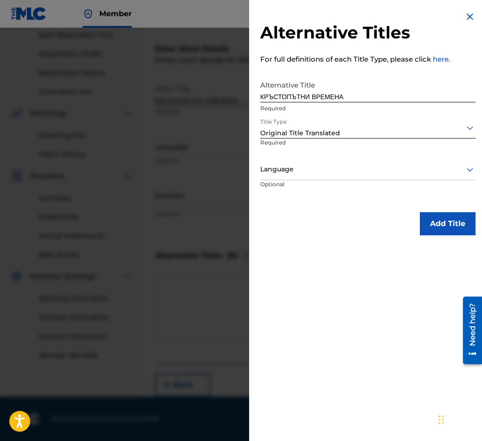
click at [351, 177] on div "Language" at bounding box center [367, 169] width 215 height 21
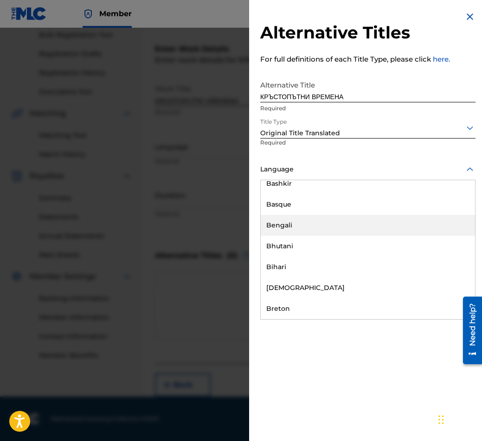
scroll to position [324, 0]
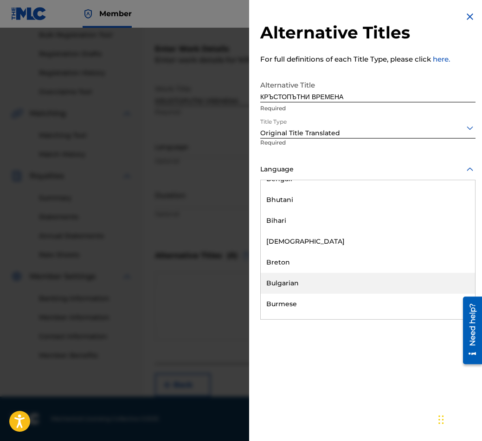
click at [338, 287] on div "Bulgarian" at bounding box center [368, 283] width 214 height 21
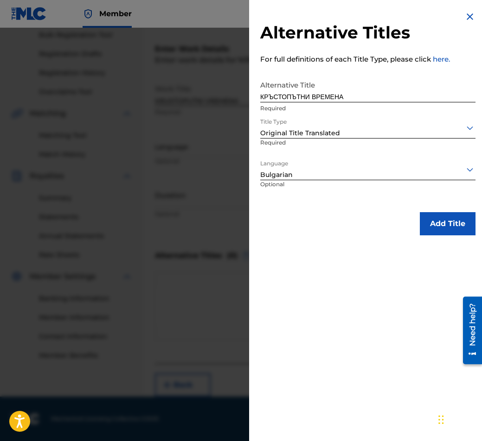
click at [437, 206] on div "Alternative Titles For full definitions of each Title Type, please click here. …" at bounding box center [367, 123] width 237 height 247
click at [436, 221] on button "Add Title" at bounding box center [447, 223] width 56 height 23
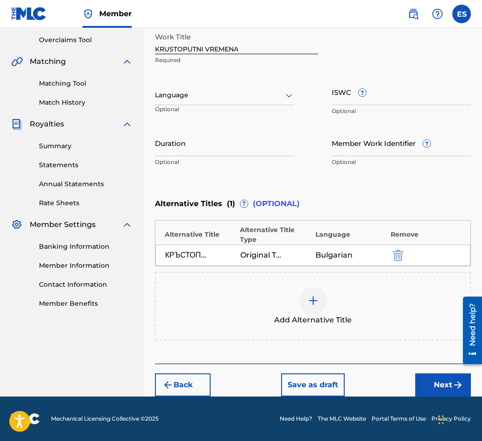
click at [439, 391] on button "Next" at bounding box center [443, 385] width 56 height 23
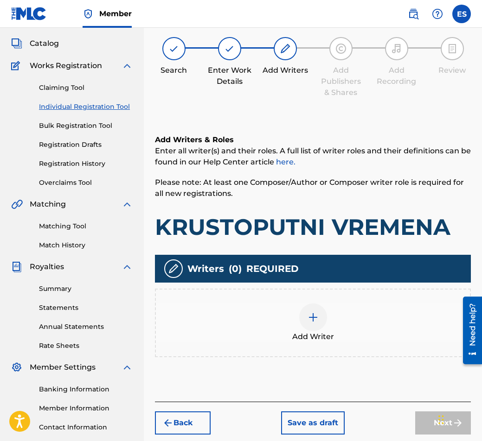
scroll to position [42, 0]
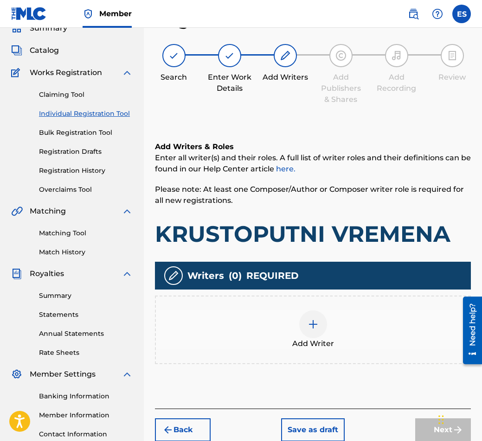
click at [319, 304] on div "Add Writer" at bounding box center [313, 330] width 316 height 69
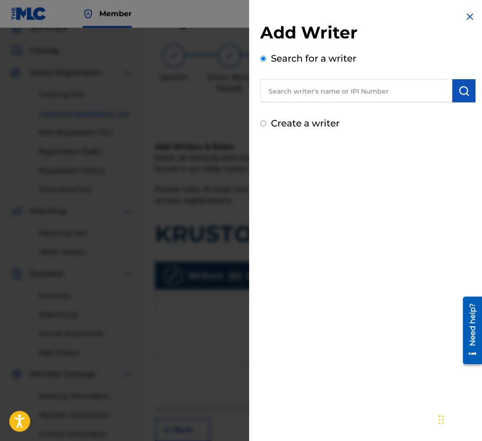
drag, startPoint x: 336, startPoint y: 104, endPoint x: 317, endPoint y: 83, distance: 29.2
paste input "00087889792"
type input "00087889792"
click at [458, 89] on img "submit" at bounding box center [463, 90] width 11 height 11
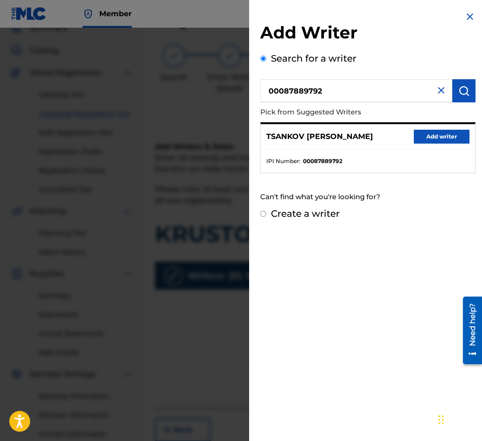
click at [439, 136] on button "Add writer" at bounding box center [441, 137] width 56 height 14
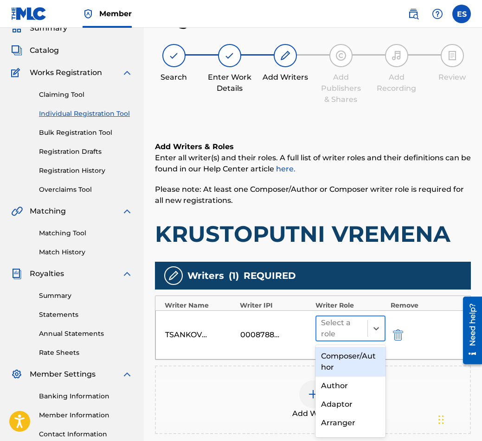
click at [347, 331] on div at bounding box center [342, 328] width 42 height 13
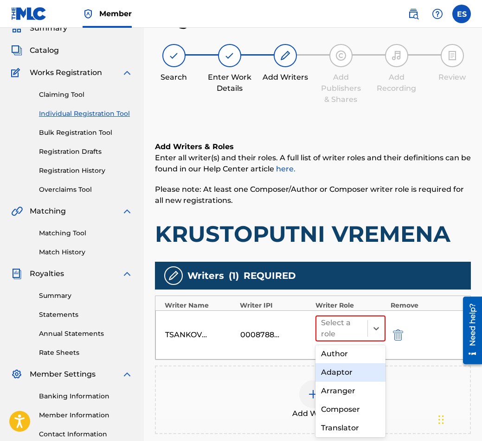
scroll to position [46, 0]
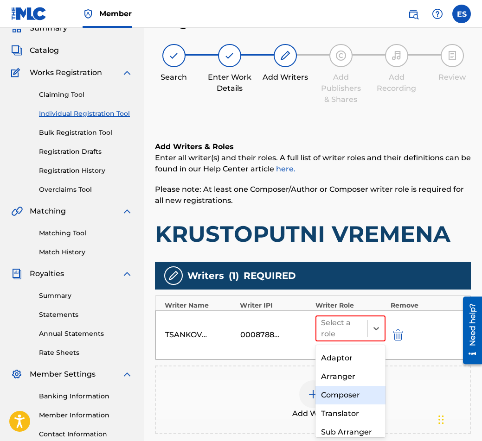
click at [346, 399] on div "Composer" at bounding box center [350, 395] width 70 height 19
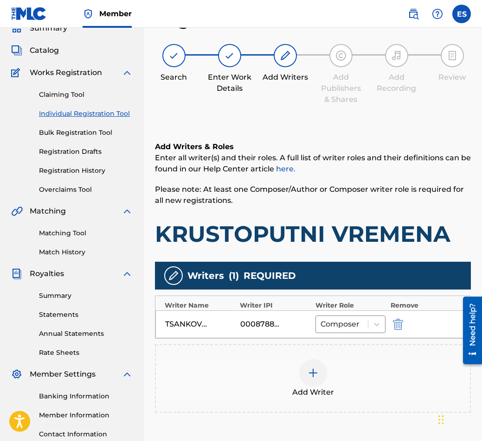
scroll to position [135, 0]
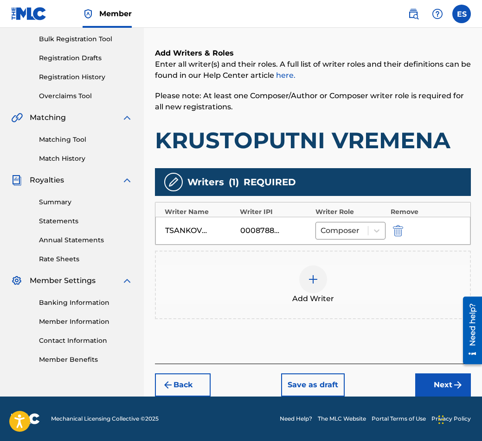
click at [423, 392] on button "Next" at bounding box center [443, 385] width 56 height 23
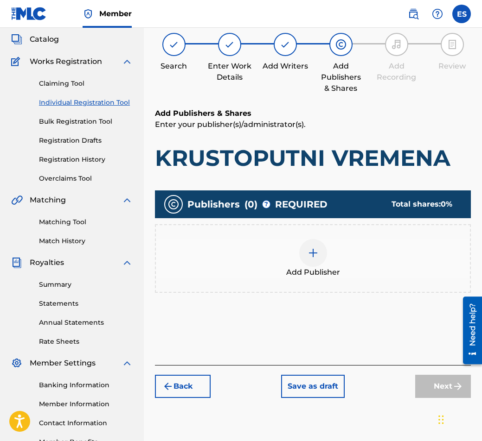
scroll to position [42, 0]
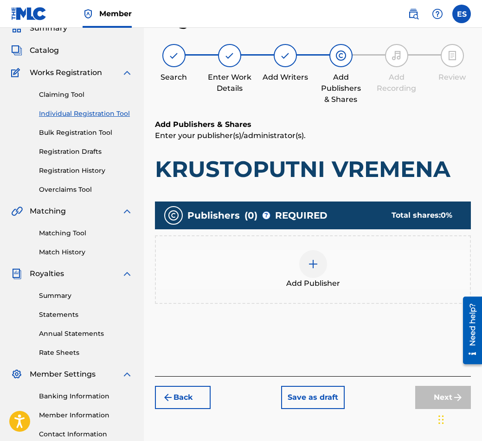
click at [302, 271] on div at bounding box center [313, 264] width 28 height 28
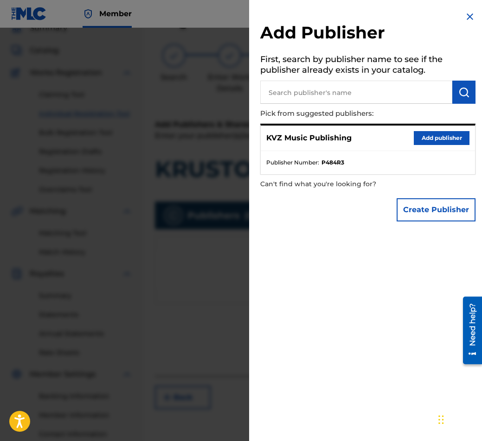
click at [436, 143] on button "Add publisher" at bounding box center [441, 138] width 56 height 14
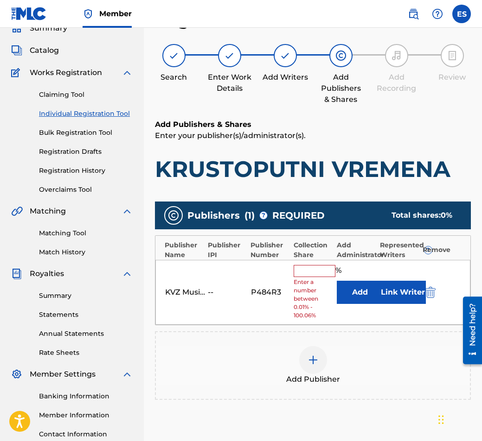
click at [331, 265] on input "text" at bounding box center [314, 271] width 42 height 12
type input "100"
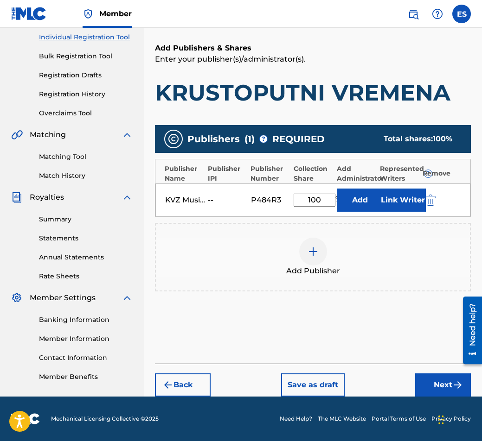
click at [449, 379] on button "Next" at bounding box center [443, 385] width 56 height 23
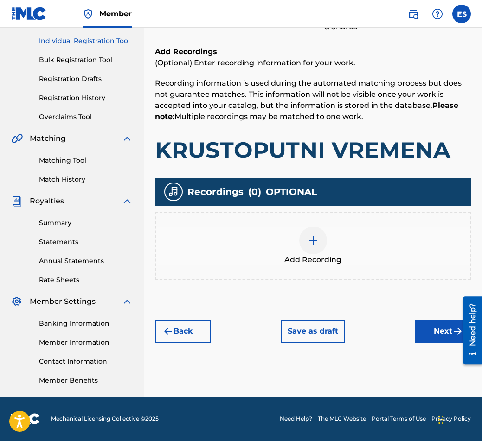
click at [452, 335] on img "submit" at bounding box center [457, 331] width 11 height 11
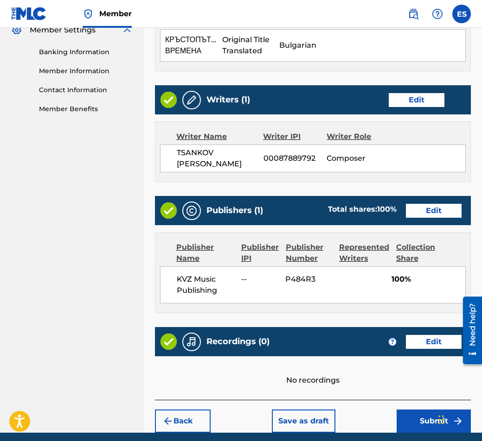
scroll to position [376, 0]
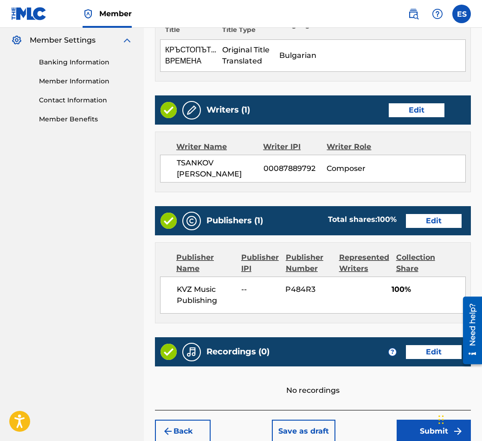
click at [411, 429] on button "Submit" at bounding box center [433, 431] width 74 height 23
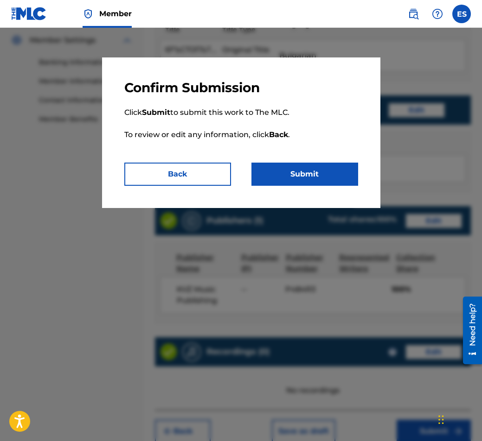
click at [275, 165] on button "Submit" at bounding box center [304, 174] width 107 height 23
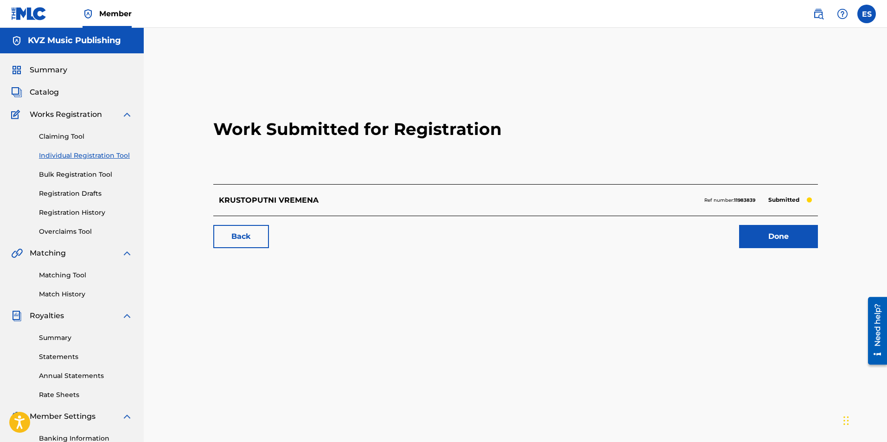
click at [69, 149] on div "Claiming Tool Individual Registration Tool Bulk Registration Tool Registration …" at bounding box center [71, 178] width 121 height 116
click at [69, 153] on link "Individual Registration Tool" at bounding box center [86, 156] width 94 height 10
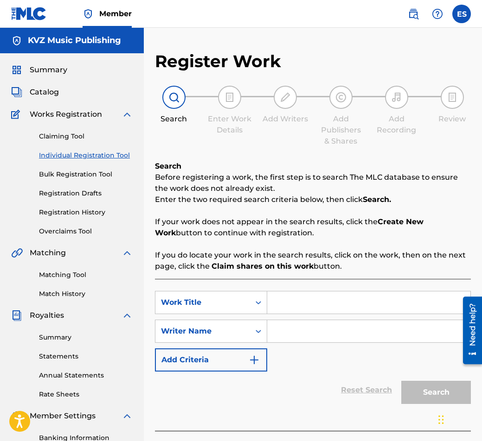
paste input "LEKA NOSHT"
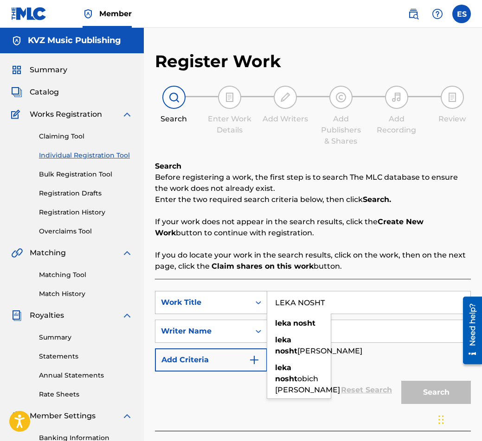
type input "LEKA NOSHT"
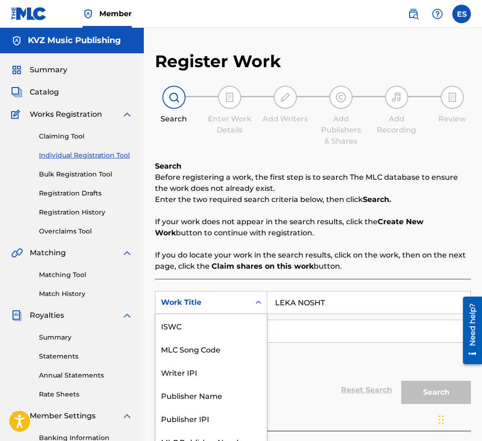
click at [266, 307] on div "7 results available. Use Up and Down to choose options, press Enter to select t…" at bounding box center [211, 302] width 112 height 23
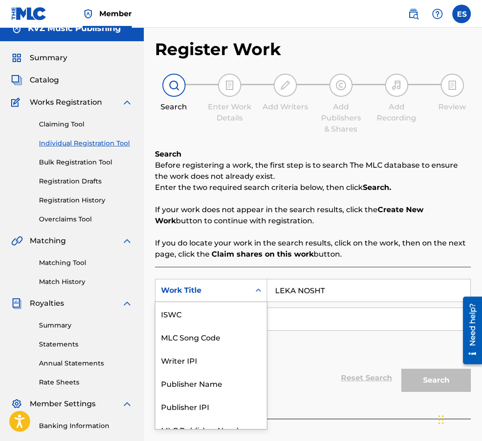
scroll to position [23, 0]
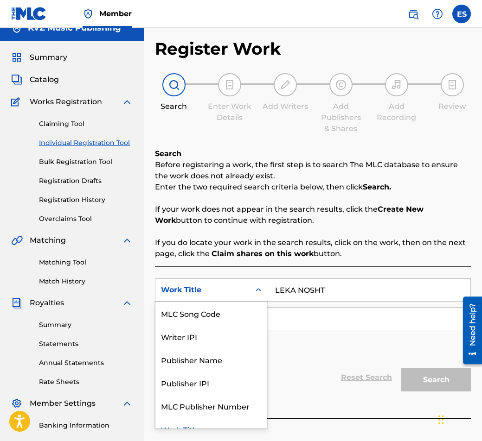
click at [276, 294] on input "LEKA NOSHT" at bounding box center [368, 290] width 203 height 22
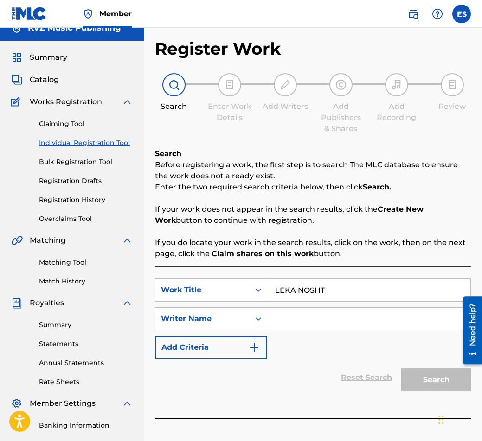
paste input "[PERSON_NAME]"
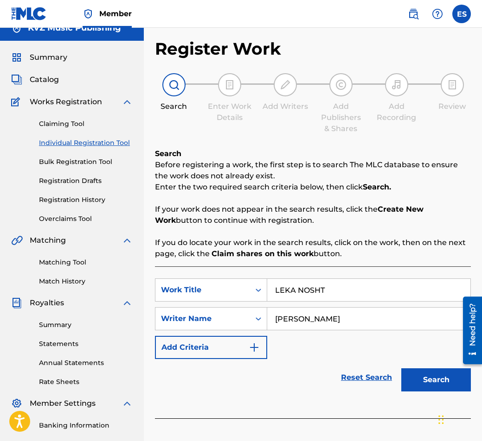
click at [275, 310] on input "[PERSON_NAME]" at bounding box center [368, 319] width 203 height 22
type input "[PERSON_NAME]"
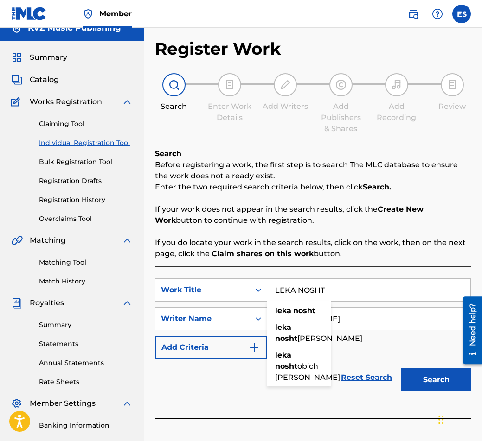
click at [273, 284] on input "LEKA NOSHT" at bounding box center [368, 290] width 203 height 22
click at [414, 373] on button "Search" at bounding box center [436, 380] width 70 height 23
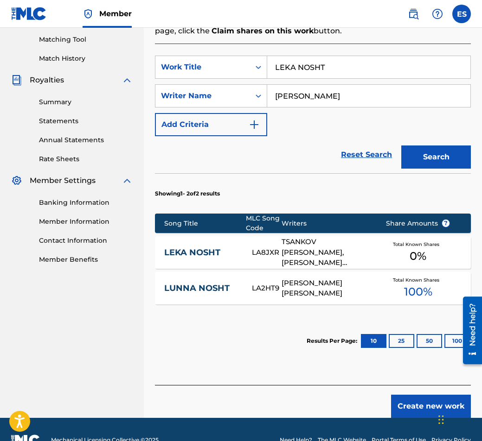
scroll to position [254, 0]
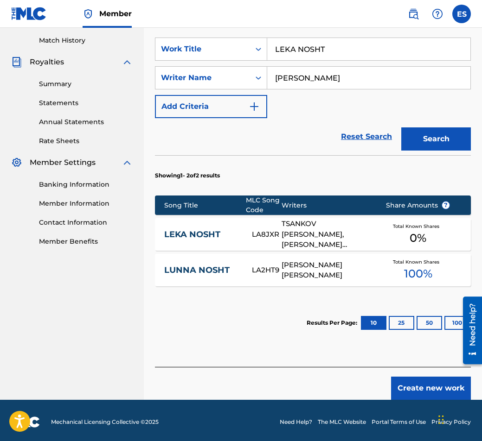
click at [235, 242] on div "LEKA NOSHT LA8JXR TSANKOV [PERSON_NAME], [PERSON_NAME] TOCHEV Total Known Share…" at bounding box center [313, 234] width 316 height 32
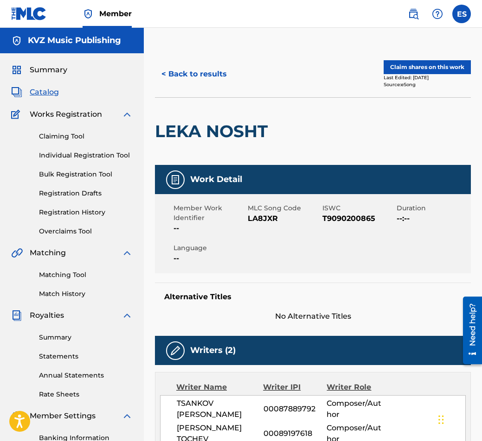
click at [176, 66] on button "< Back to results" at bounding box center [194, 74] width 78 height 23
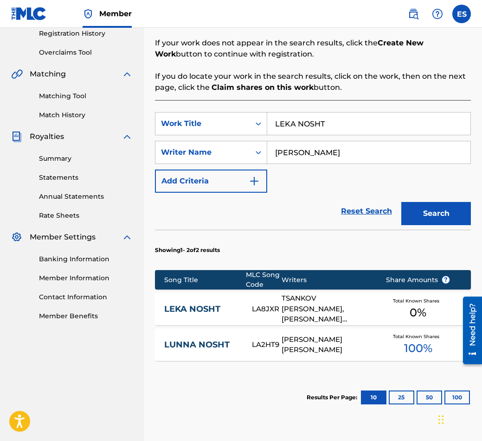
scroll to position [257, 0]
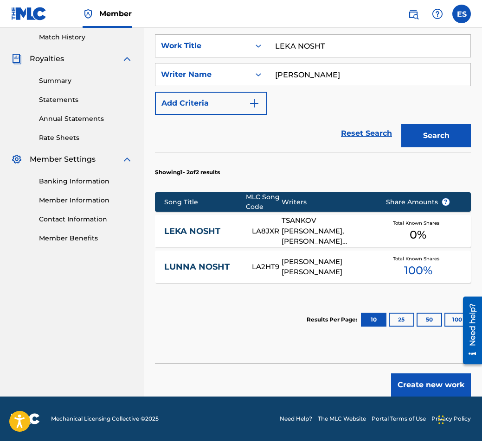
click at [442, 384] on button "Create new work" at bounding box center [431, 385] width 80 height 23
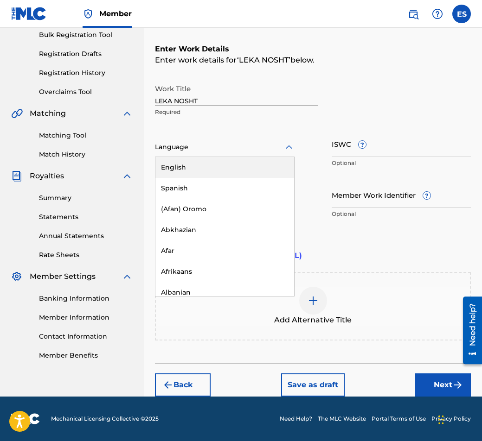
click at [224, 147] on div at bounding box center [225, 147] width 140 height 12
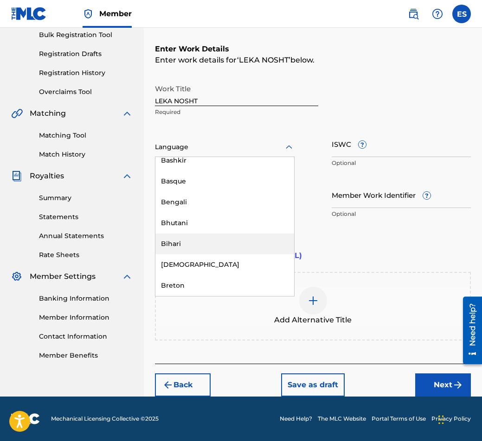
scroll to position [324, 0]
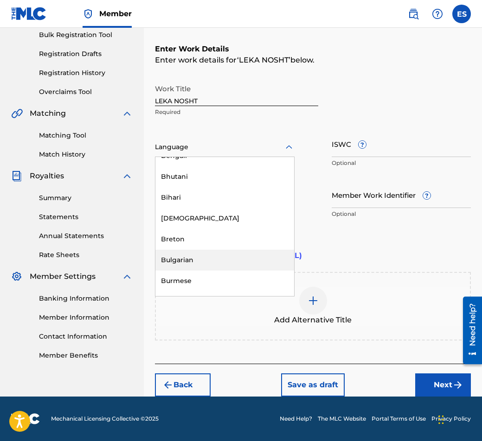
click at [200, 255] on div "Bulgarian" at bounding box center [224, 260] width 139 height 21
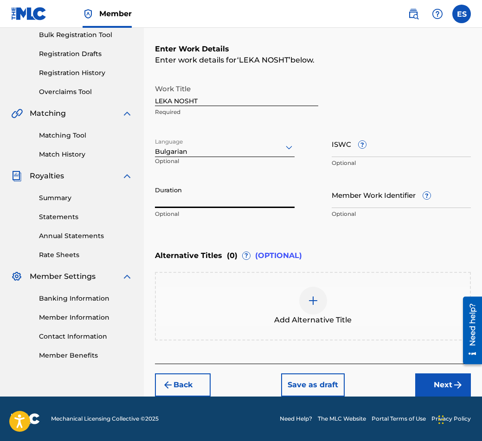
click at [201, 199] on input "Duration" at bounding box center [225, 195] width 140 height 26
type input "03:04"
click at [308, 309] on div at bounding box center [313, 301] width 28 height 28
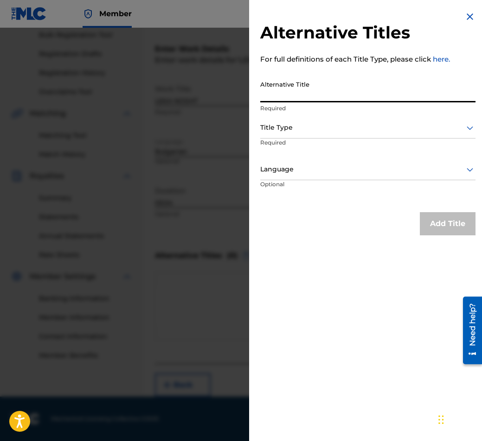
paste input "ЛЕКА НОЩ"
type input "ЛЕКА НОЩ"
click at [298, 138] on div "Title Type" at bounding box center [367, 128] width 215 height 21
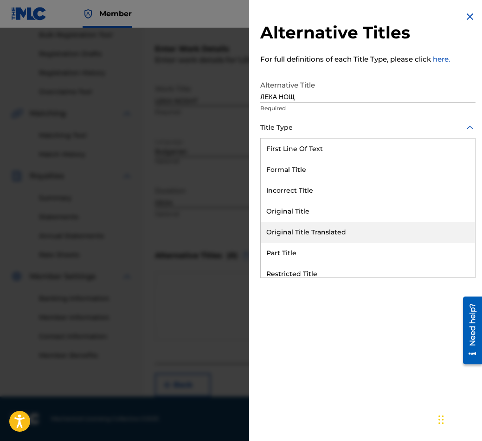
click at [331, 229] on div "Original Title Translated" at bounding box center [368, 232] width 214 height 21
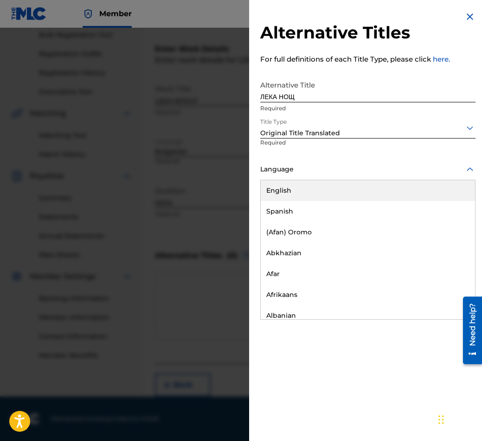
click at [325, 178] on div "Language" at bounding box center [367, 169] width 215 height 21
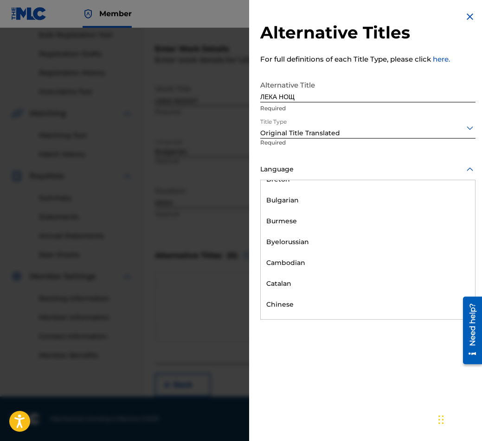
scroll to position [417, 0]
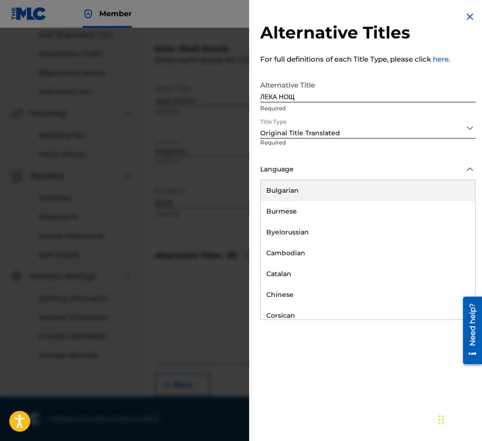
click at [335, 191] on div "Bulgarian" at bounding box center [368, 190] width 214 height 21
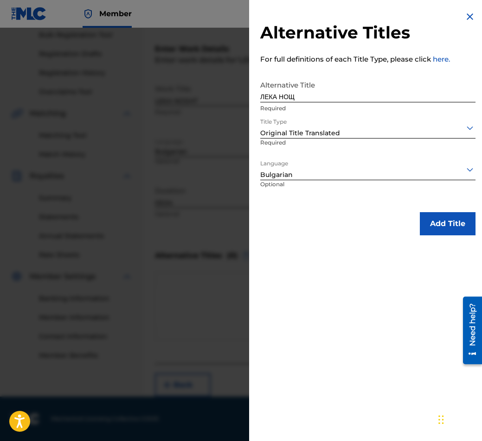
click at [438, 213] on button "Add Title" at bounding box center [447, 223] width 56 height 23
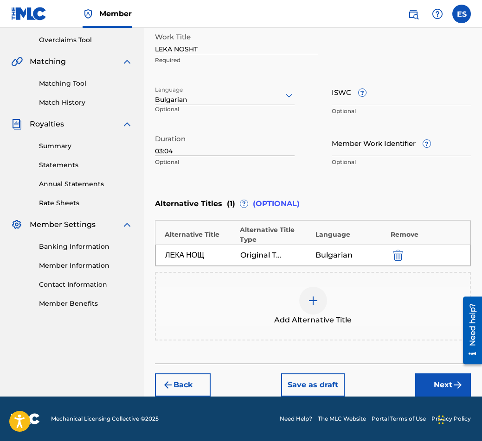
click at [432, 376] on button "Next" at bounding box center [443, 385] width 56 height 23
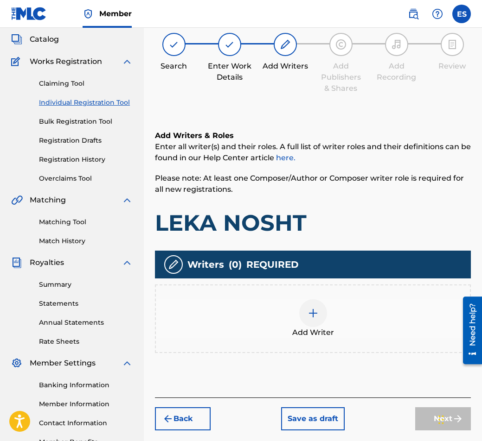
scroll to position [42, 0]
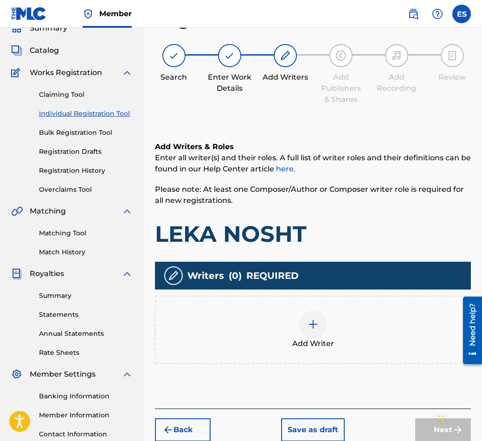
click at [330, 343] on span "Add Writer" at bounding box center [313, 343] width 42 height 11
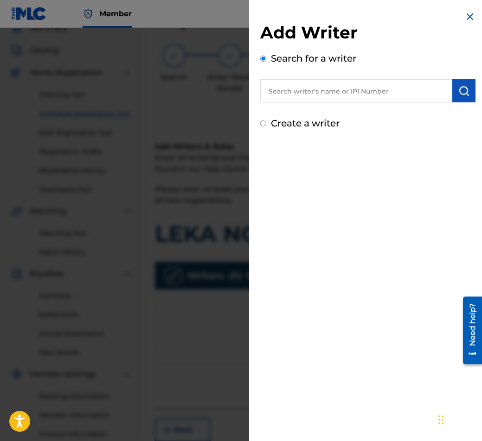
paste input "00087889792"
type input "00087889792"
click at [463, 94] on img "submit" at bounding box center [463, 90] width 11 height 11
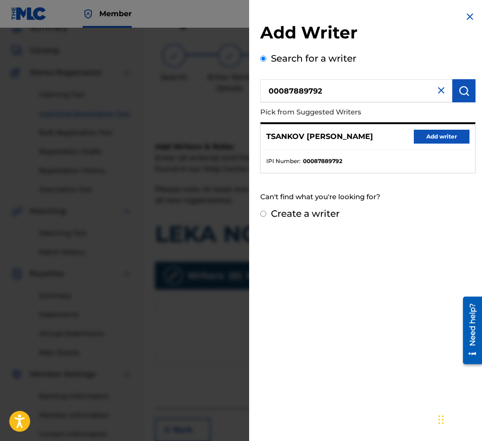
click at [455, 127] on div "TSANKOV [PERSON_NAME] Add writer" at bounding box center [368, 136] width 214 height 25
click at [453, 132] on button "Add writer" at bounding box center [441, 137] width 56 height 14
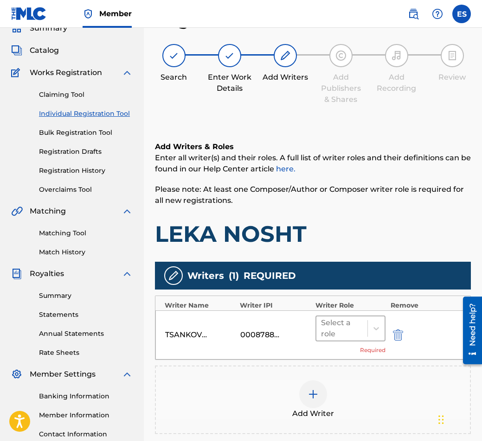
click at [356, 320] on div "Select a role" at bounding box center [342, 329] width 42 height 22
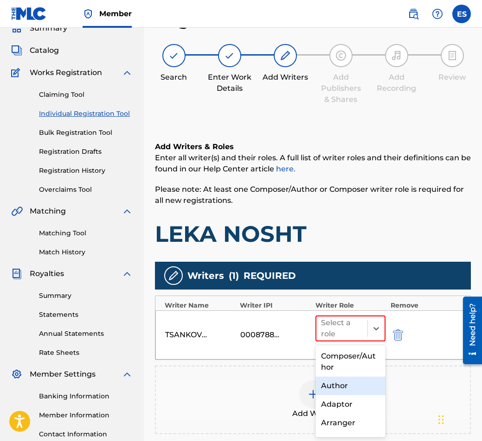
scroll to position [46, 0]
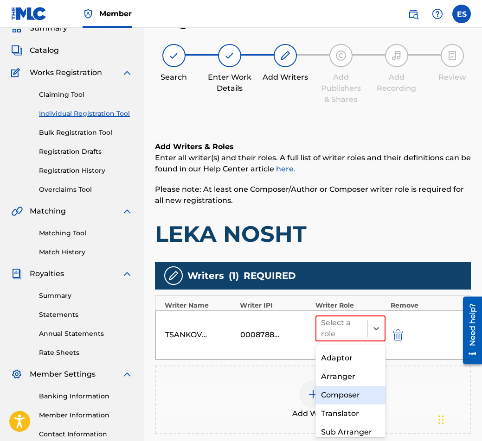
click at [359, 396] on div "Composer" at bounding box center [350, 395] width 70 height 19
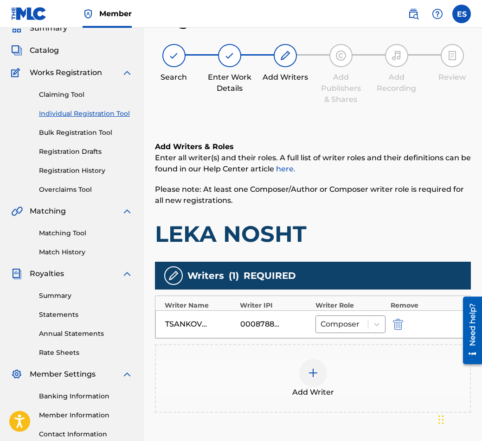
click at [355, 393] on div "Add Writer" at bounding box center [313, 378] width 314 height 39
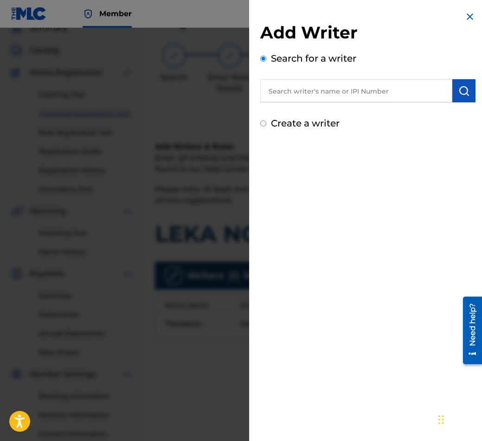
paste input "00089 19 76 18"
click at [317, 92] on input "00089 19 76 18" at bounding box center [356, 90] width 192 height 23
click at [305, 89] on input "00089 19 7618" at bounding box center [356, 90] width 192 height 23
click at [297, 91] on input "00089 197618" at bounding box center [356, 90] width 192 height 23
click at [295, 95] on input "00089 197618" at bounding box center [356, 90] width 192 height 23
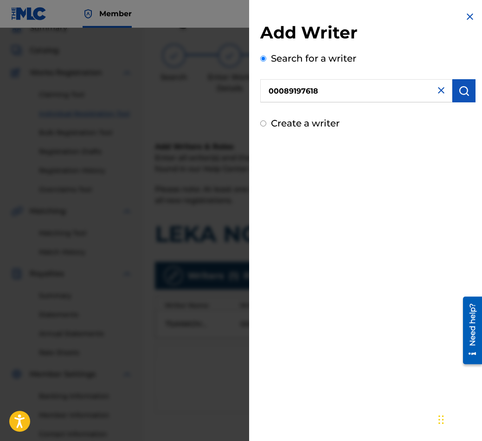
type input "00089197618"
click at [458, 93] on img "submit" at bounding box center [463, 90] width 11 height 11
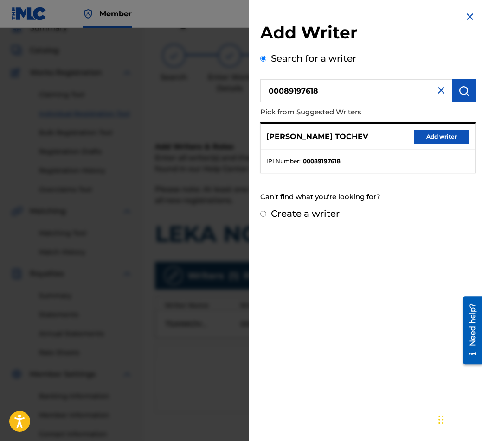
click at [424, 141] on button "Add writer" at bounding box center [441, 137] width 56 height 14
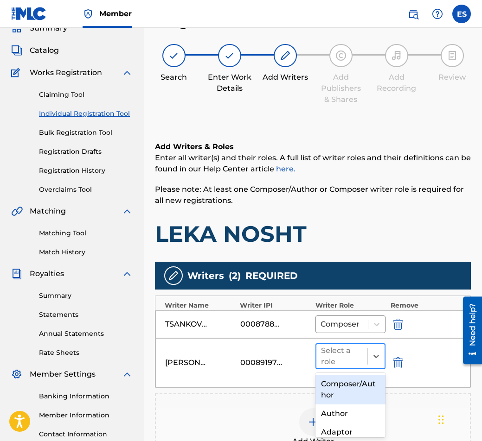
click at [334, 362] on div at bounding box center [342, 356] width 42 height 13
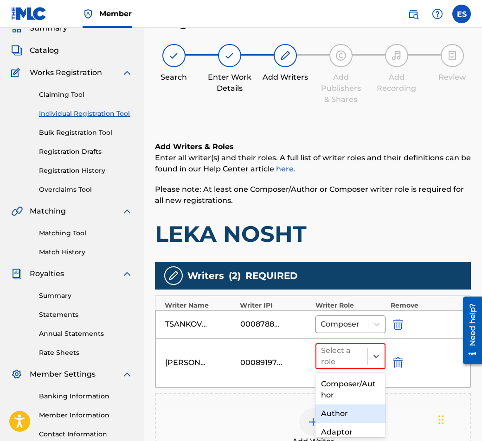
click at [335, 407] on div "Author" at bounding box center [350, 414] width 70 height 19
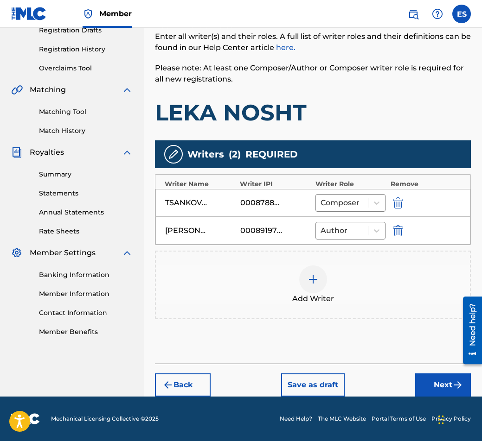
click at [433, 395] on button "Next" at bounding box center [443, 385] width 56 height 23
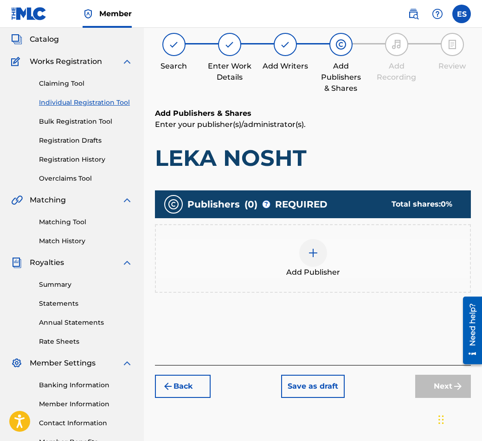
scroll to position [42, 0]
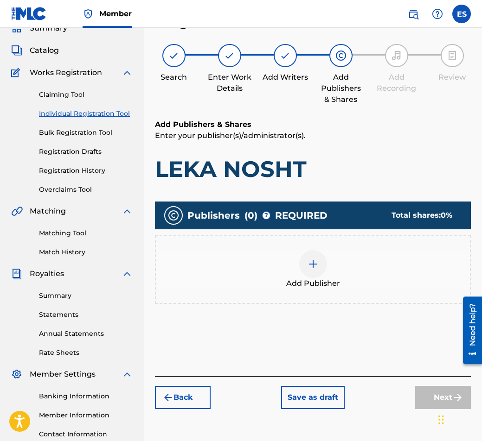
click at [247, 273] on div "Add Publisher" at bounding box center [313, 269] width 314 height 39
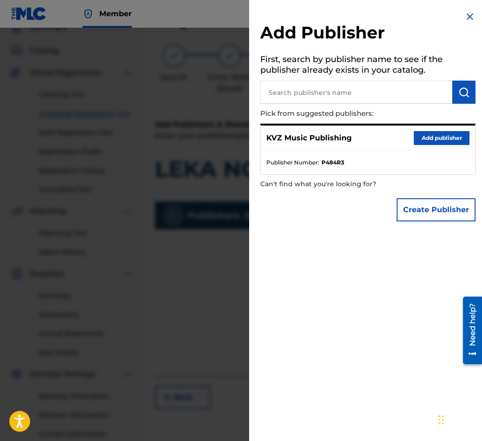
click at [425, 139] on button "Add publisher" at bounding box center [441, 138] width 56 height 14
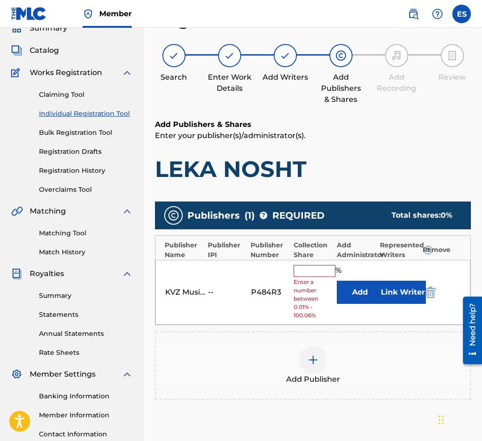
click at [312, 271] on input "text" at bounding box center [314, 271] width 42 height 12
type input "66.67"
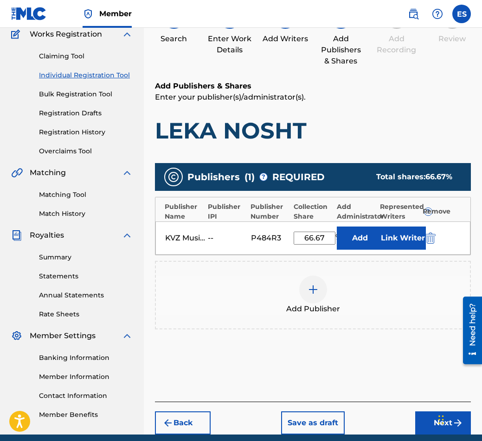
scroll to position [118, 0]
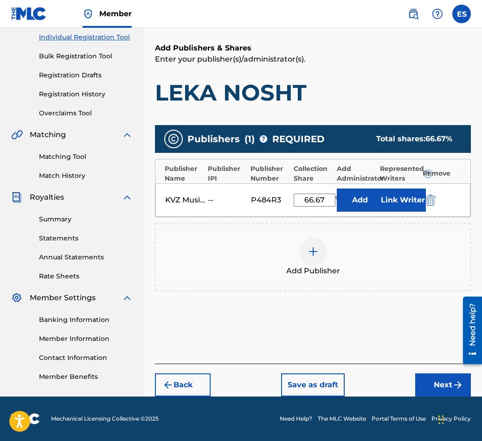
click at [451, 394] on button "Next" at bounding box center [443, 385] width 56 height 23
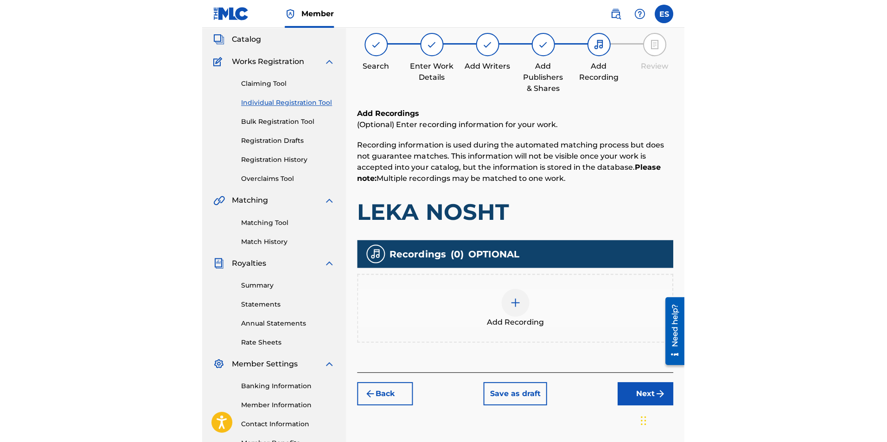
scroll to position [42, 0]
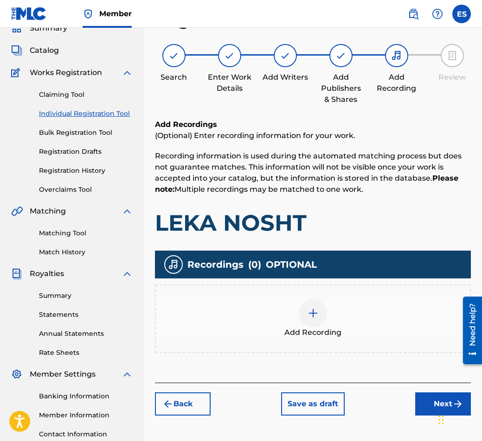
click at [317, 301] on div at bounding box center [313, 313] width 28 height 28
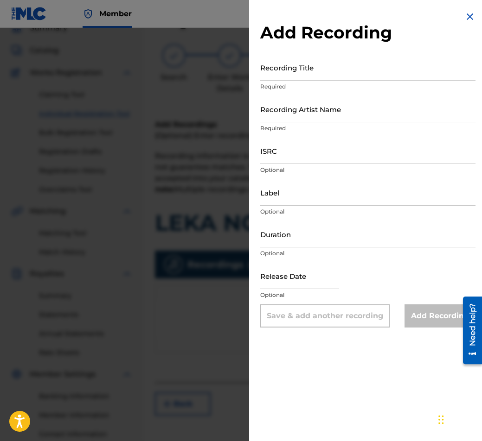
click at [263, 234] on input "Duration" at bounding box center [367, 234] width 215 height 26
type input "03:04"
drag, startPoint x: 331, startPoint y: 70, endPoint x: 325, endPoint y: 73, distance: 6.6
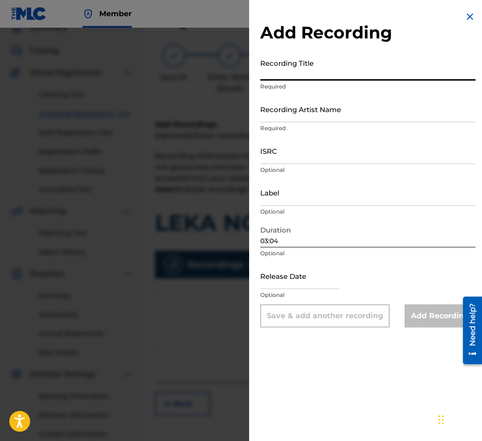
paste input "LEKA NOSHT"
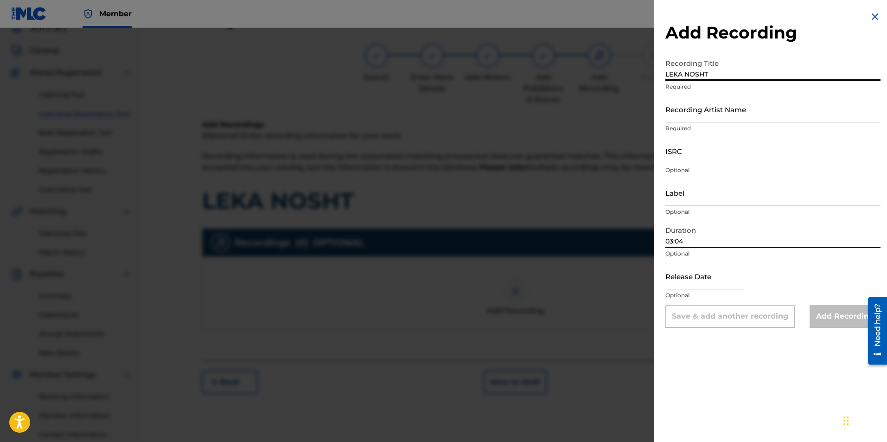
type input "LEKA NOSHT"
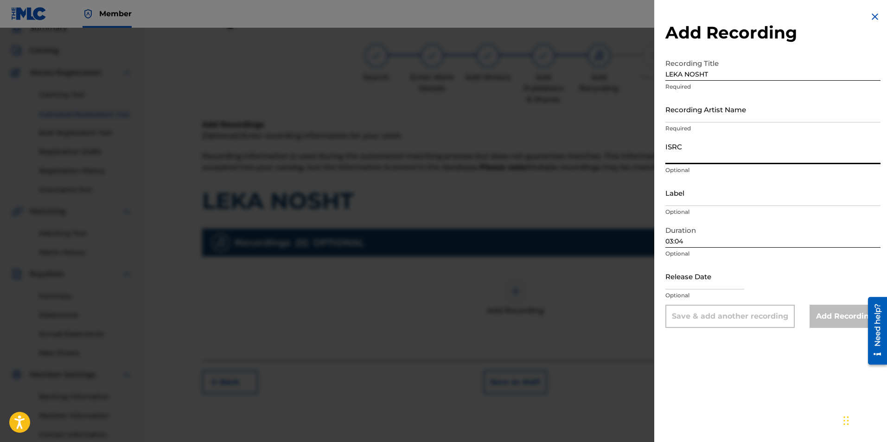
paste input "BGA262350247"
type input "BGA262350247"
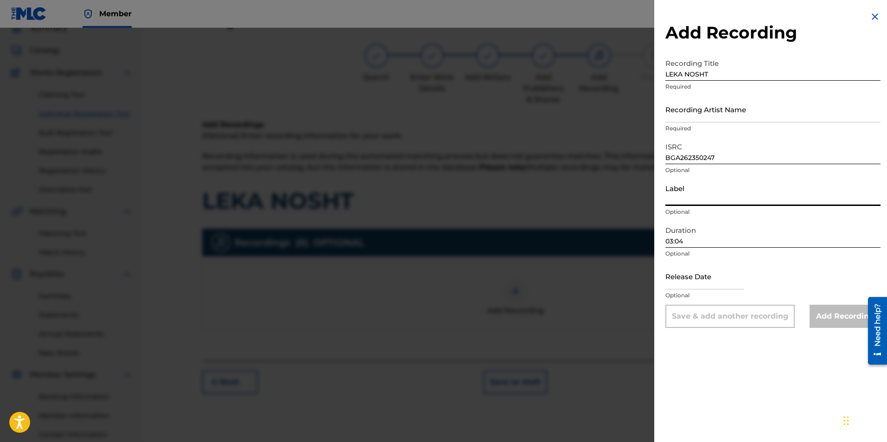
paste input "MIK BALKANTON AD"
type input "MIK BALKANTON AD"
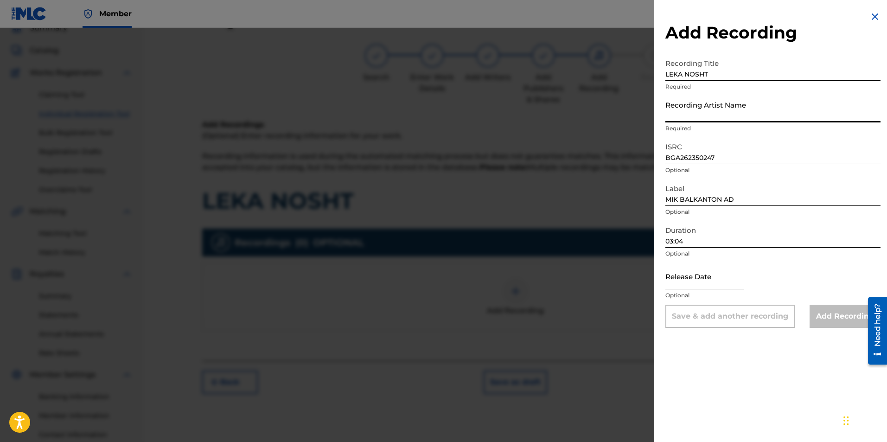
paste input "[PERSON_NAME]/Estraden Orkestar Na Komiteta Za Televizia I Radio"
click at [712, 118] on input "[PERSON_NAME]/Estraden Orkestar Na Komiteta Za Televizia I Radio" at bounding box center [772, 109] width 215 height 26
drag, startPoint x: 771, startPoint y: 114, endPoint x: 756, endPoint y: 114, distance: 15.3
click at [756, 114] on input "[PERSON_NAME]/Estraden Orkestar Na Komiteta Za Televizia I Radio" at bounding box center [772, 109] width 215 height 26
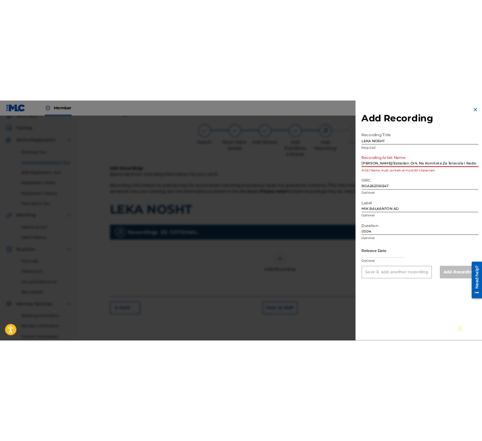
scroll to position [0, 0]
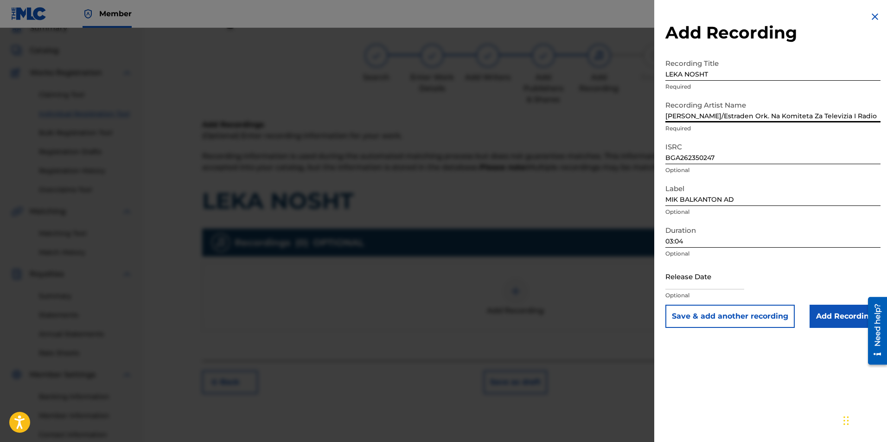
click at [714, 115] on input "[PERSON_NAME]/Estraden Ork. Na Komiteta Za Televizia I Radio" at bounding box center [772, 109] width 215 height 26
click at [877, 118] on div "Add Recording Recording Title LEKA NOSHT Required Recording Artist Name [PERSON…" at bounding box center [772, 169] width 237 height 339
click at [844, 114] on input "[PERSON_NAME] Estraden Ork. Na Komiteta Za Televizia I Radio" at bounding box center [772, 109] width 215 height 26
click at [835, 120] on input "[PERSON_NAME] Estraden Ork. Na Komiteta Za Televizia I Radio" at bounding box center [772, 109] width 215 height 26
click at [795, 116] on input "[PERSON_NAME] Estraden Ork. Na Komiteta Za Televizia I Radio" at bounding box center [772, 109] width 215 height 26
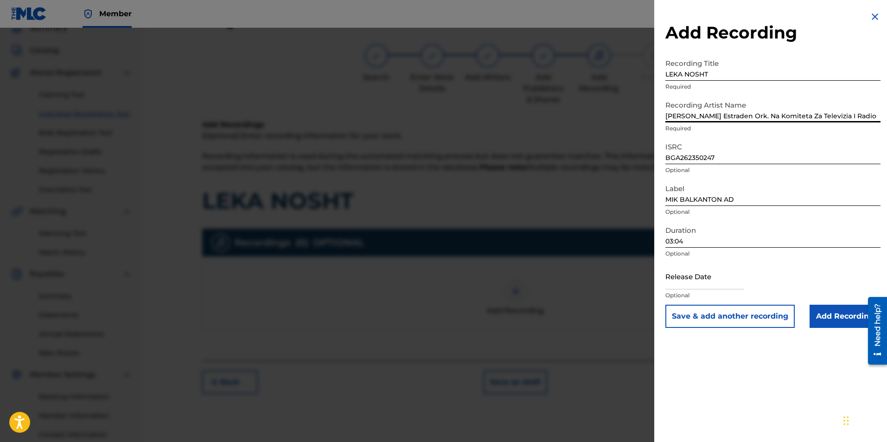
click at [712, 117] on input "[PERSON_NAME] Estraden Ork. Na Komiteta Za Televizia I Radio" at bounding box center [772, 109] width 215 height 26
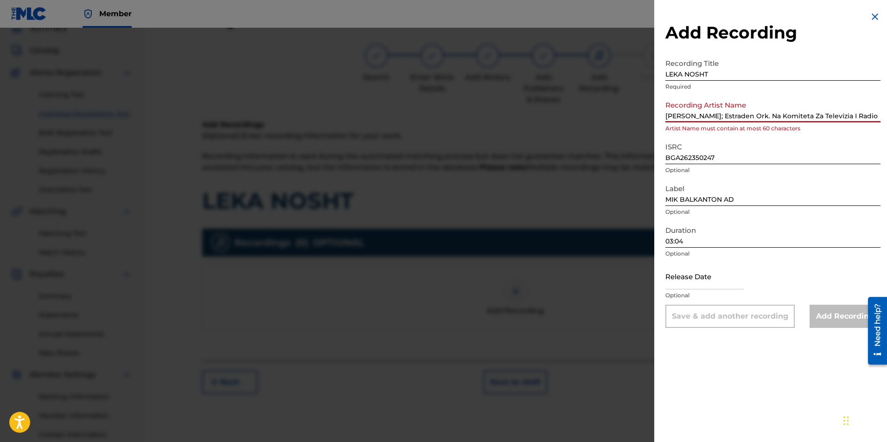
drag, startPoint x: 666, startPoint y: 117, endPoint x: 651, endPoint y: 117, distance: 14.4
click at [651, 117] on div "Add Recording Recording Title LEKA NOSHT Required Recording Artist Name [PERSON…" at bounding box center [443, 235] width 887 height 414
drag, startPoint x: 841, startPoint y: 114, endPoint x: 825, endPoint y: 114, distance: 15.8
click at [825, 114] on input "[PERSON_NAME]; Estraden Ork. Na Komiteta Za Televizia I Radio" at bounding box center [772, 109] width 215 height 26
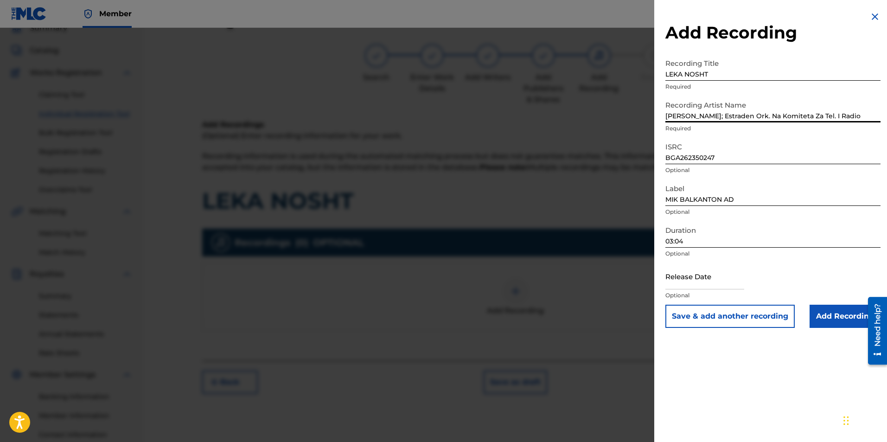
click at [710, 119] on input "[PERSON_NAME]; Estraden Ork. Na Komiteta Za Tel. I Radio" at bounding box center [772, 109] width 215 height 26
click at [712, 119] on input "[PERSON_NAME]; Estraden Ork. Na Komiteta Za Tel. I Radio" at bounding box center [772, 109] width 215 height 26
type input "[PERSON_NAME] & Estraden Ork. Na Komiteta Za Tel. I Radio"
click at [805, 317] on div "Save & add another recording Add Recording" at bounding box center [772, 316] width 215 height 23
click at [814, 317] on input "Add Recording" at bounding box center [844, 316] width 71 height 23
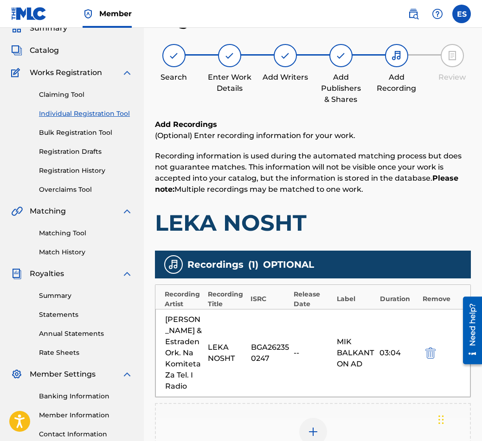
drag, startPoint x: 159, startPoint y: 223, endPoint x: 158, endPoint y: 211, distance: 11.6
click at [158, 211] on h1 "LEKA NOSHT" at bounding box center [313, 223] width 316 height 28
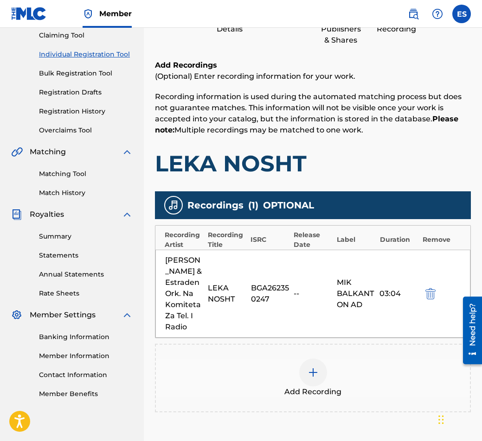
scroll to position [179, 0]
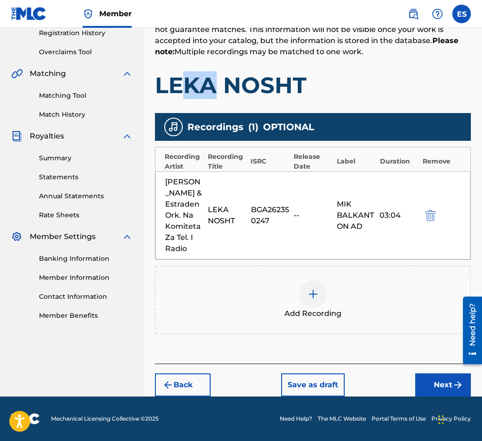
drag, startPoint x: 179, startPoint y: 91, endPoint x: 210, endPoint y: 93, distance: 30.2
click at [210, 93] on h1 "LEKA NOSHT" at bounding box center [313, 85] width 316 height 28
click at [197, 92] on h1 "LEKA NOSHT" at bounding box center [313, 85] width 316 height 28
click at [422, 381] on button "Next" at bounding box center [443, 385] width 56 height 23
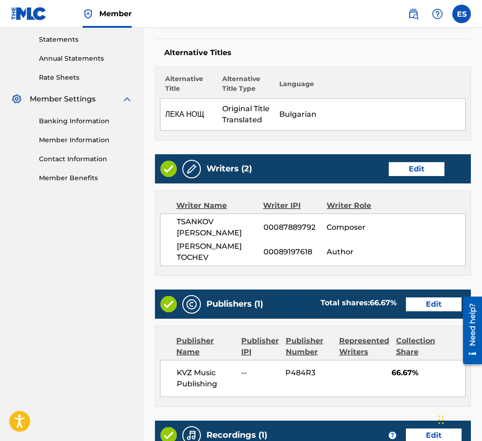
scroll to position [320, 0]
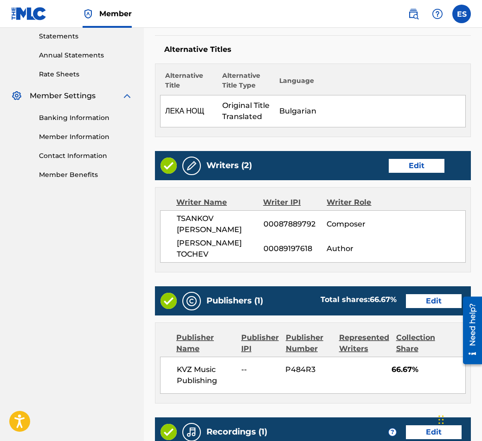
click at [412, 235] on div "TSANKOV [PERSON_NAME] 00087889792 Composer [PERSON_NAME] TOCHEV 00089197618 Aut…" at bounding box center [312, 236] width 305 height 52
drag, startPoint x: 368, startPoint y: 222, endPoint x: 384, endPoint y: 223, distance: 15.8
click at [384, 223] on span "Composer" at bounding box center [354, 224] width 57 height 11
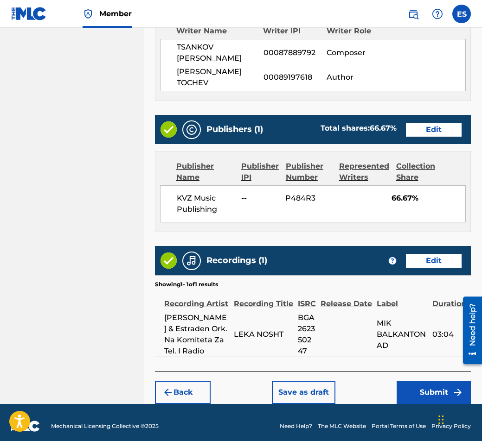
scroll to position [499, 0]
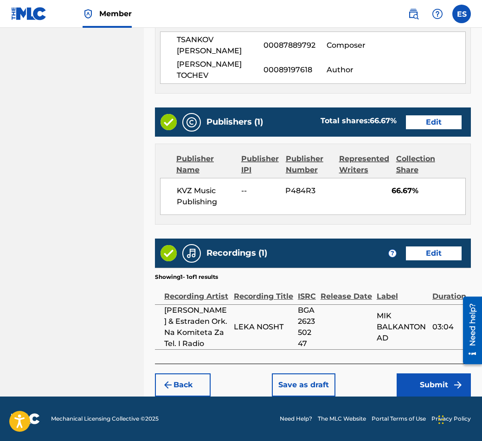
drag, startPoint x: 271, startPoint y: 344, endPoint x: 258, endPoint y: 336, distance: 15.7
click at [258, 336] on td "LEKA NOSHT" at bounding box center [266, 327] width 64 height 45
click at [257, 328] on span "LEKA NOSHT" at bounding box center [263, 327] width 59 height 11
click at [432, 387] on button "Submit" at bounding box center [433, 385] width 74 height 23
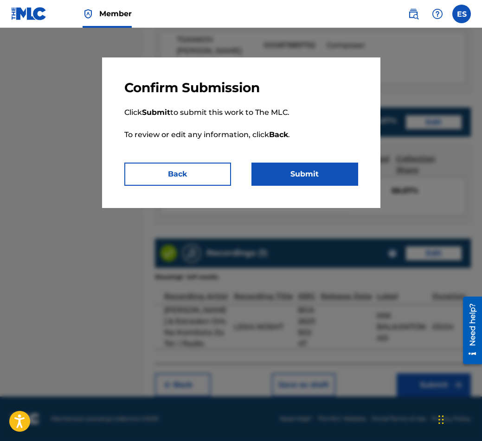
click at [258, 170] on button "Submit" at bounding box center [304, 174] width 107 height 23
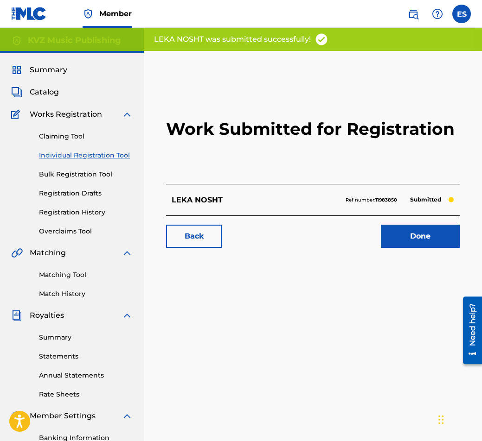
click at [122, 159] on link "Individual Registration Tool" at bounding box center [86, 156] width 94 height 10
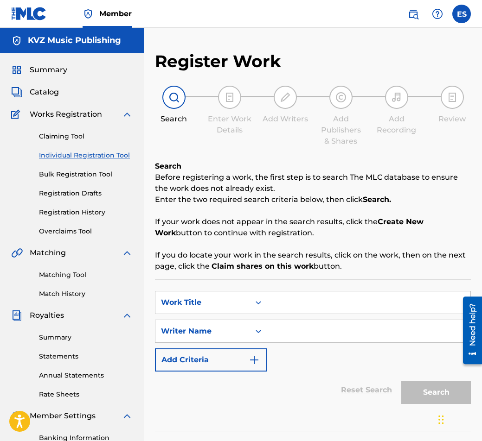
paste input "LIRICHNO TANGO"
type input "LIRICHNO TANGO"
paste input "[PERSON_NAME]"
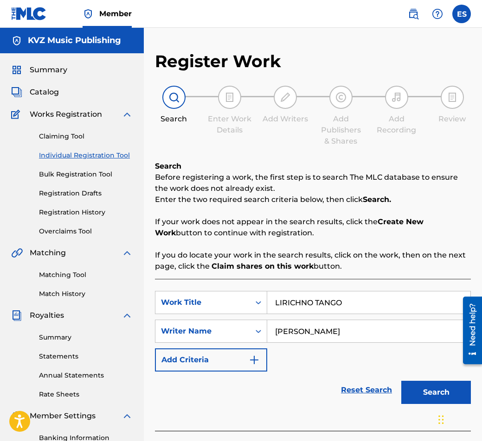
type input "[PERSON_NAME]"
click at [433, 397] on button "Search" at bounding box center [436, 392] width 70 height 23
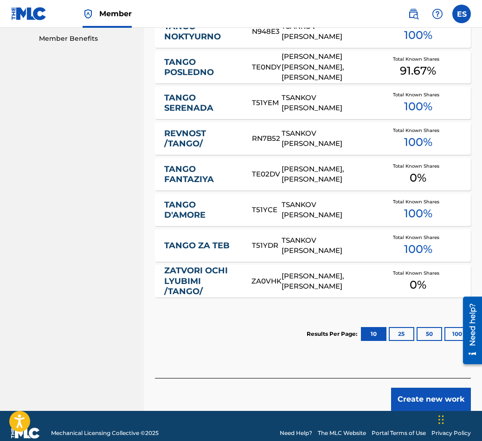
scroll to position [471, 0]
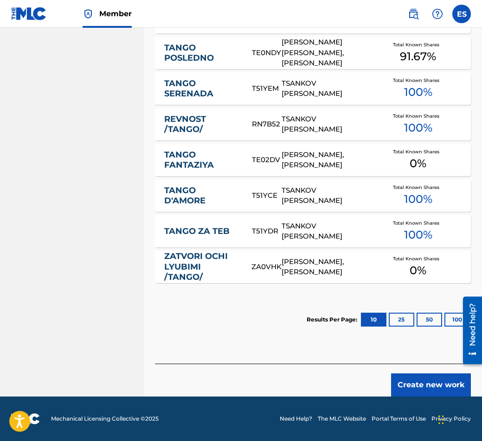
click at [432, 375] on button "Create new work" at bounding box center [431, 385] width 80 height 23
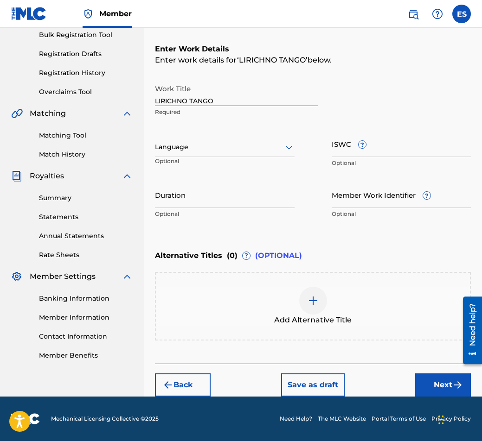
scroll to position [140, 0]
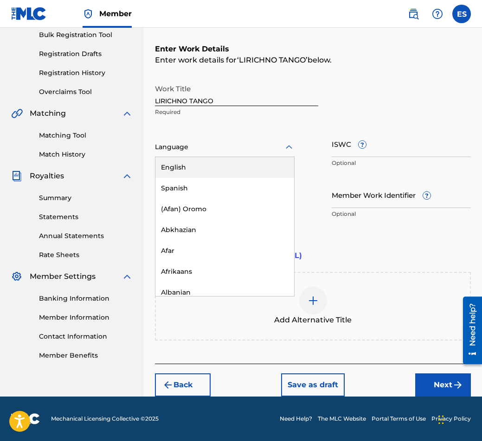
click at [194, 155] on div "Language" at bounding box center [225, 147] width 140 height 19
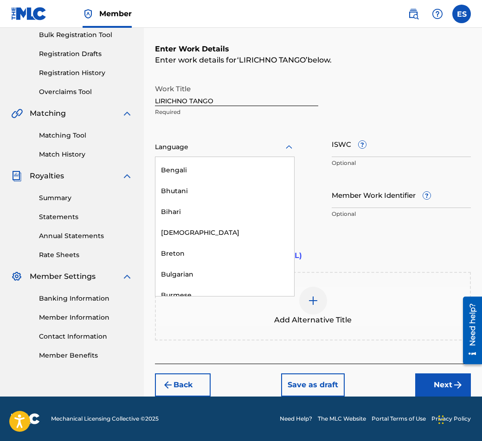
scroll to position [324, 0]
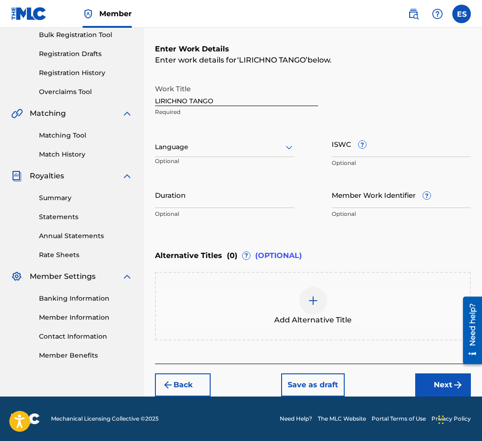
click at [309, 130] on div "Work Title LIRICHNO TANGO Required Language Optional ISWC ? Optional Duration O…" at bounding box center [313, 152] width 316 height 144
click at [266, 216] on p "Optional" at bounding box center [225, 214] width 140 height 8
click at [262, 206] on input "Duration" at bounding box center [225, 195] width 140 height 26
type input "02:49"
click at [296, 309] on div "Add Alternative Title" at bounding box center [313, 306] width 314 height 39
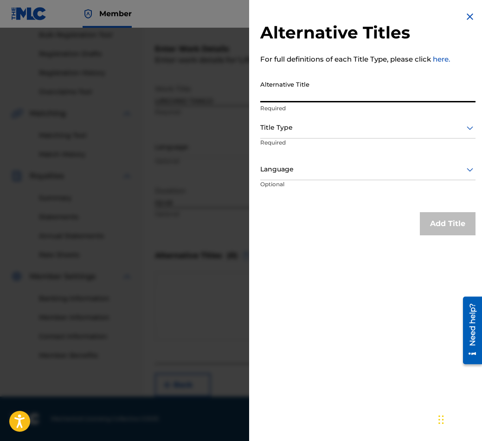
paste input "ЛИРИЧНО ТАНГО"
type input "ЛИРИЧНО ТАНГО"
click at [281, 110] on p "Required" at bounding box center [367, 108] width 215 height 8
click at [275, 137] on div "Title Type" at bounding box center [367, 128] width 215 height 21
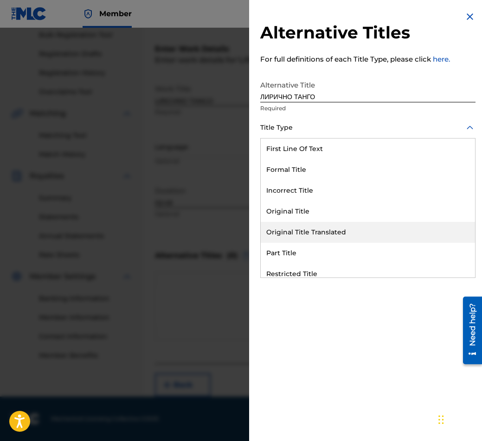
click at [316, 230] on div "Original Title Translated" at bounding box center [368, 232] width 214 height 21
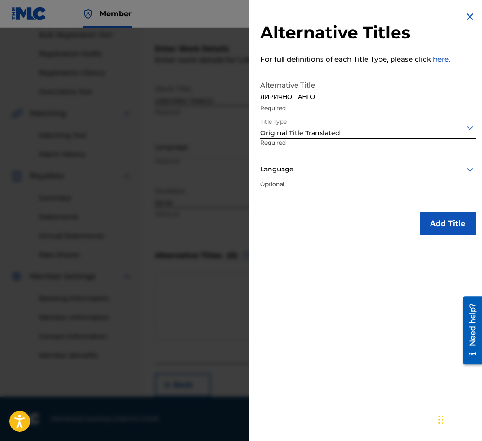
click at [297, 169] on div at bounding box center [367, 170] width 215 height 12
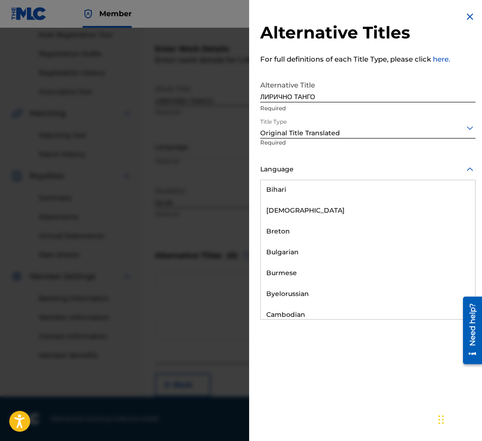
scroll to position [371, 0]
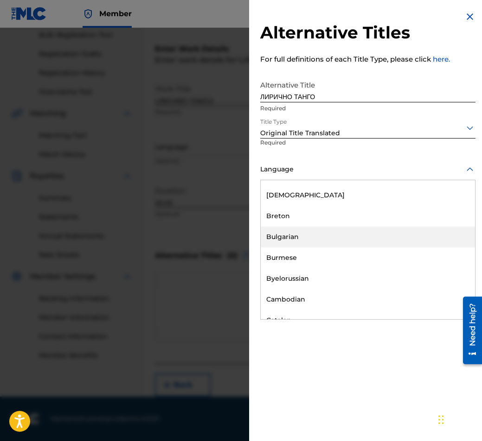
click at [319, 238] on div "Bulgarian" at bounding box center [368, 237] width 214 height 21
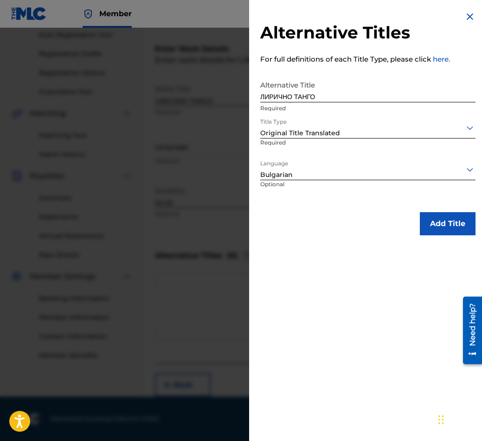
click at [421, 219] on button "Add Title" at bounding box center [447, 223] width 56 height 23
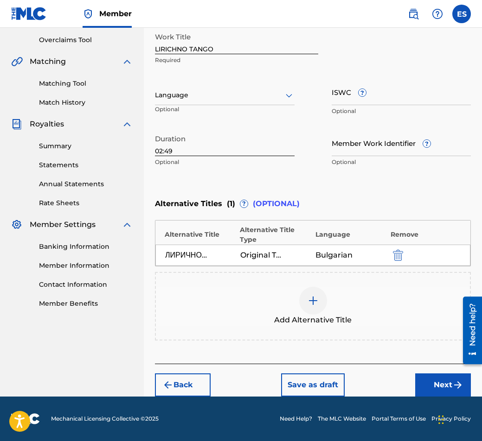
click at [429, 377] on button "Next" at bounding box center [443, 385] width 56 height 23
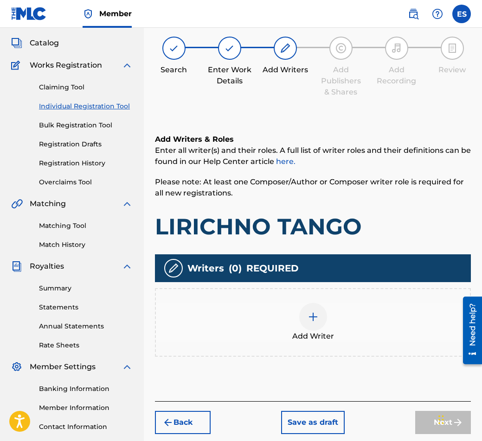
scroll to position [42, 0]
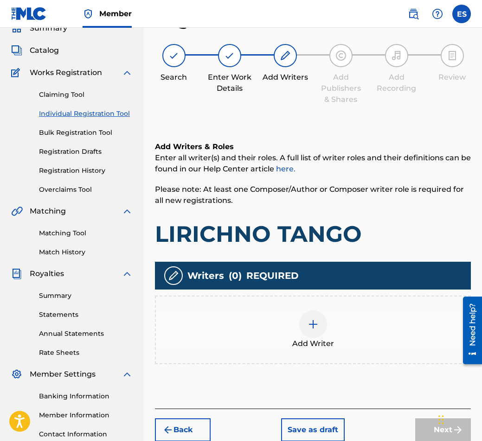
click at [295, 305] on div "Add Writer" at bounding box center [313, 330] width 316 height 69
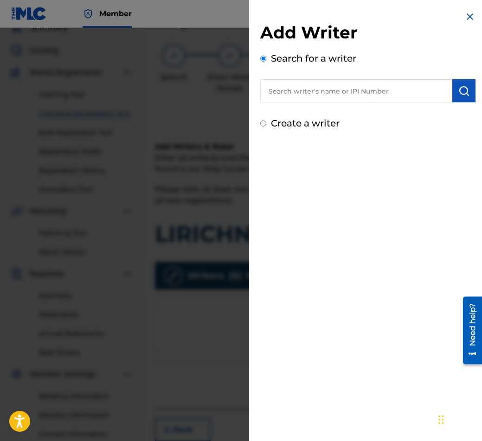
paste input "00087889792"
drag, startPoint x: 265, startPoint y: 94, endPoint x: 212, endPoint y: 92, distance: 52.9
click at [212, 92] on div "Add Writer Search for a writer 00087889792 Create a writer" at bounding box center [241, 234] width 482 height 413
type input "00087889792"
click at [460, 87] on img "submit" at bounding box center [463, 90] width 11 height 11
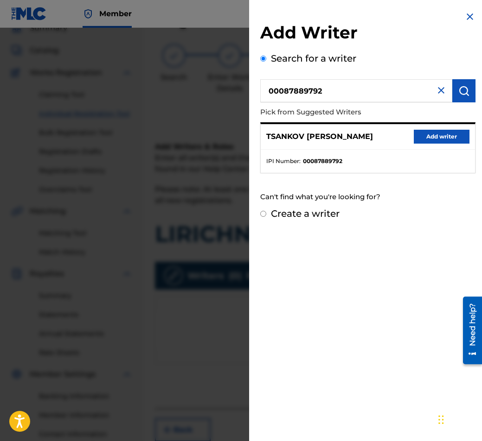
click at [455, 136] on button "Add writer" at bounding box center [441, 137] width 56 height 14
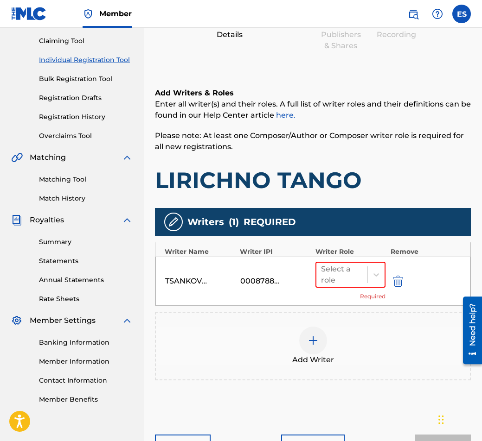
scroll to position [157, 0]
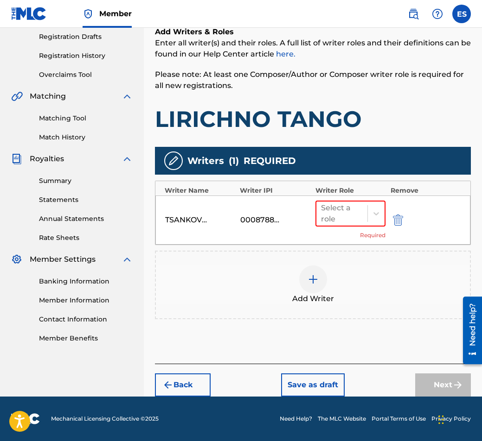
click at [354, 227] on div "Select a role Required" at bounding box center [350, 220] width 70 height 39
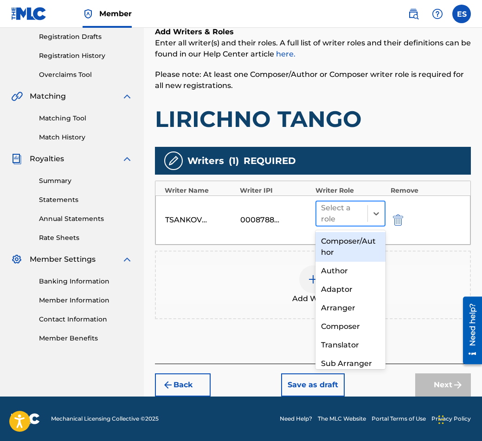
click at [353, 220] on div "Select a role" at bounding box center [342, 214] width 42 height 22
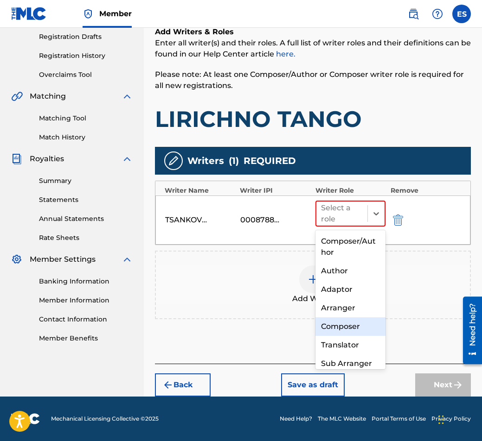
drag, startPoint x: 344, startPoint y: 310, endPoint x: 344, endPoint y: 328, distance: 18.1
click at [344, 328] on div "Composer/Author Author Adaptor Arranger Composer Translator Sub Arranger Sub Au…" at bounding box center [350, 299] width 70 height 139
click at [344, 328] on div "Composer" at bounding box center [350, 327] width 70 height 19
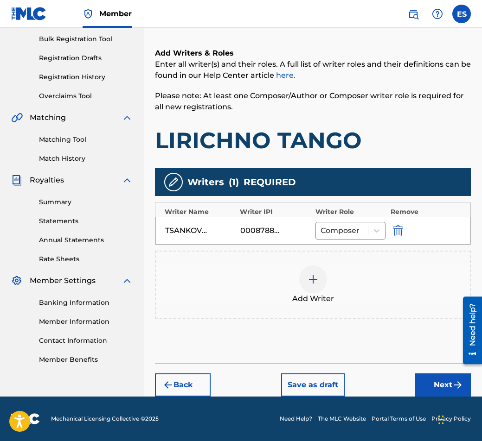
scroll to position [135, 0]
click at [418, 377] on button "Next" at bounding box center [443, 385] width 56 height 23
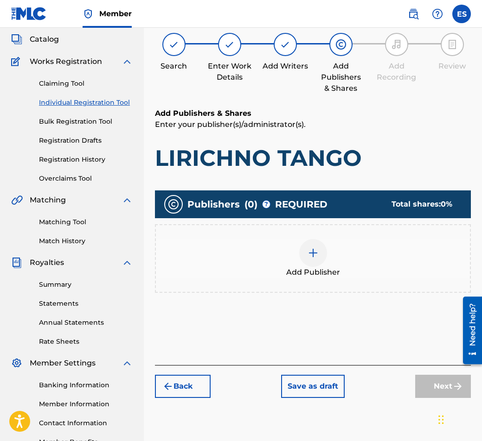
scroll to position [42, 0]
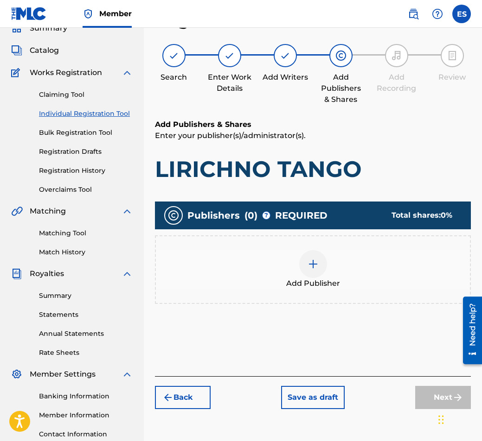
click at [304, 279] on span "Add Publisher" at bounding box center [313, 283] width 54 height 11
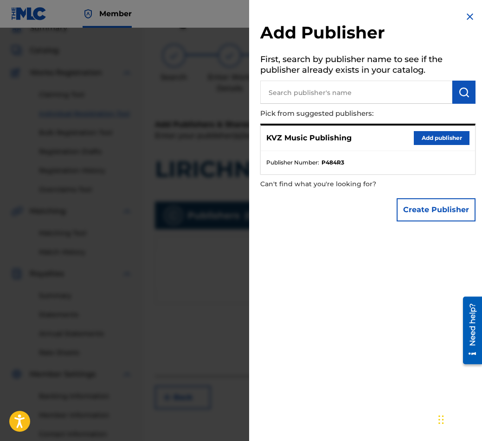
click at [425, 141] on button "Add publisher" at bounding box center [441, 138] width 56 height 14
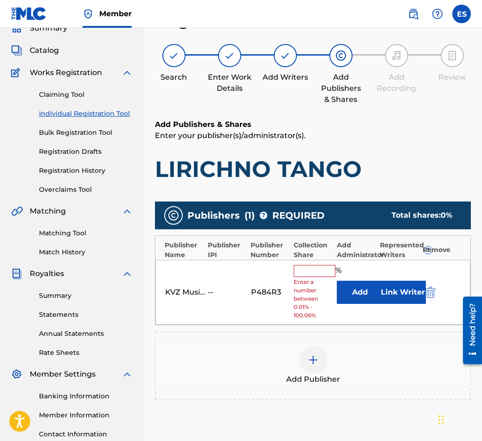
click at [299, 271] on input "text" at bounding box center [314, 271] width 42 height 12
type input "100"
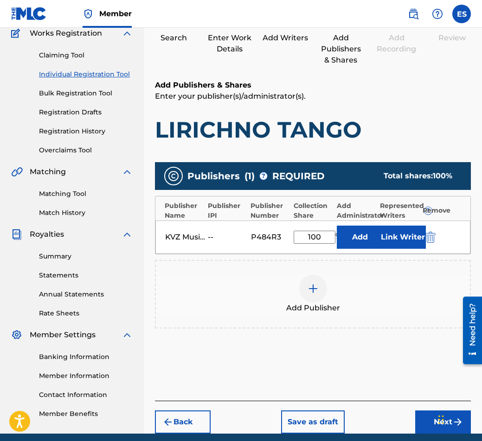
scroll to position [118, 0]
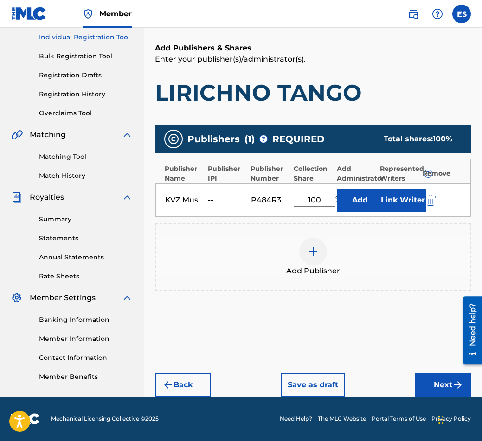
click at [440, 381] on button "Next" at bounding box center [443, 385] width 56 height 23
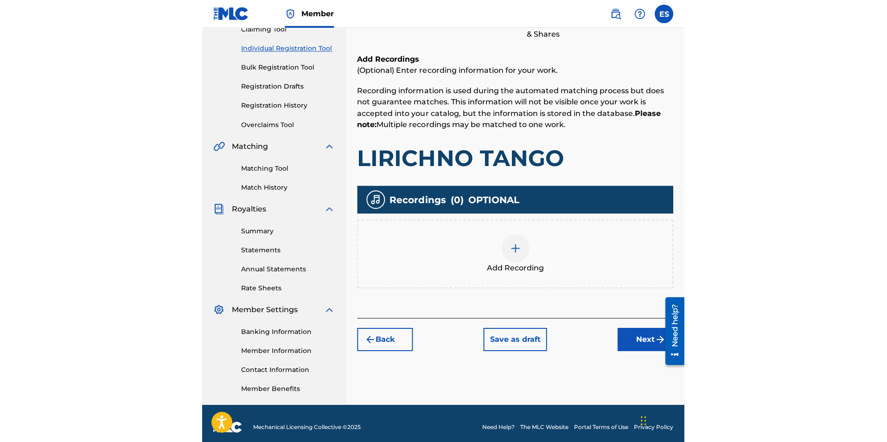
scroll to position [42, 0]
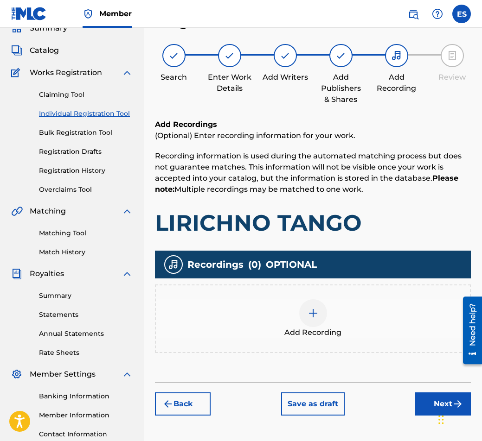
click at [309, 295] on div "Add Recording" at bounding box center [313, 319] width 316 height 69
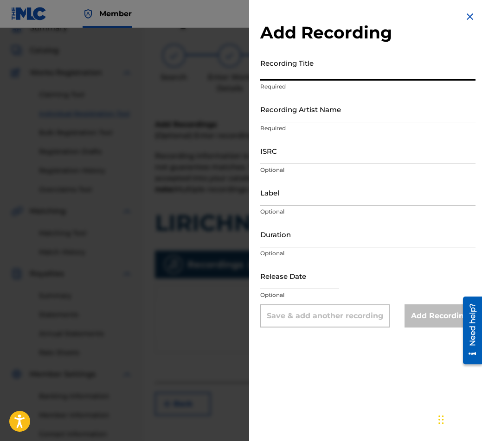
paste input "LIRICHNO TANGO"
type input "LIRICHNO TANGO"
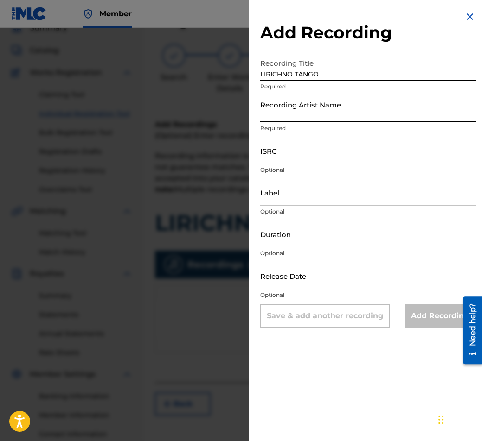
paste input "Bulgarian National Radio Orchestra"
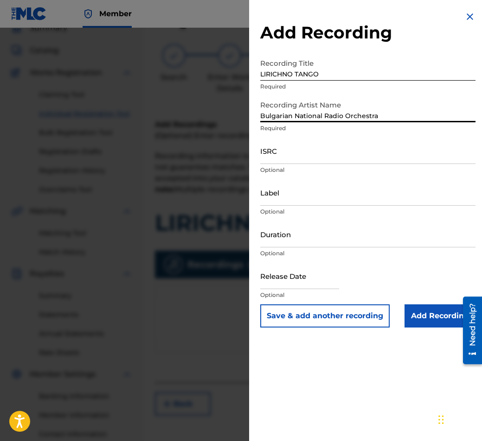
type input "Bulgarian National Radio Orchestra"
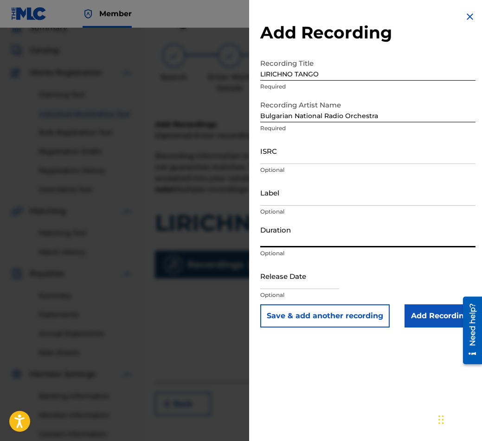
click at [323, 233] on input "Duration" at bounding box center [367, 234] width 215 height 26
type input "02:49"
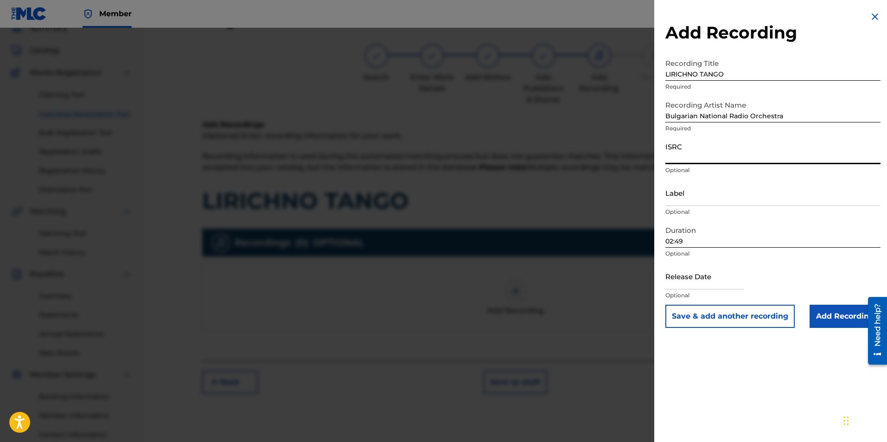
paste input "BGA591102932"
type input "BGA591102932"
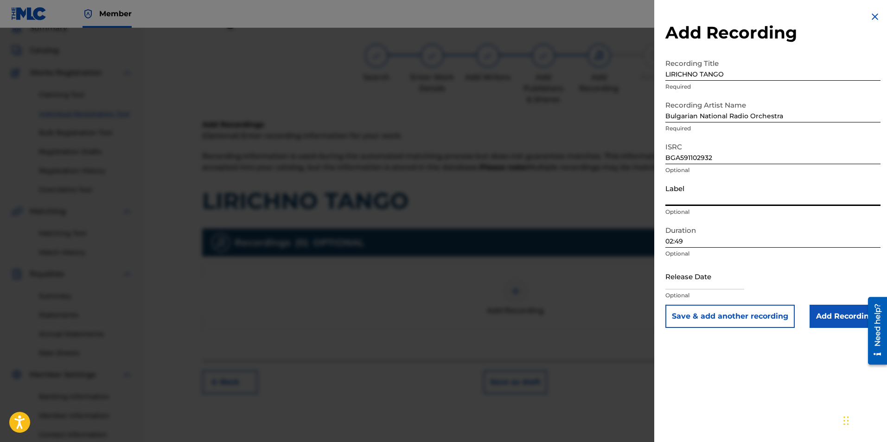
drag, startPoint x: 699, startPoint y: 209, endPoint x: 683, endPoint y: 189, distance: 26.0
paste input "Bulgarian National Radio"
type input "Bulgarian National Radio"
click at [830, 314] on input "Add Recording" at bounding box center [844, 316] width 71 height 23
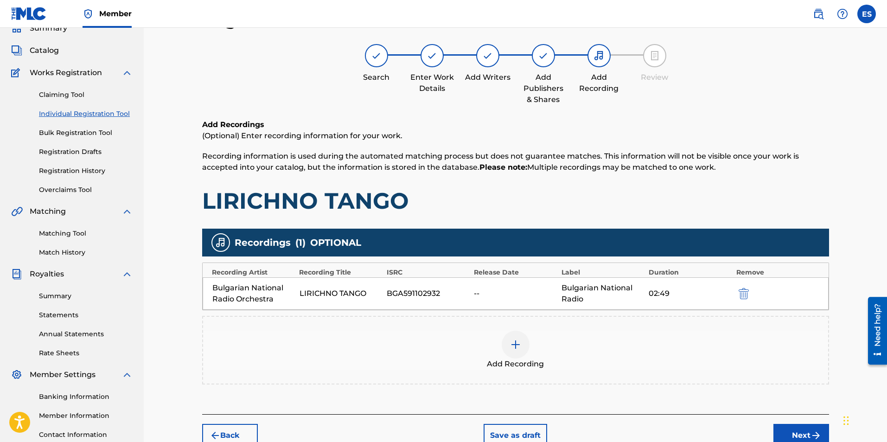
click at [526, 338] on div at bounding box center [516, 344] width 28 height 28
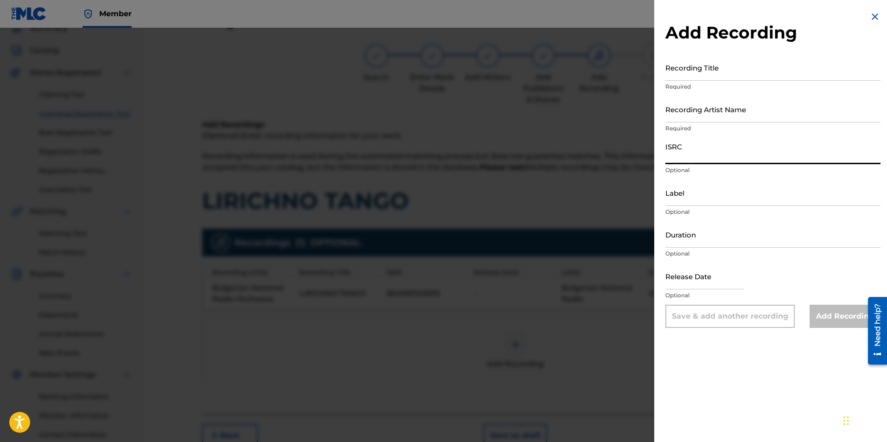
paste input "QM7281819132"
type input "QM7281819132"
click at [703, 228] on input "Duration" at bounding box center [772, 234] width 215 height 26
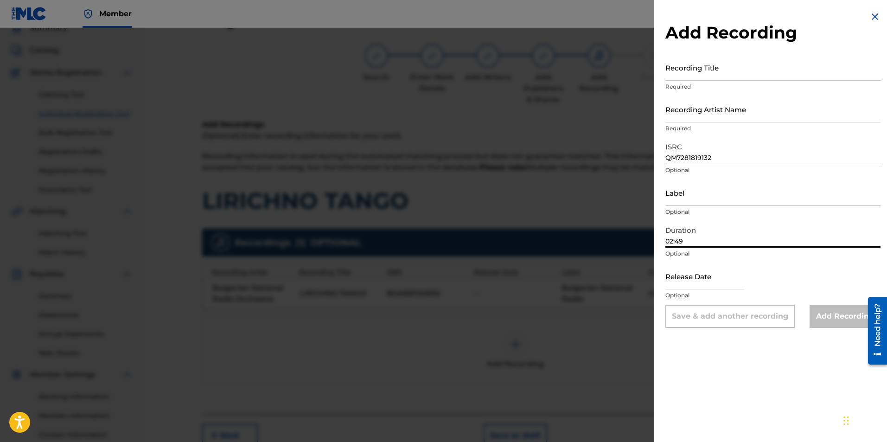
type input "02:49"
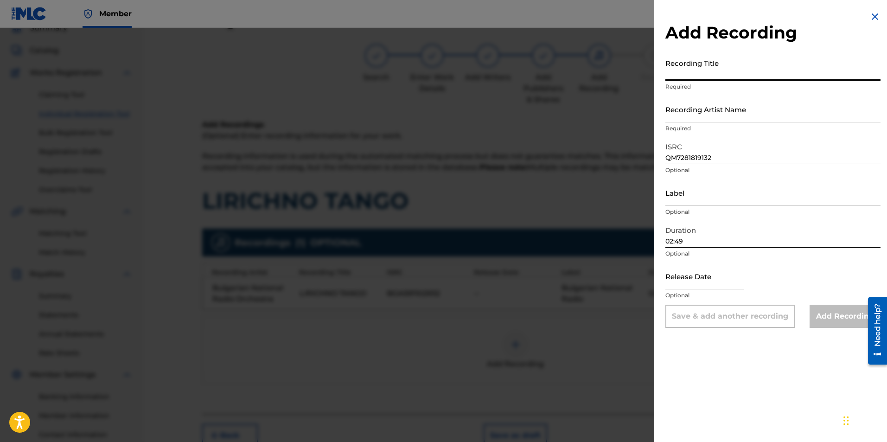
paste input "Lirichno tango"
type input "Lirichno tango"
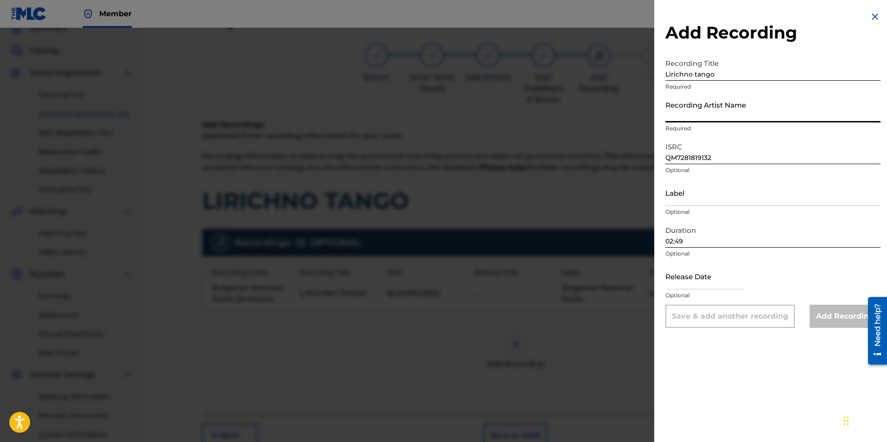
paste input "Bulgarian National Radio Orchestra"
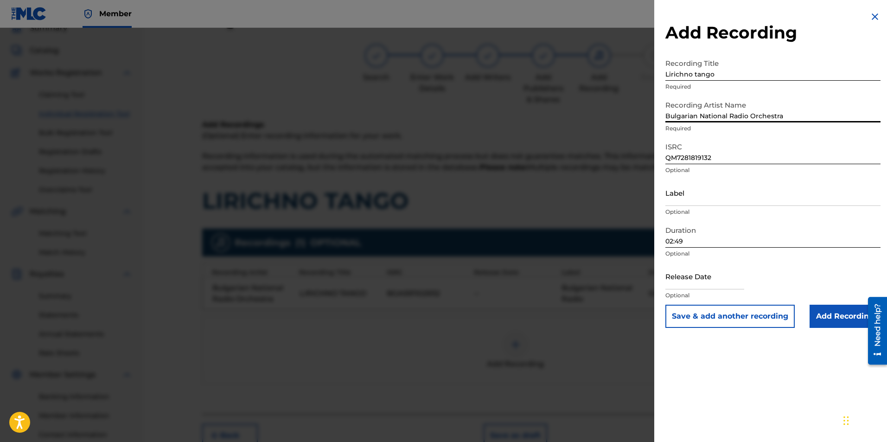
type input "Bulgarian National Radio Orchestra"
drag, startPoint x: 777, startPoint y: 206, endPoint x: 758, endPoint y: 199, distance: 19.6
paste input "Bulgarian National Radio"
type input "Bulgarian National Radio"
click at [827, 308] on input "Add Recording" at bounding box center [844, 316] width 71 height 23
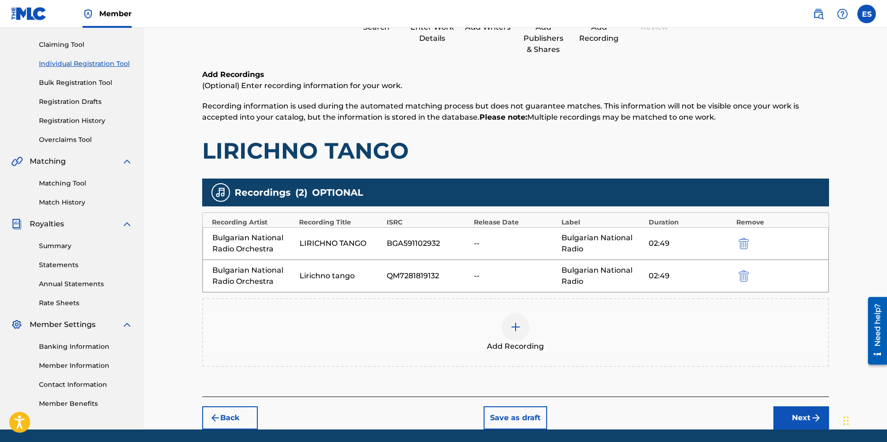
scroll to position [124, 0]
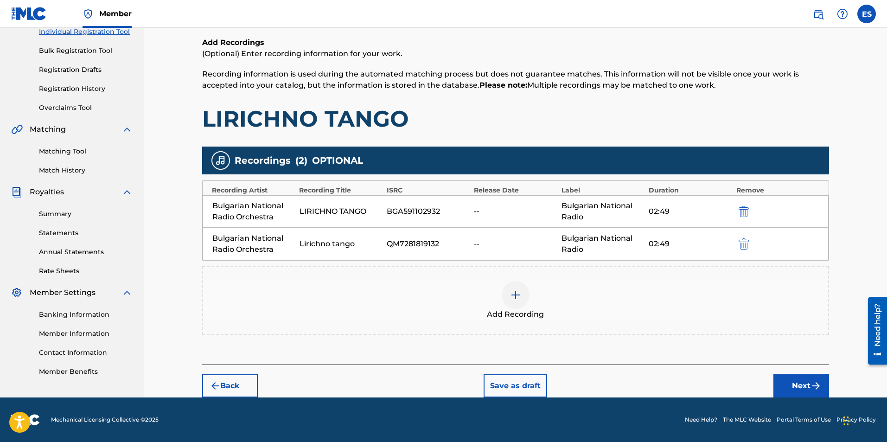
click at [793, 383] on button "Next" at bounding box center [801, 385] width 56 height 23
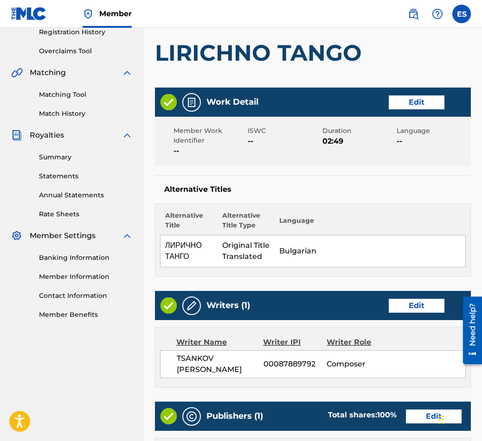
scroll to position [181, 0]
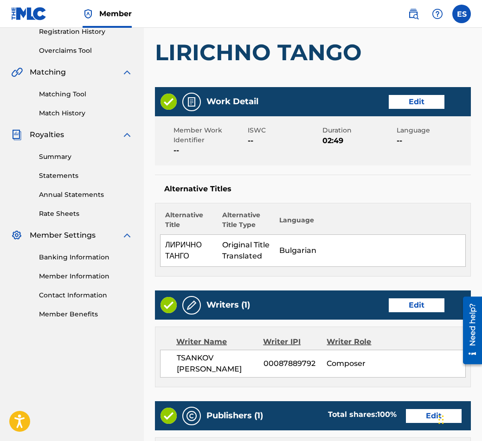
drag, startPoint x: 248, startPoint y: 76, endPoint x: 252, endPoint y: 66, distance: 11.4
click at [252, 66] on h1 "LIRICHNO TANGO" at bounding box center [313, 52] width 316 height 28
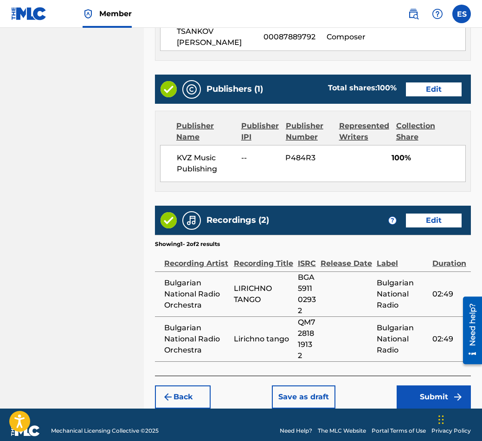
scroll to position [520, 0]
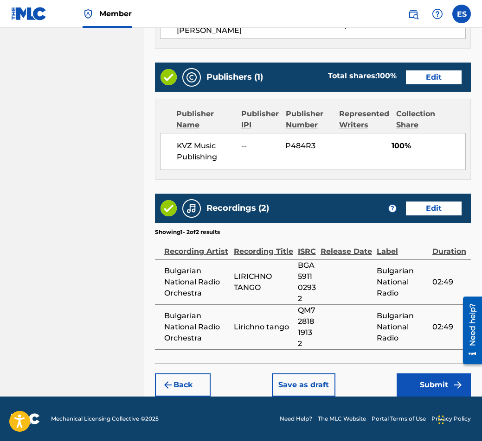
click at [442, 377] on button "Submit" at bounding box center [433, 385] width 74 height 23
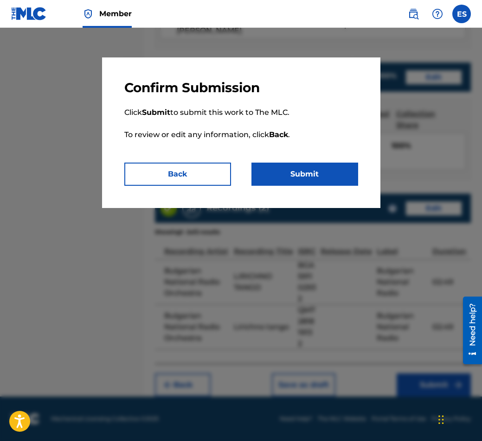
click at [267, 168] on button "Submit" at bounding box center [304, 174] width 107 height 23
